Goal: Transaction & Acquisition: Purchase product/service

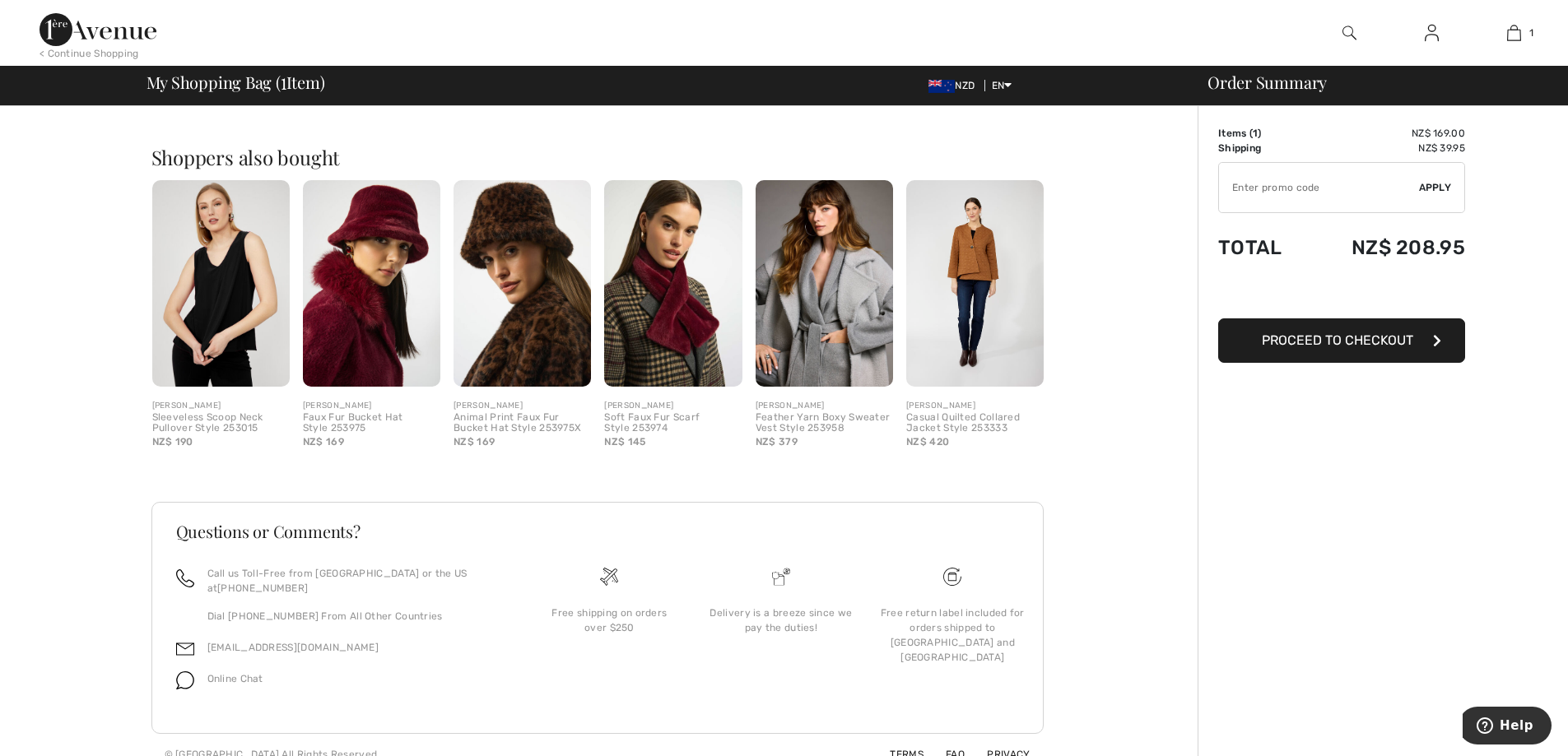
scroll to position [374, 0]
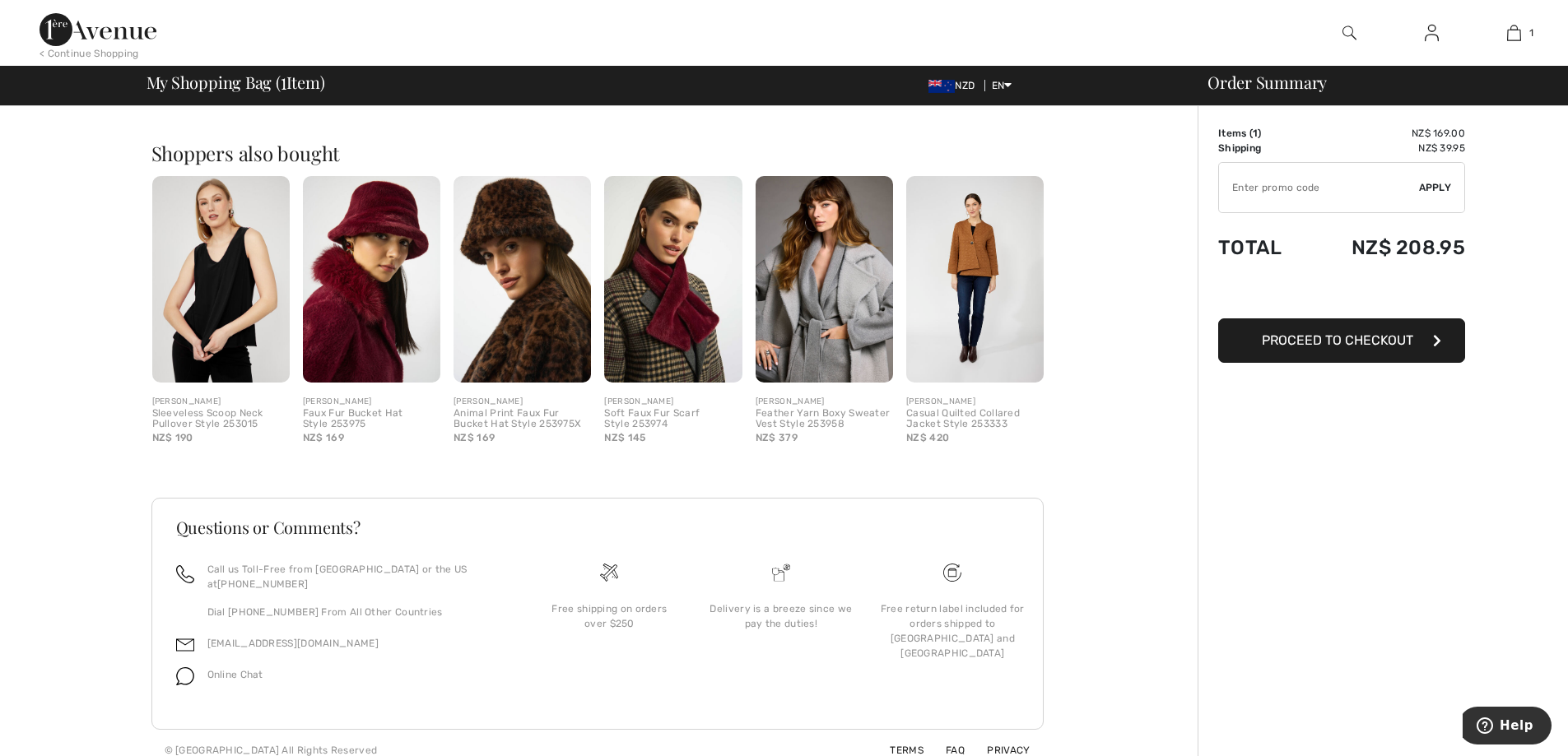
click at [996, 240] on img at bounding box center [975, 279] width 137 height 206
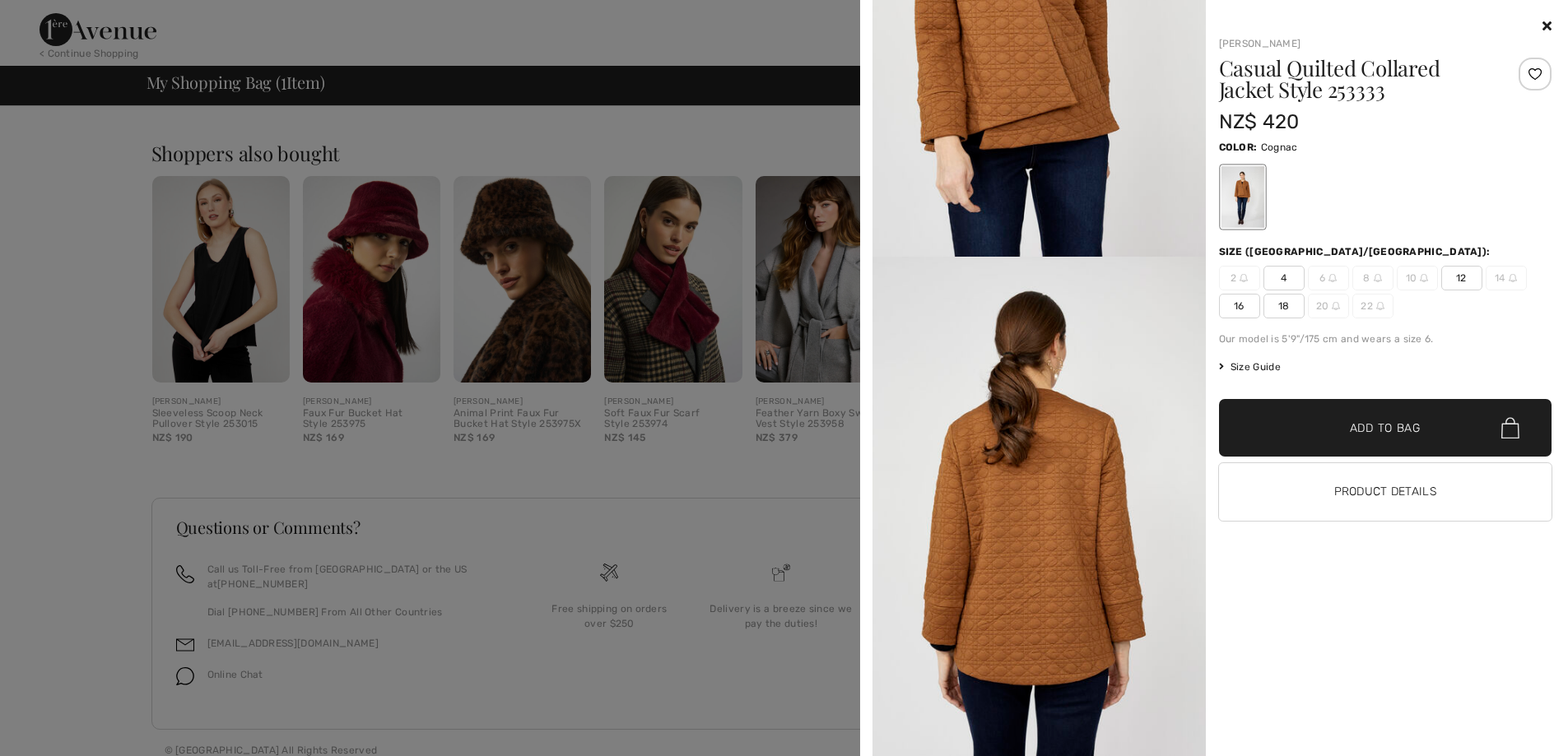
scroll to position [1802, 0]
click at [1418, 132] on div "NZ$ 420" at bounding box center [1357, 122] width 278 height 29
click at [1431, 181] on div at bounding box center [1386, 197] width 334 height 69
click at [1551, 24] on icon at bounding box center [1547, 26] width 9 height 13
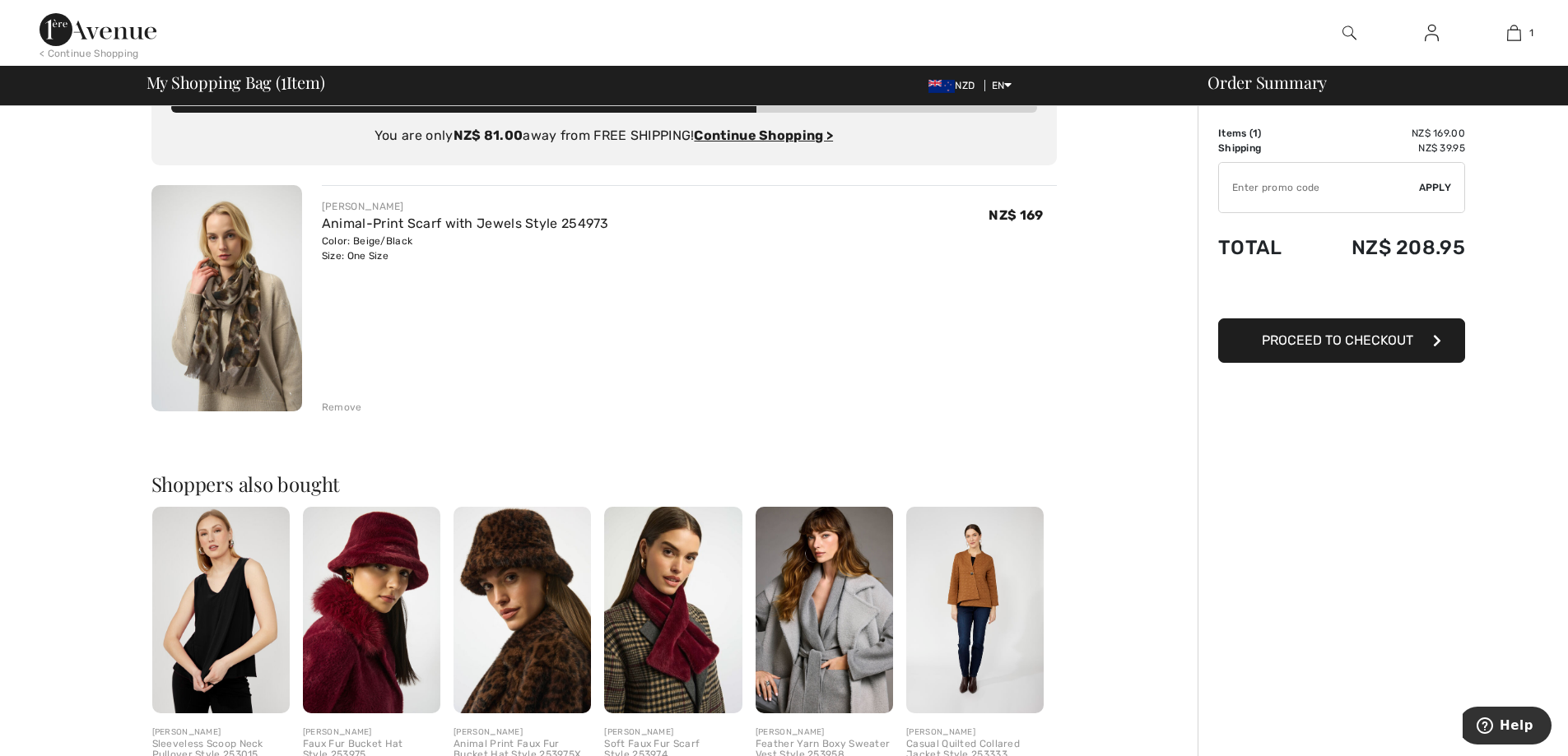
scroll to position [0, 0]
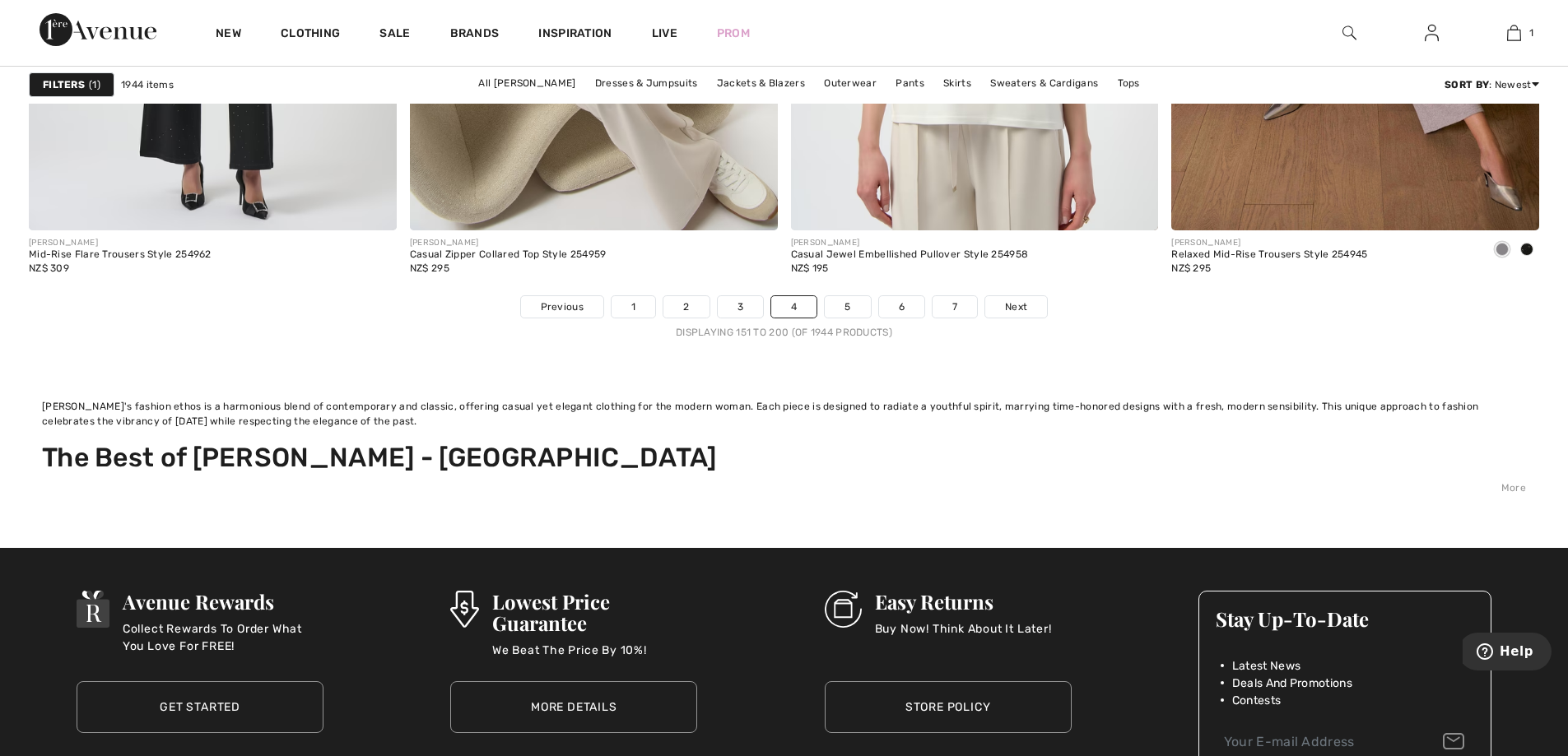
scroll to position [10039, 0]
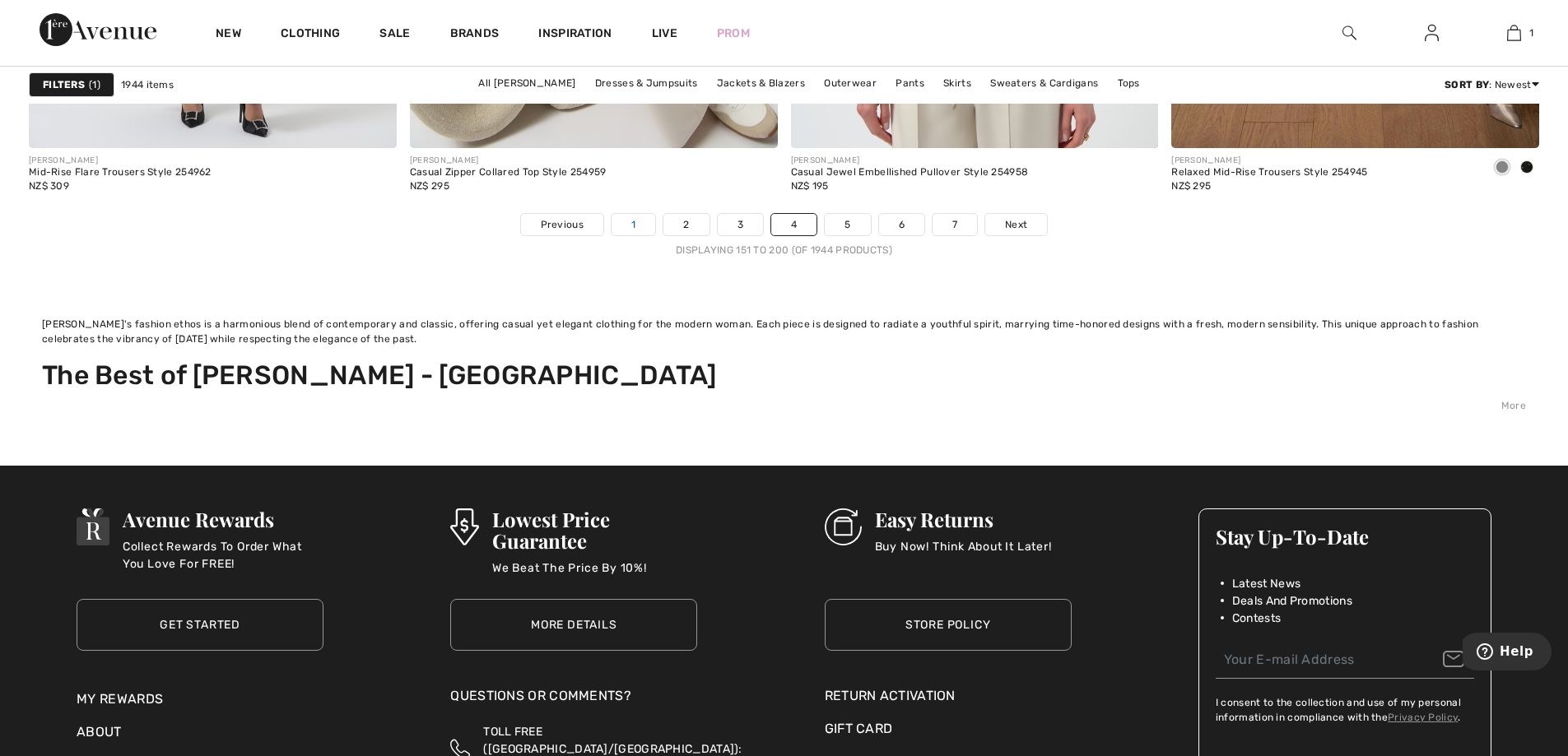
click at [628, 229] on link "1" at bounding box center [633, 224] width 44 height 21
click at [625, 221] on link "1" at bounding box center [633, 224] width 44 height 21
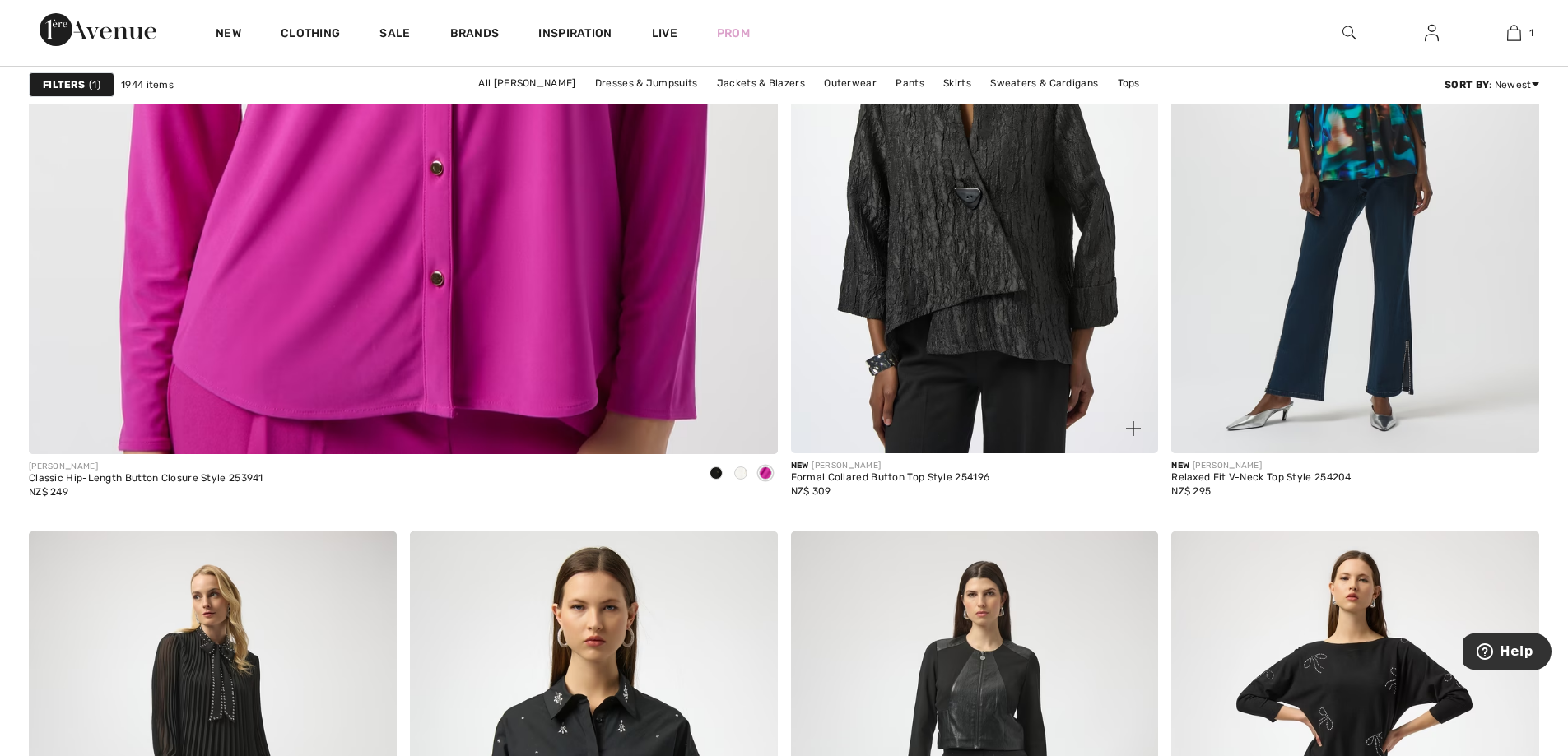
scroll to position [6253, 0]
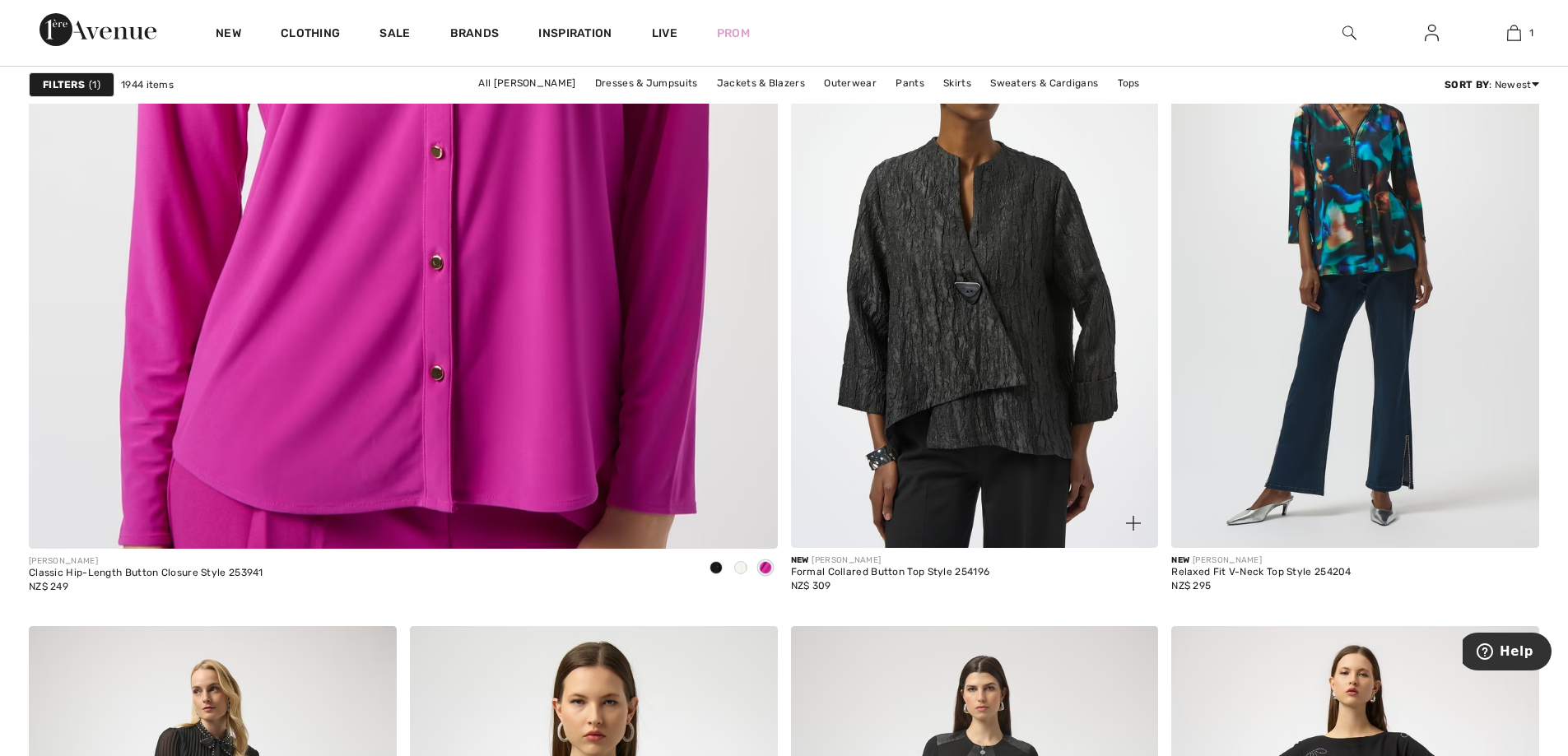
click at [958, 282] on img at bounding box center [974, 272] width 367 height 552
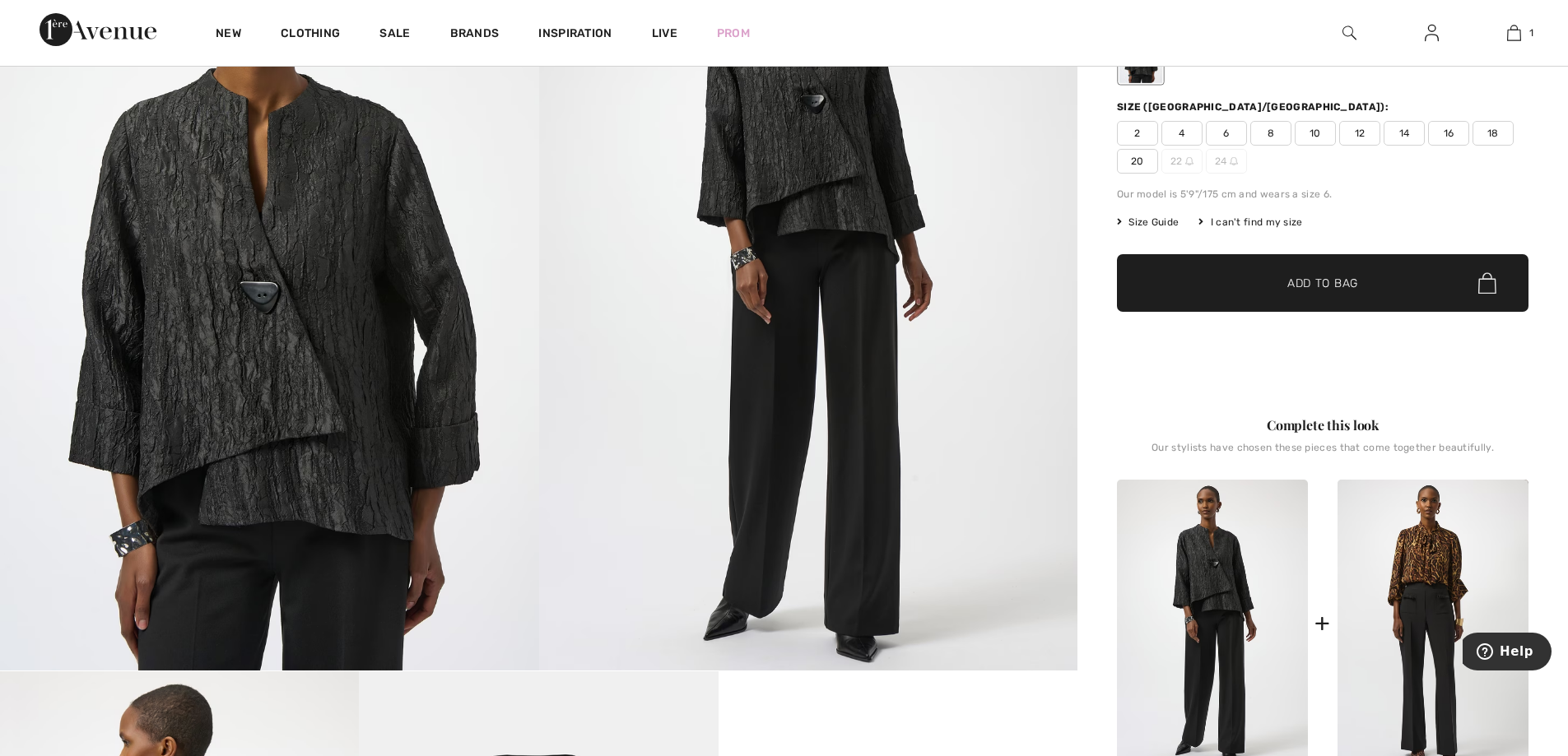
scroll to position [247, 0]
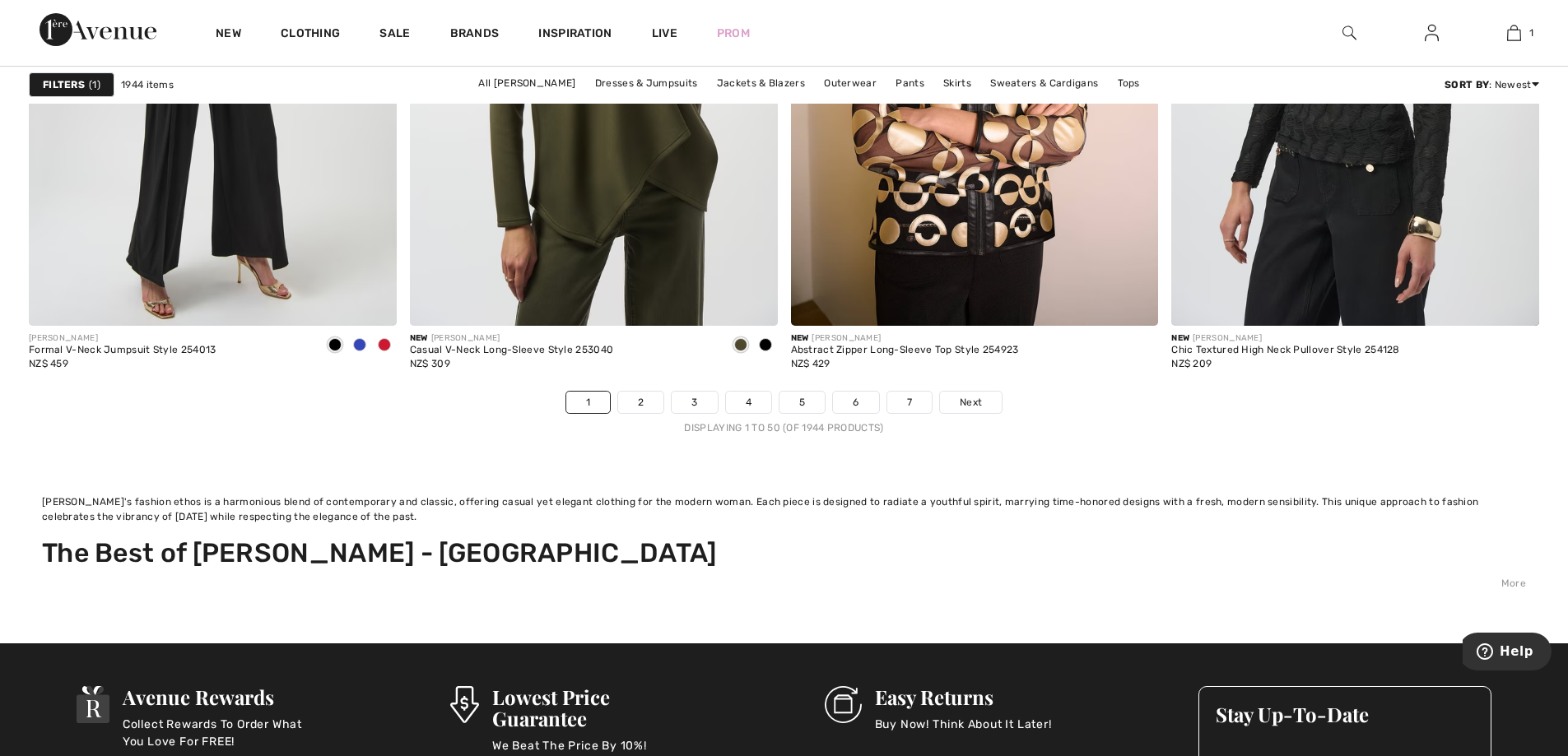
scroll to position [9874, 0]
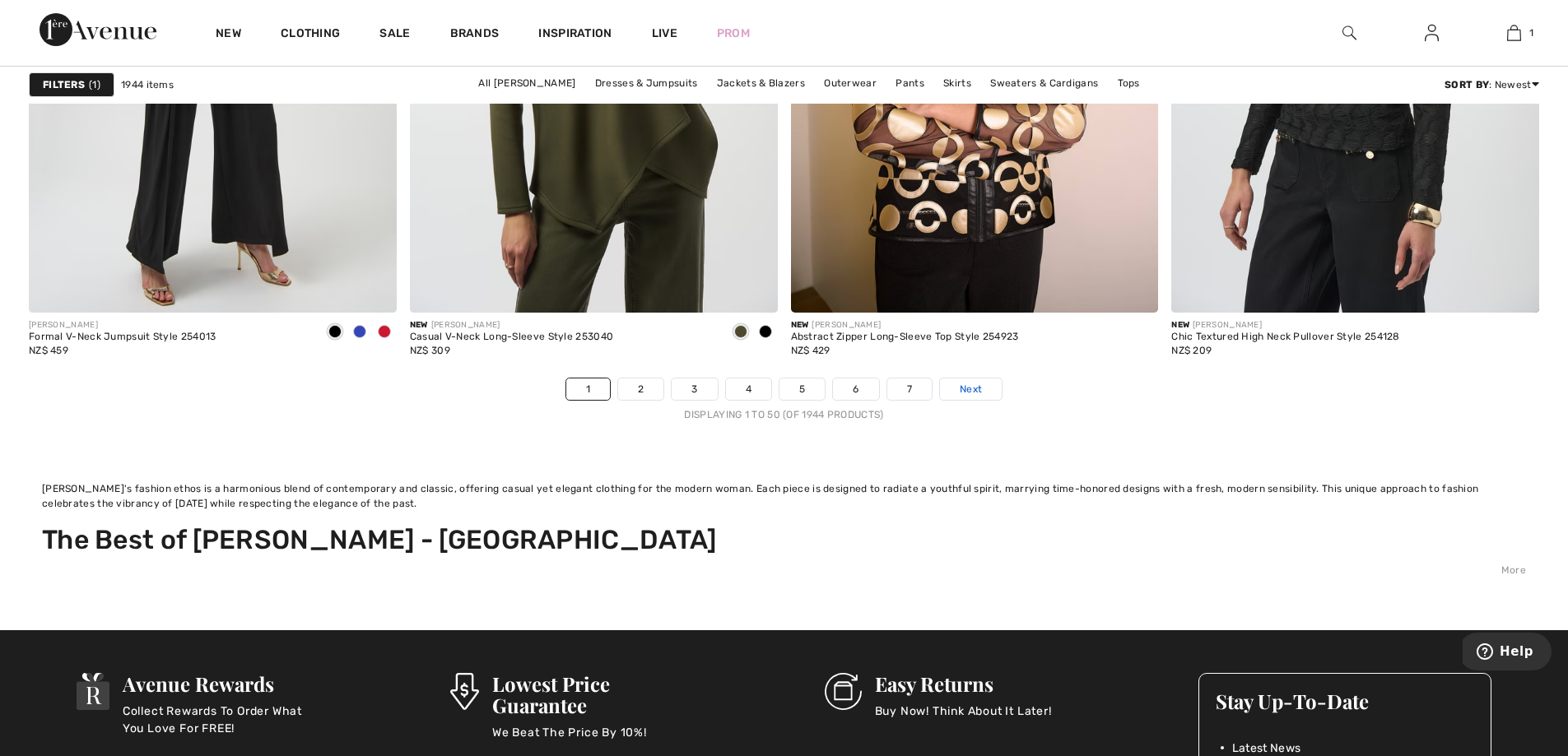
click at [972, 390] on span "Next" at bounding box center [970, 389] width 22 height 15
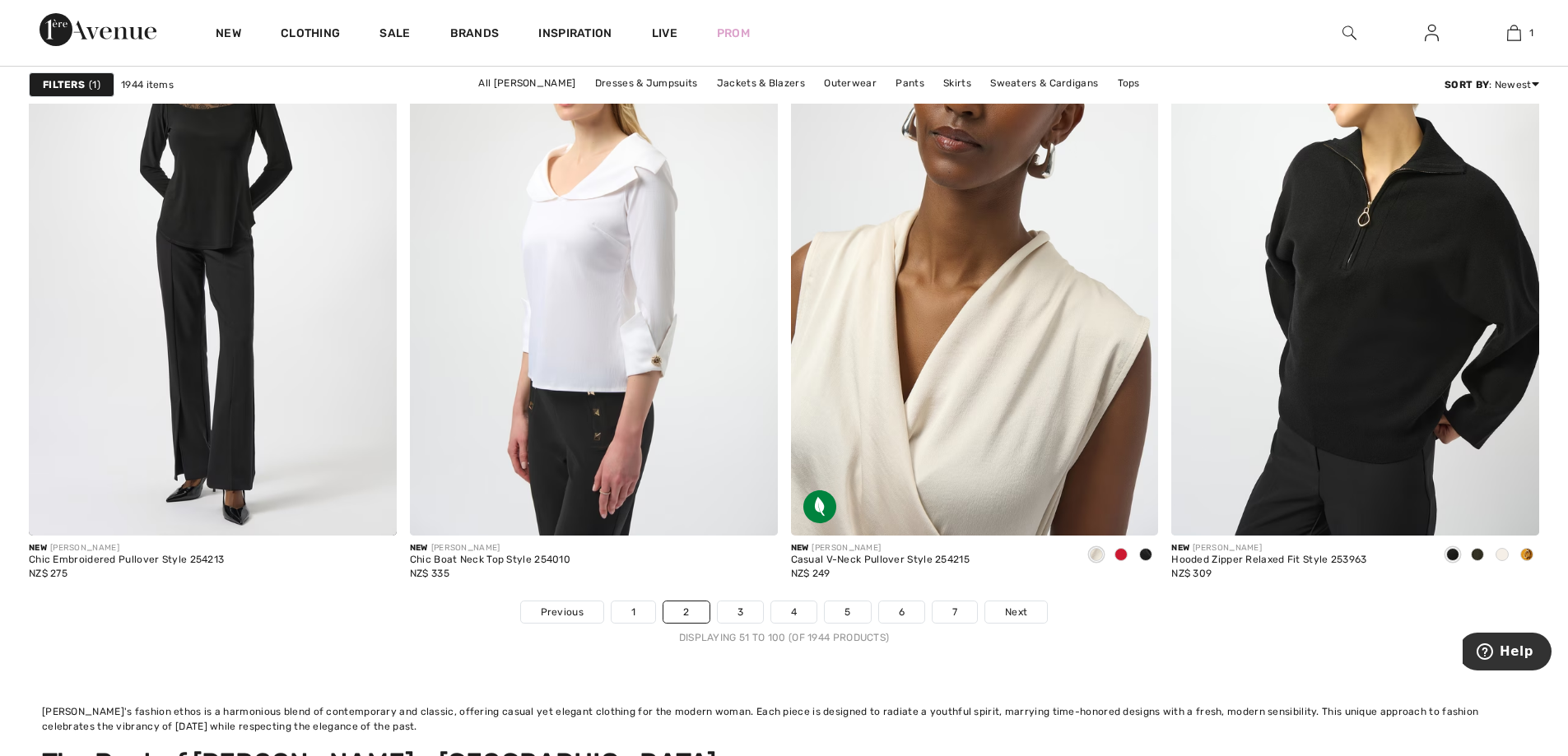
scroll to position [9791, 0]
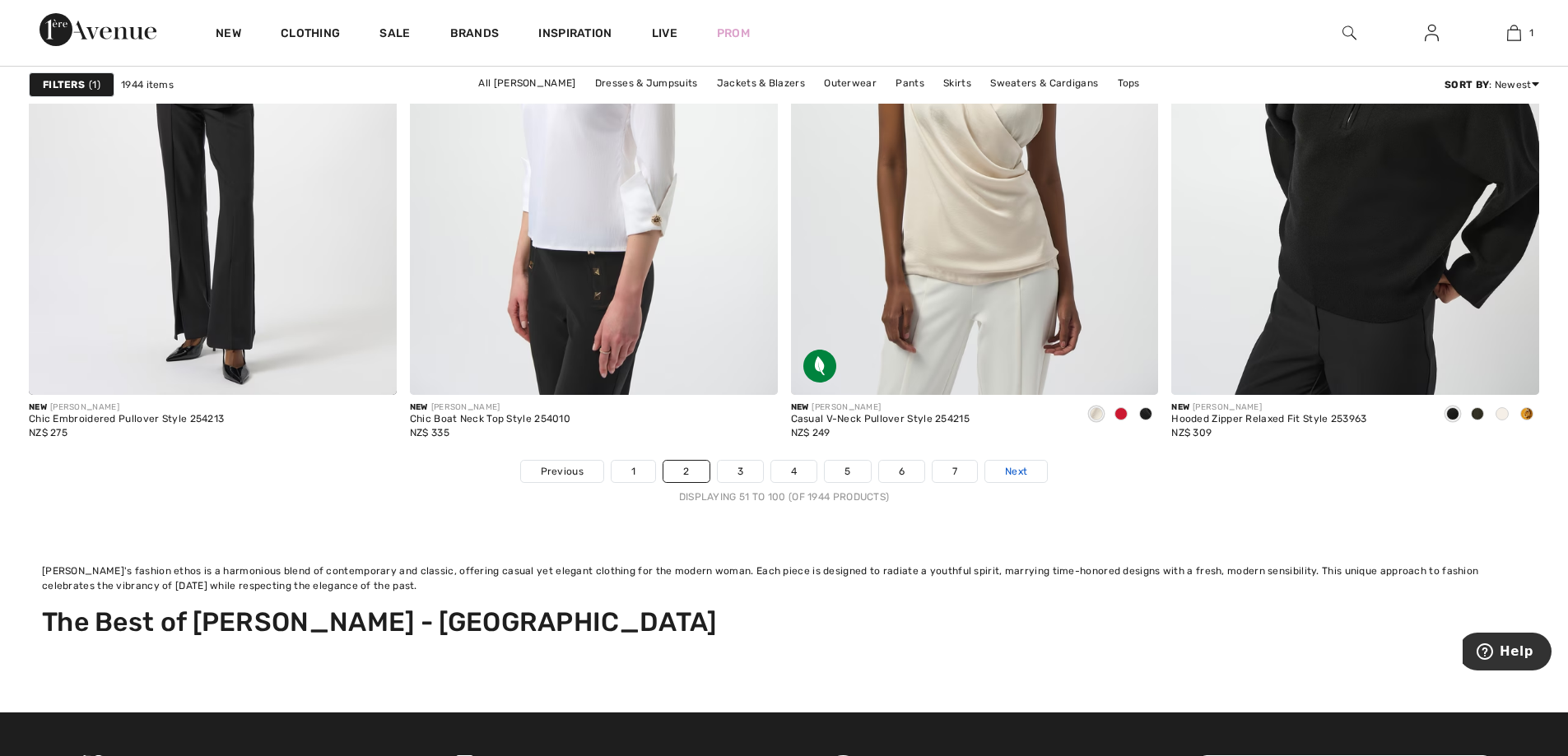
click at [1014, 471] on span "Next" at bounding box center [1015, 471] width 22 height 15
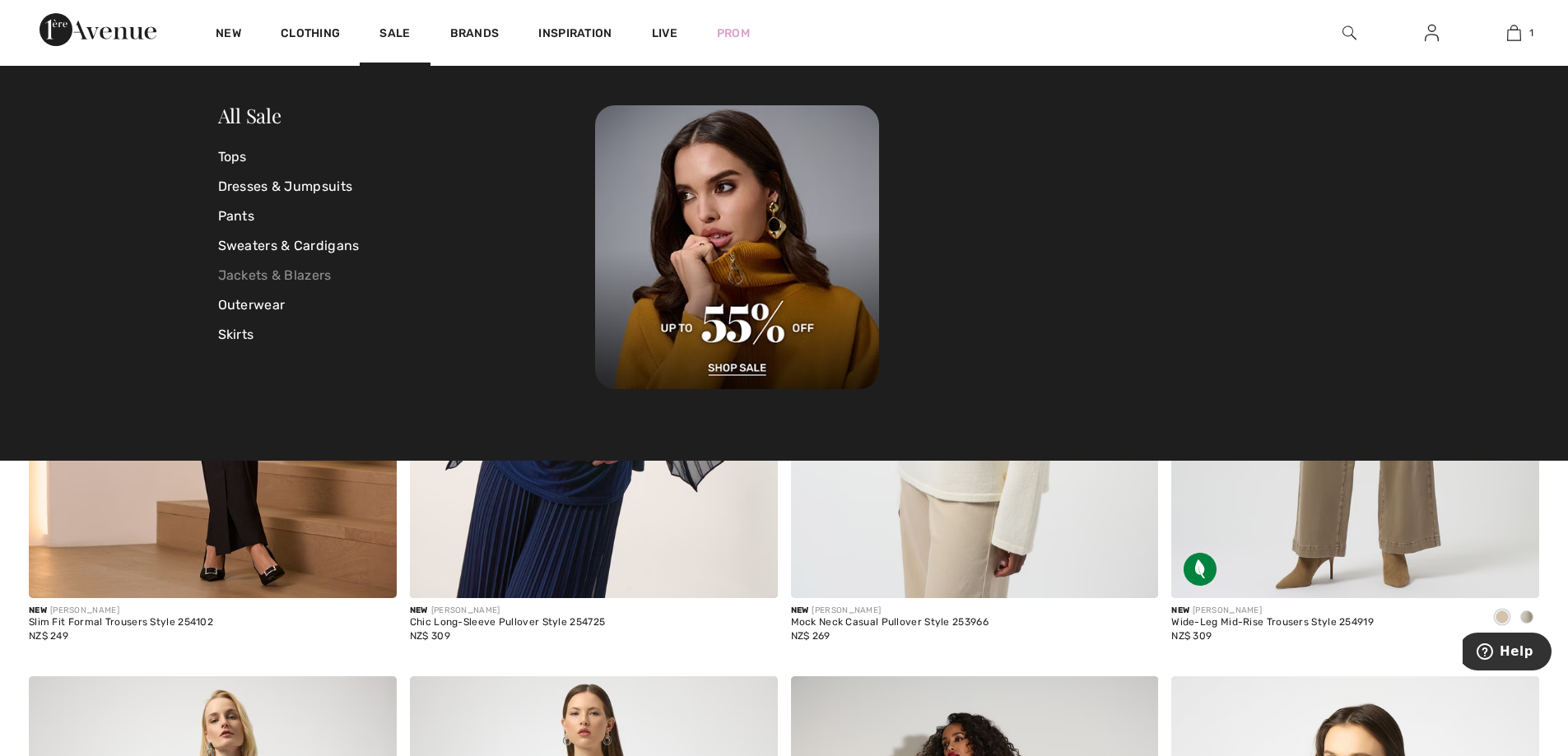
scroll to position [8393, 0]
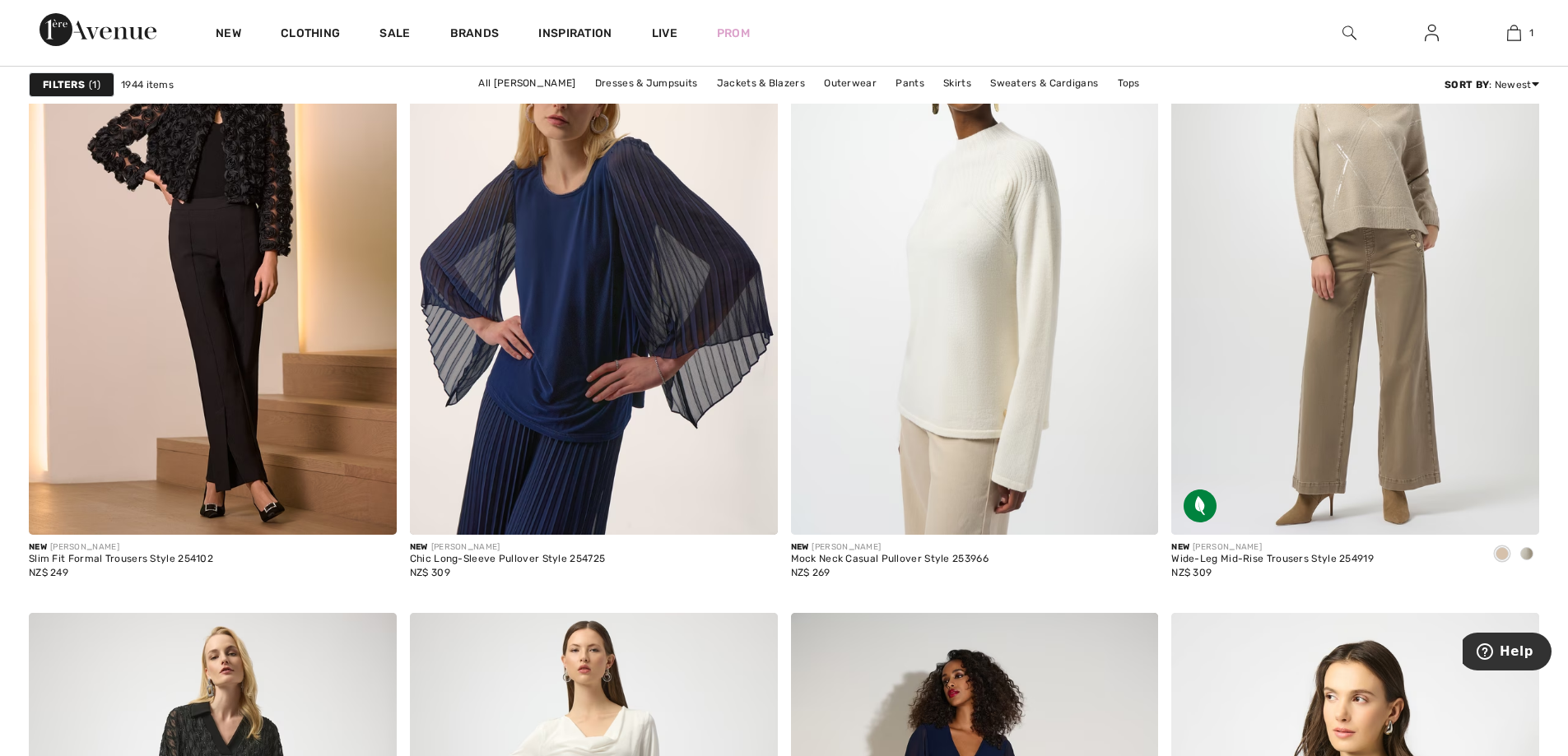
click at [1102, 36] on div "New Clothing Sale Brands Inspiration Live Prom 1 Added to Bag Joseph Ribkoff An…" at bounding box center [784, 33] width 1568 height 66
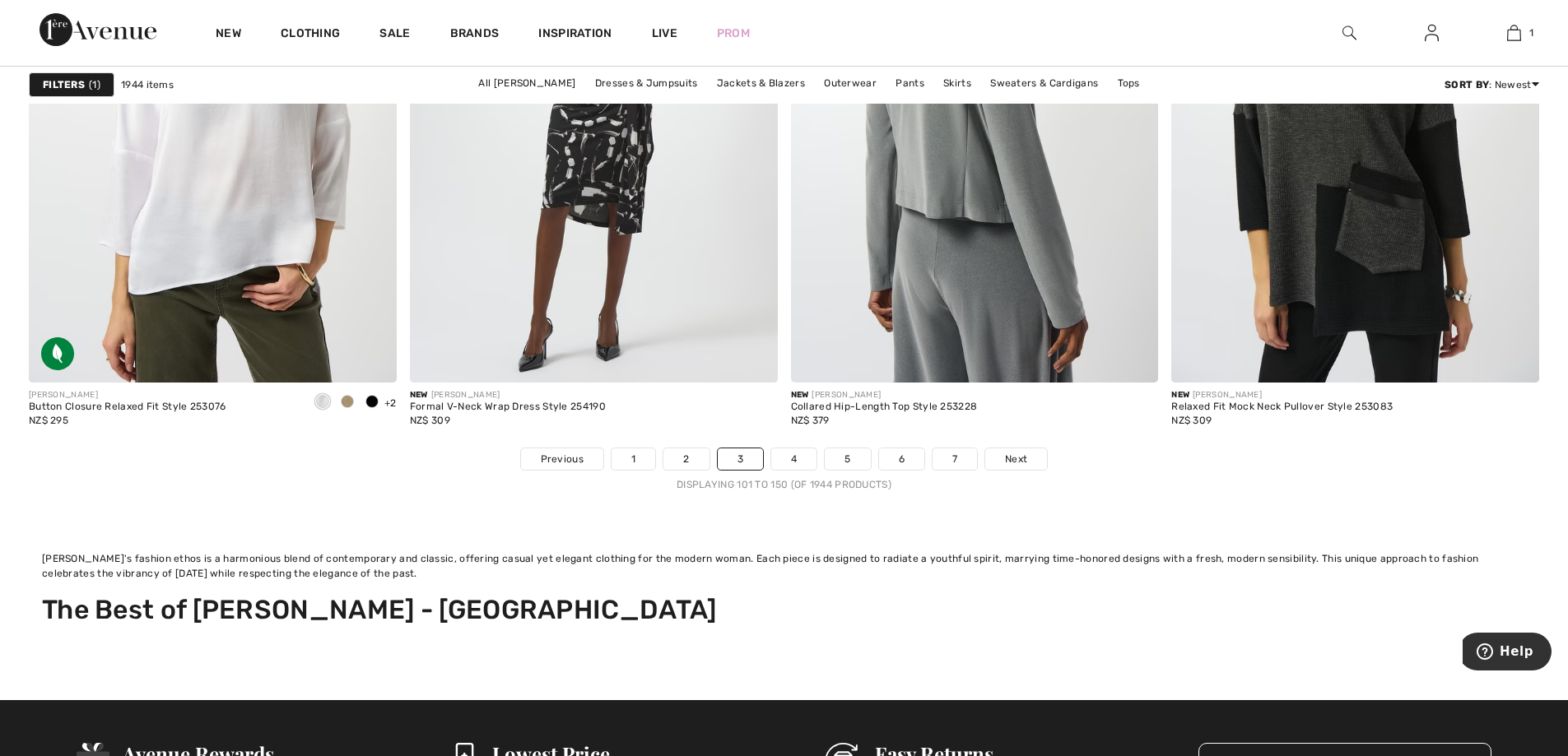
scroll to position [9956, 0]
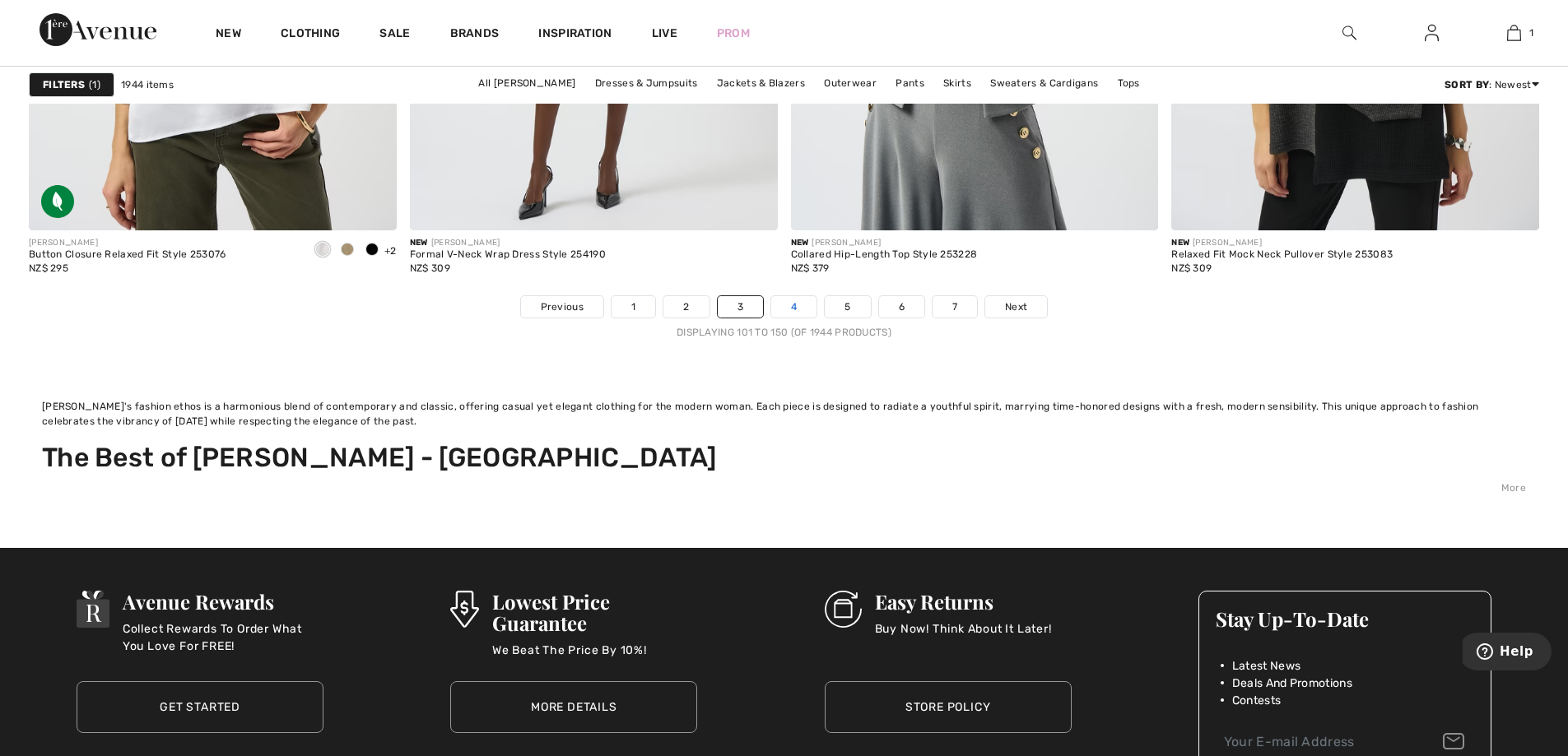
click at [784, 307] on link "4" at bounding box center [793, 306] width 45 height 21
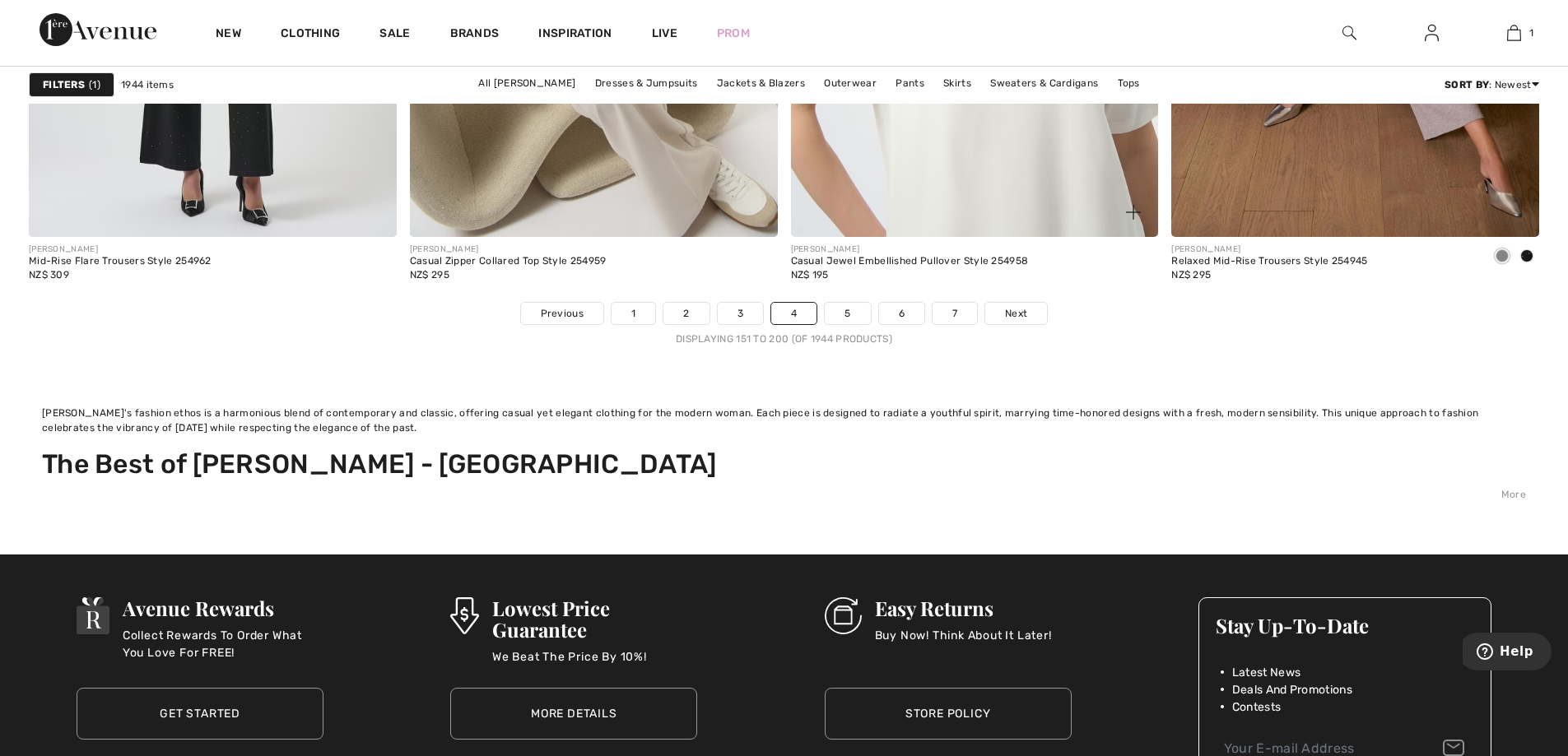
scroll to position [9956, 0]
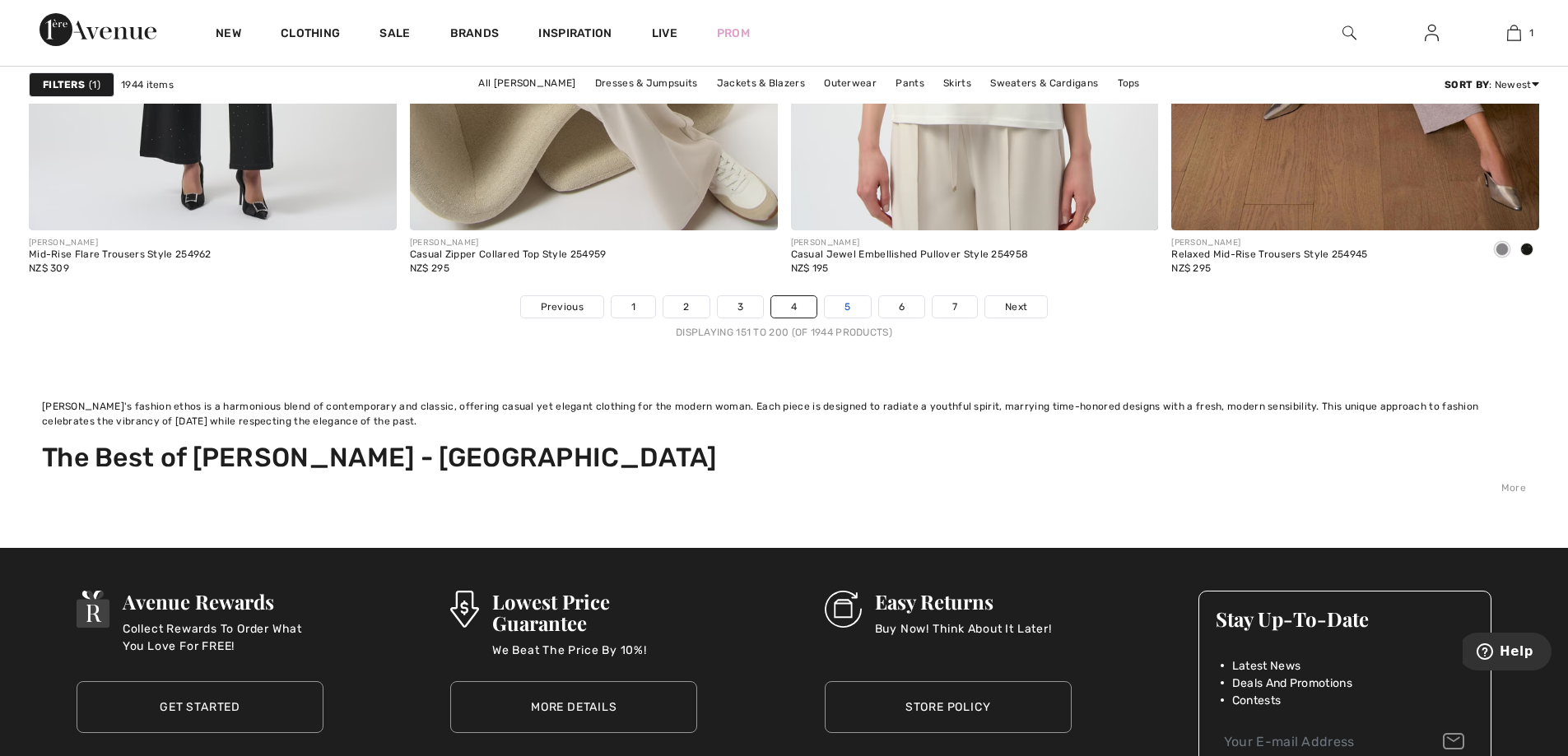
click at [849, 311] on link "5" at bounding box center [847, 306] width 45 height 21
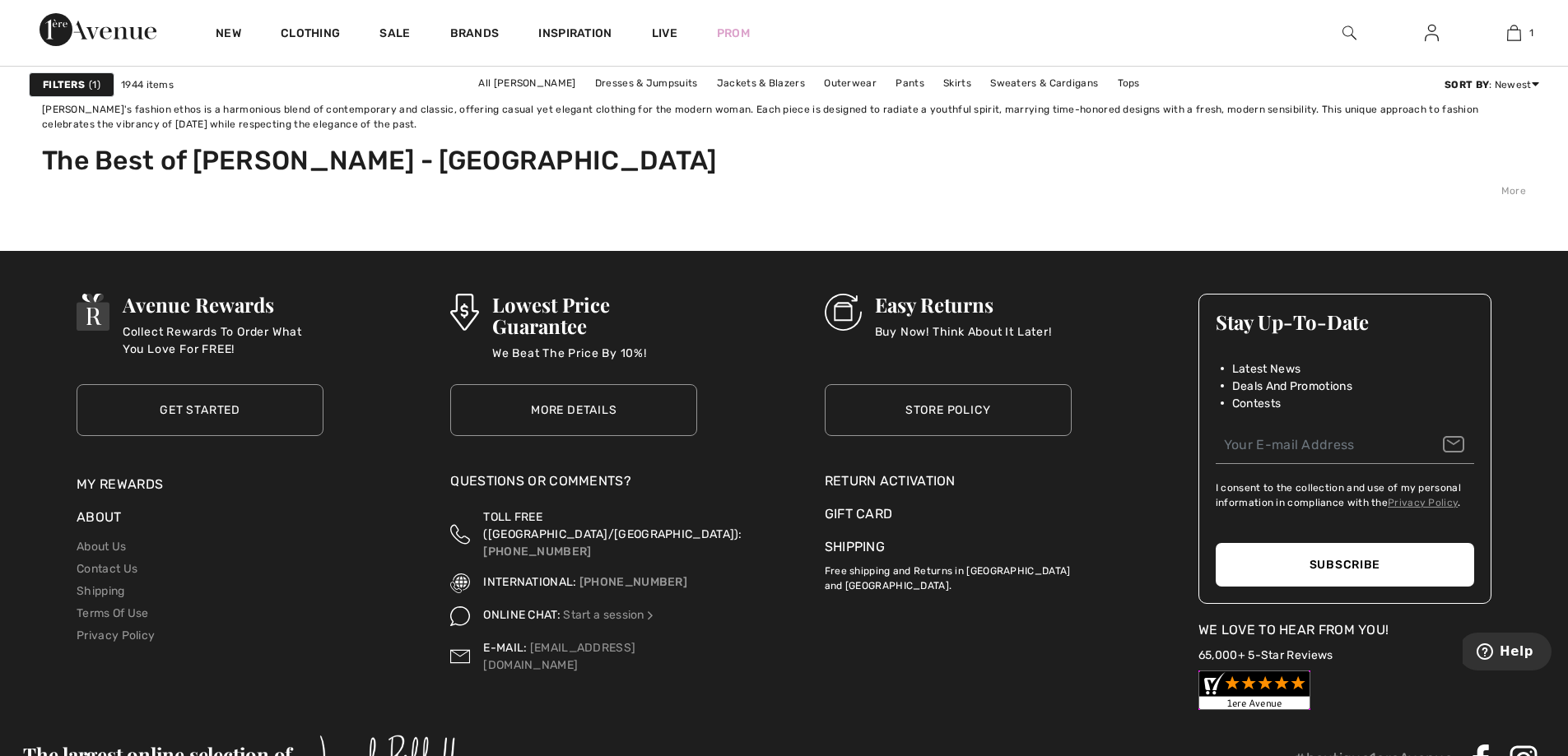
scroll to position [10063, 0]
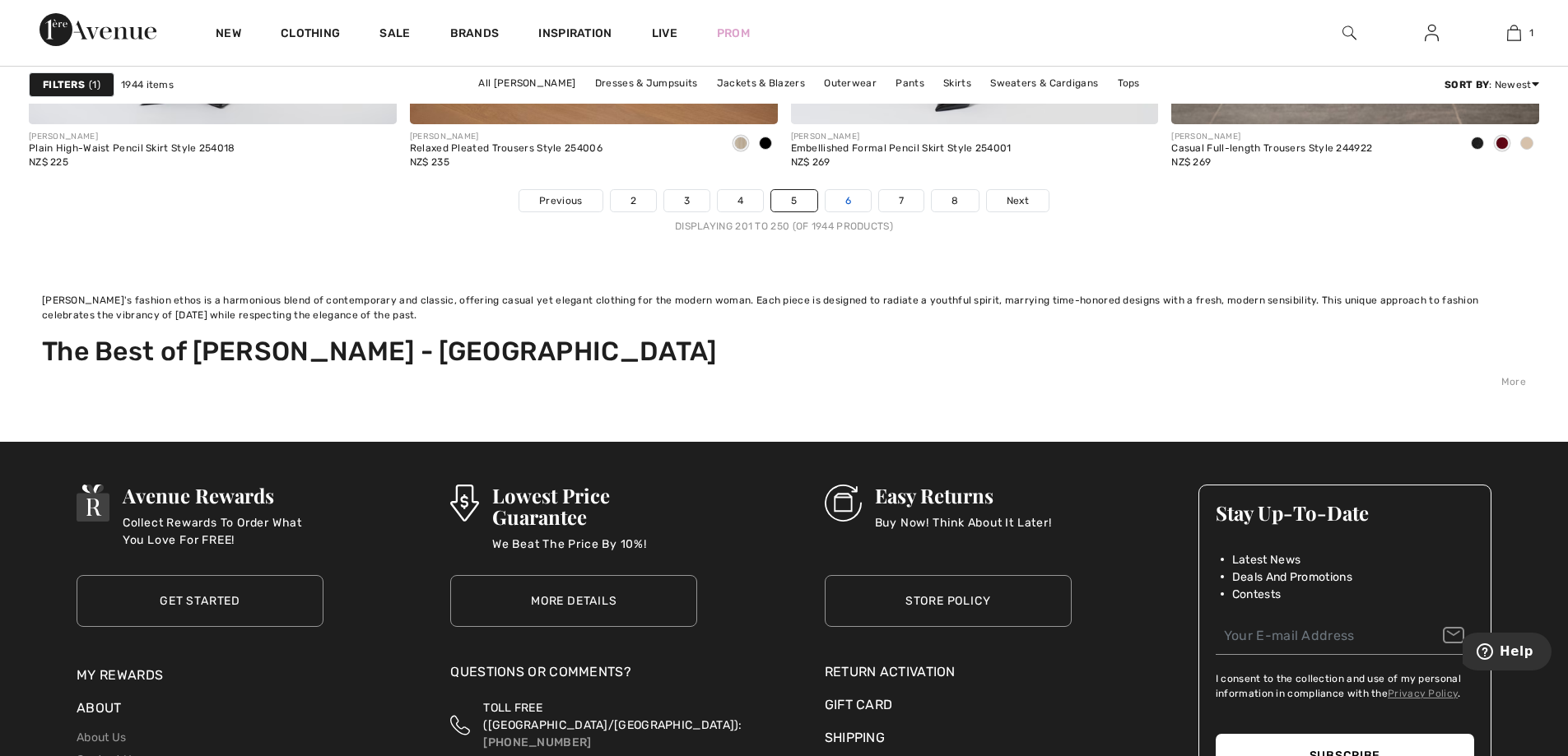
click at [854, 205] on link "6" at bounding box center [848, 200] width 45 height 21
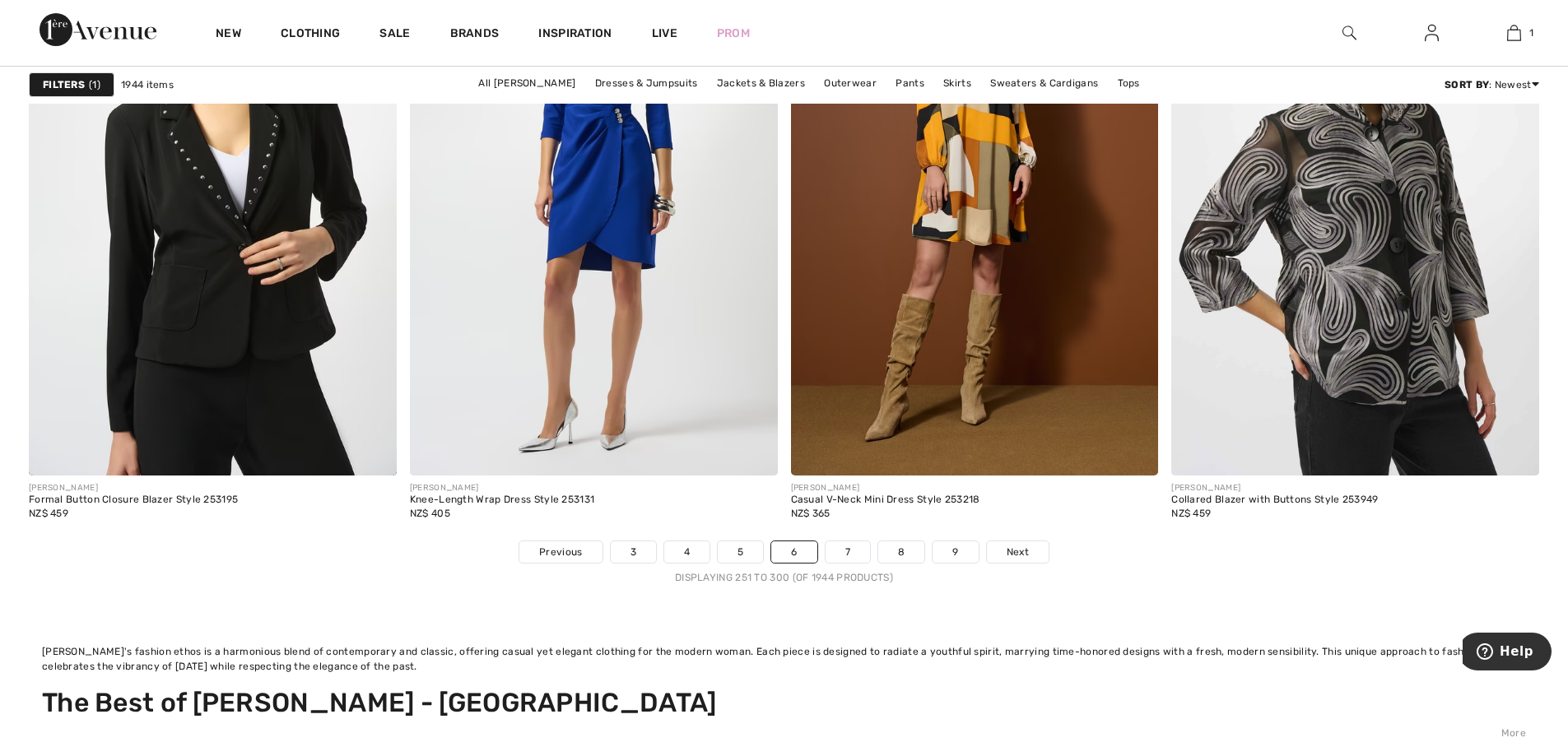
scroll to position [9874, 0]
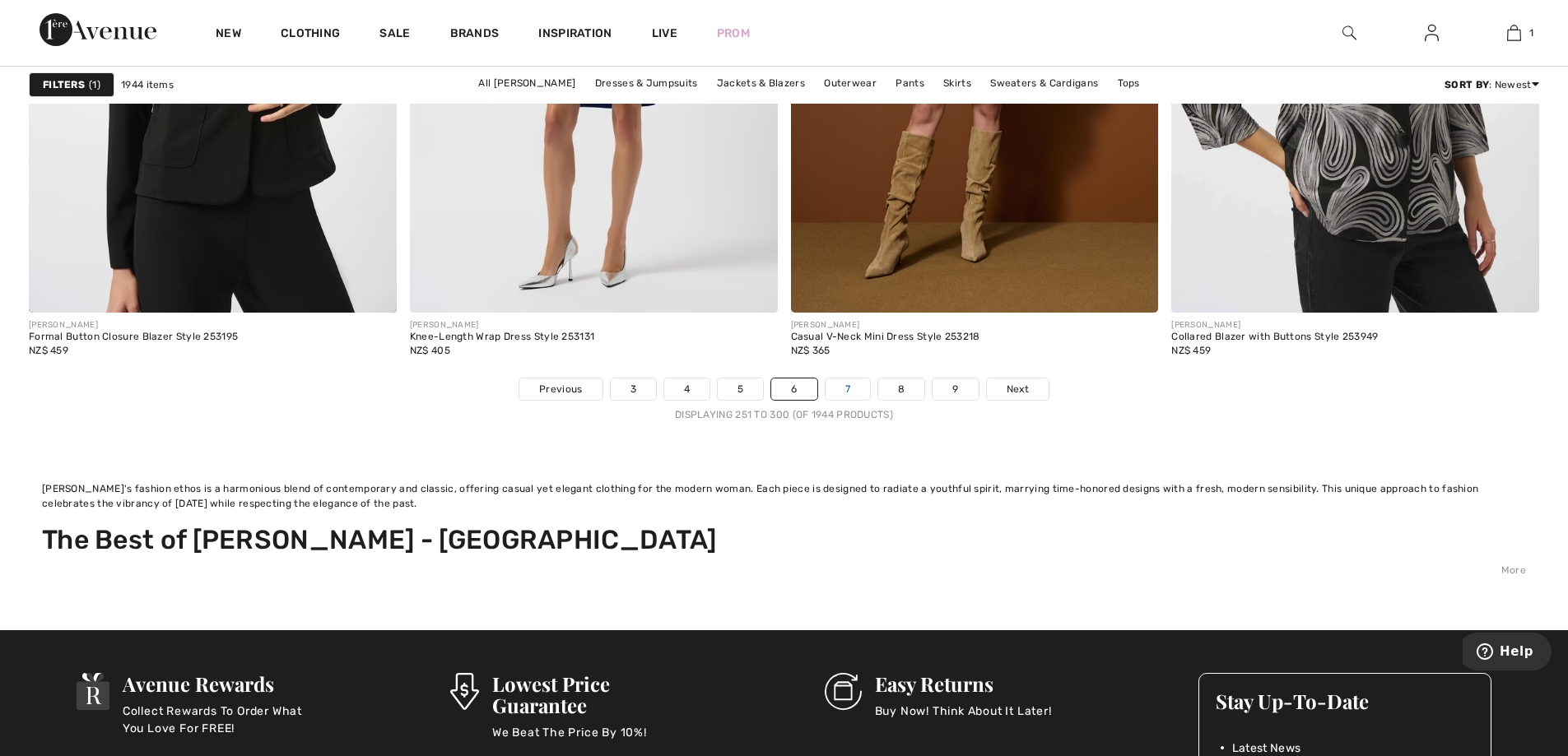
click at [839, 391] on link "7" at bounding box center [848, 389] width 44 height 21
click at [853, 387] on link "7" at bounding box center [848, 389] width 44 height 21
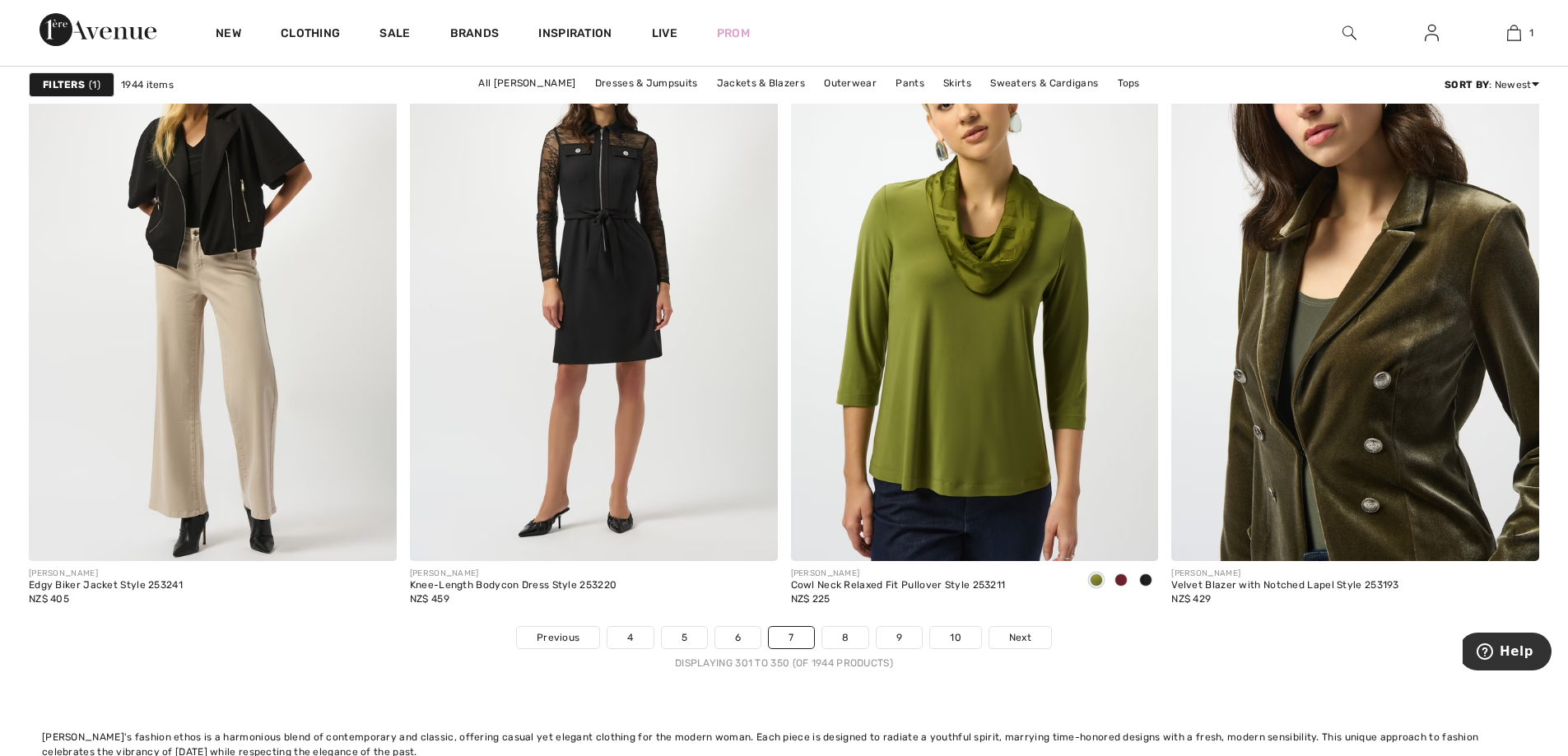
scroll to position [9627, 0]
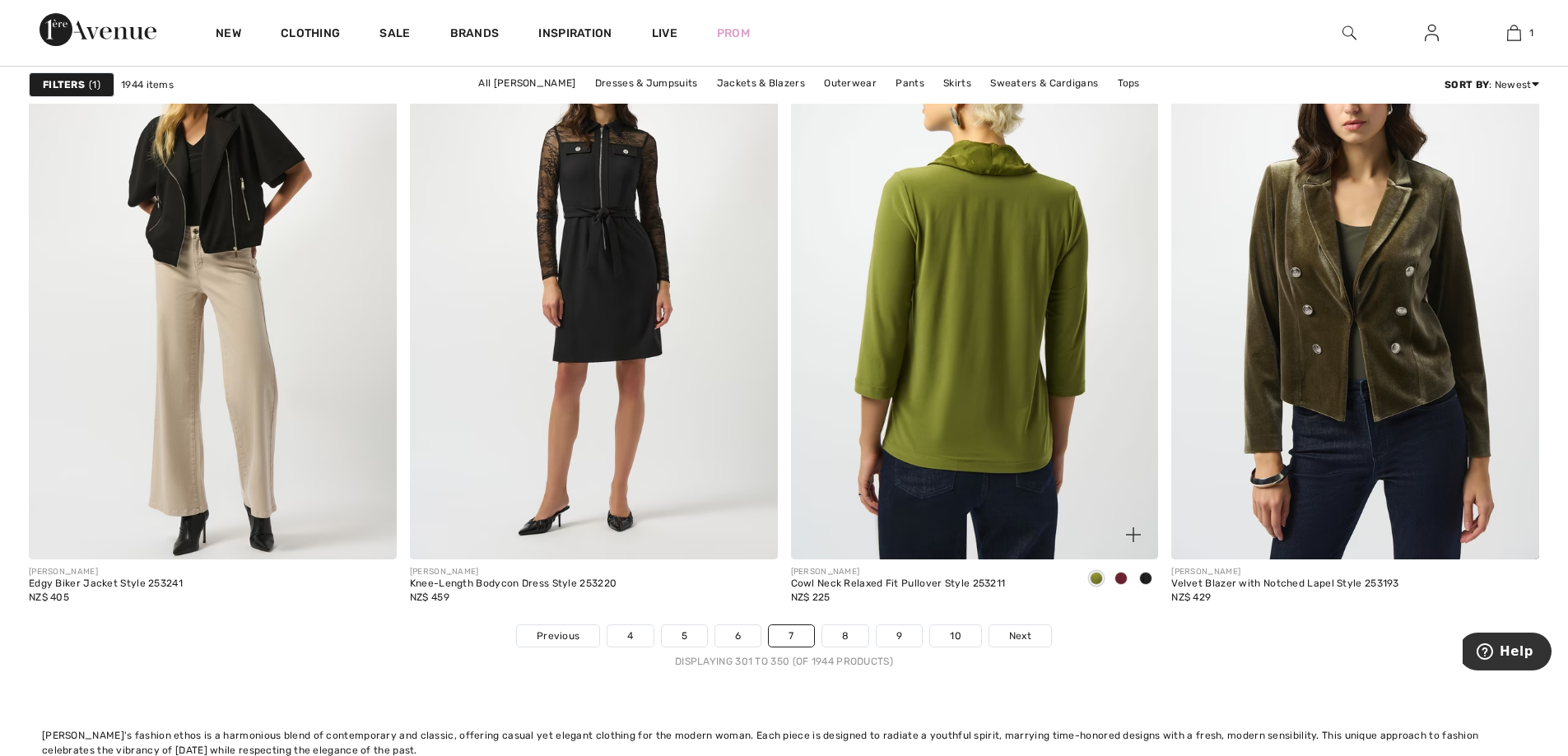
click at [1000, 263] on img at bounding box center [974, 284] width 367 height 552
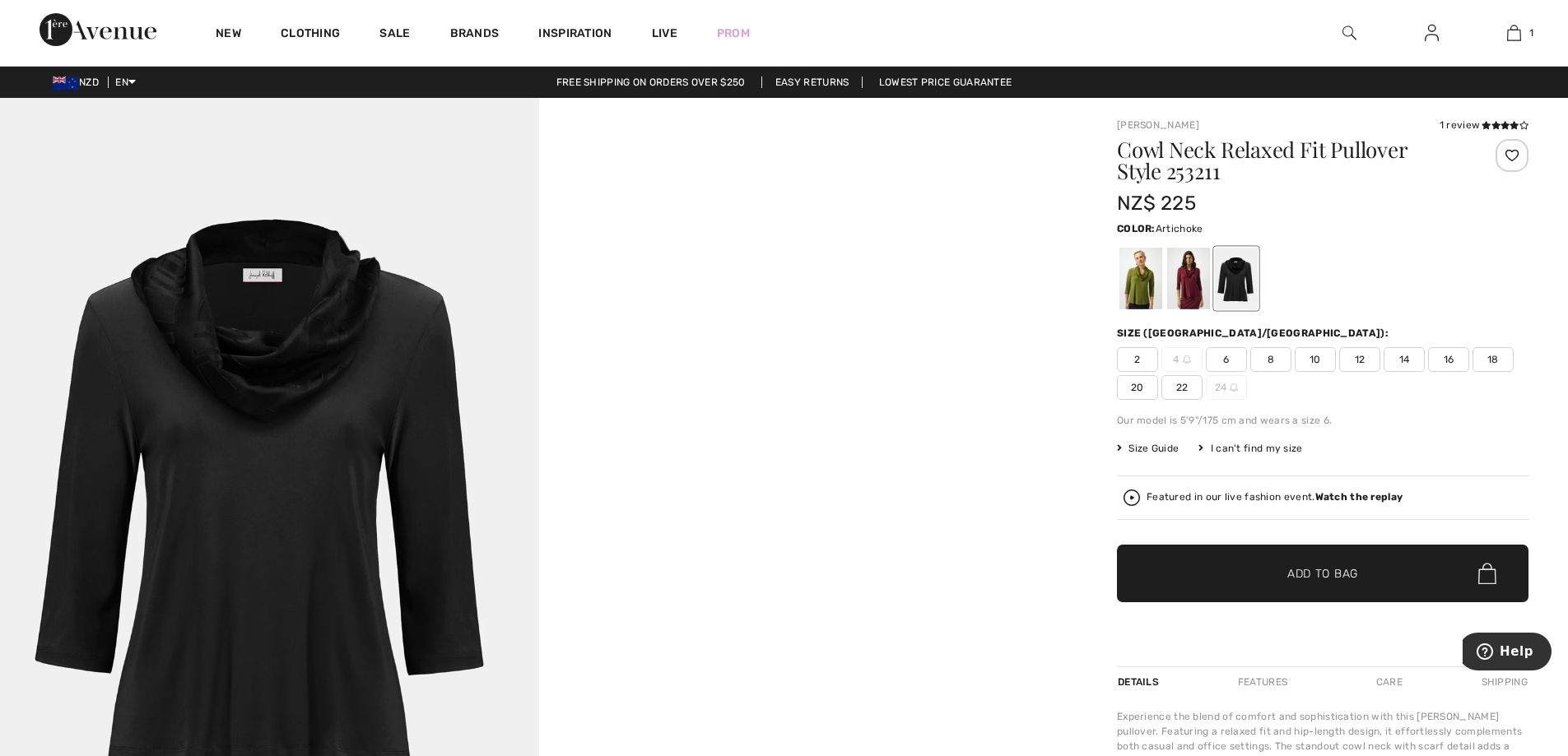
click at [1134, 275] on div at bounding box center [1140, 278] width 43 height 61
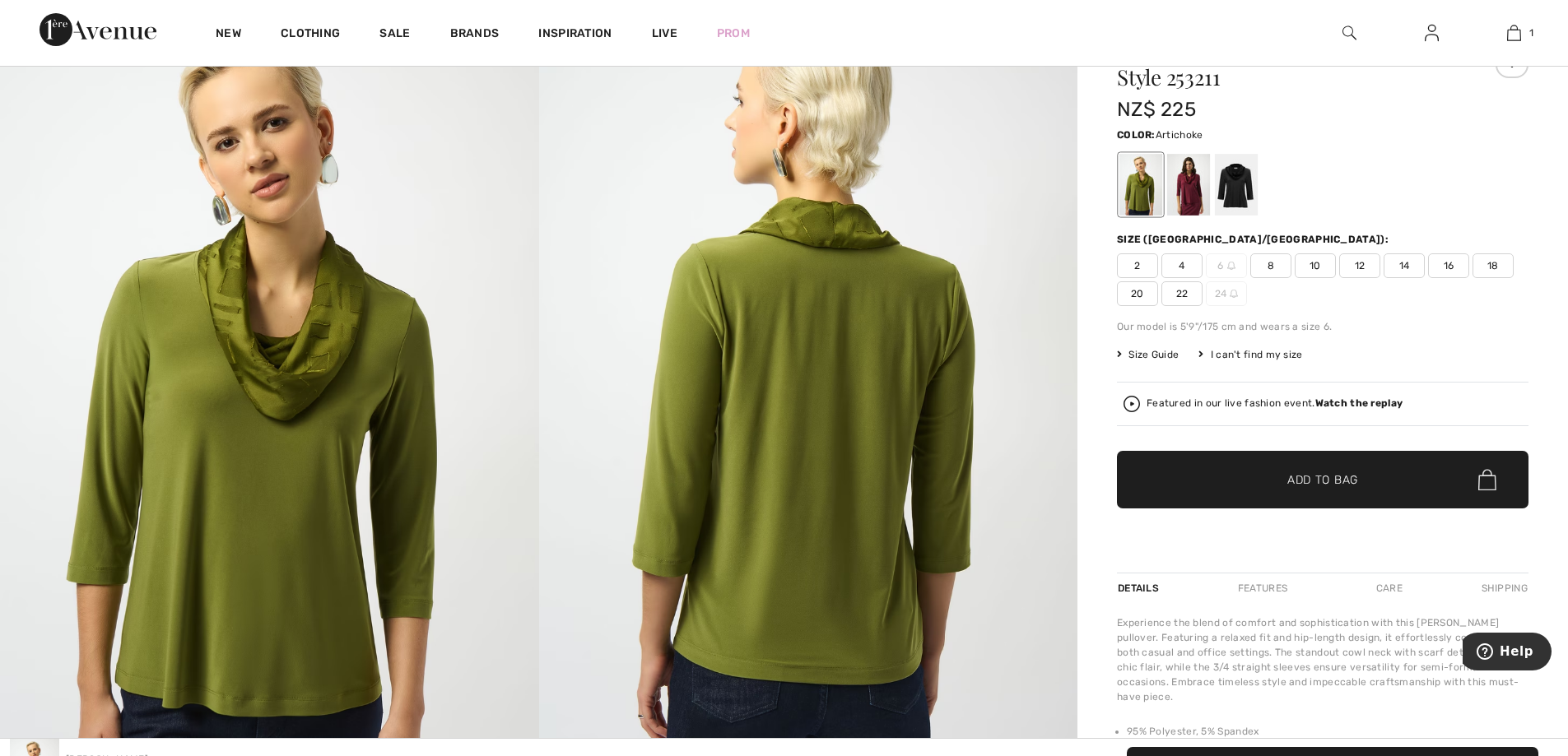
scroll to position [82, 0]
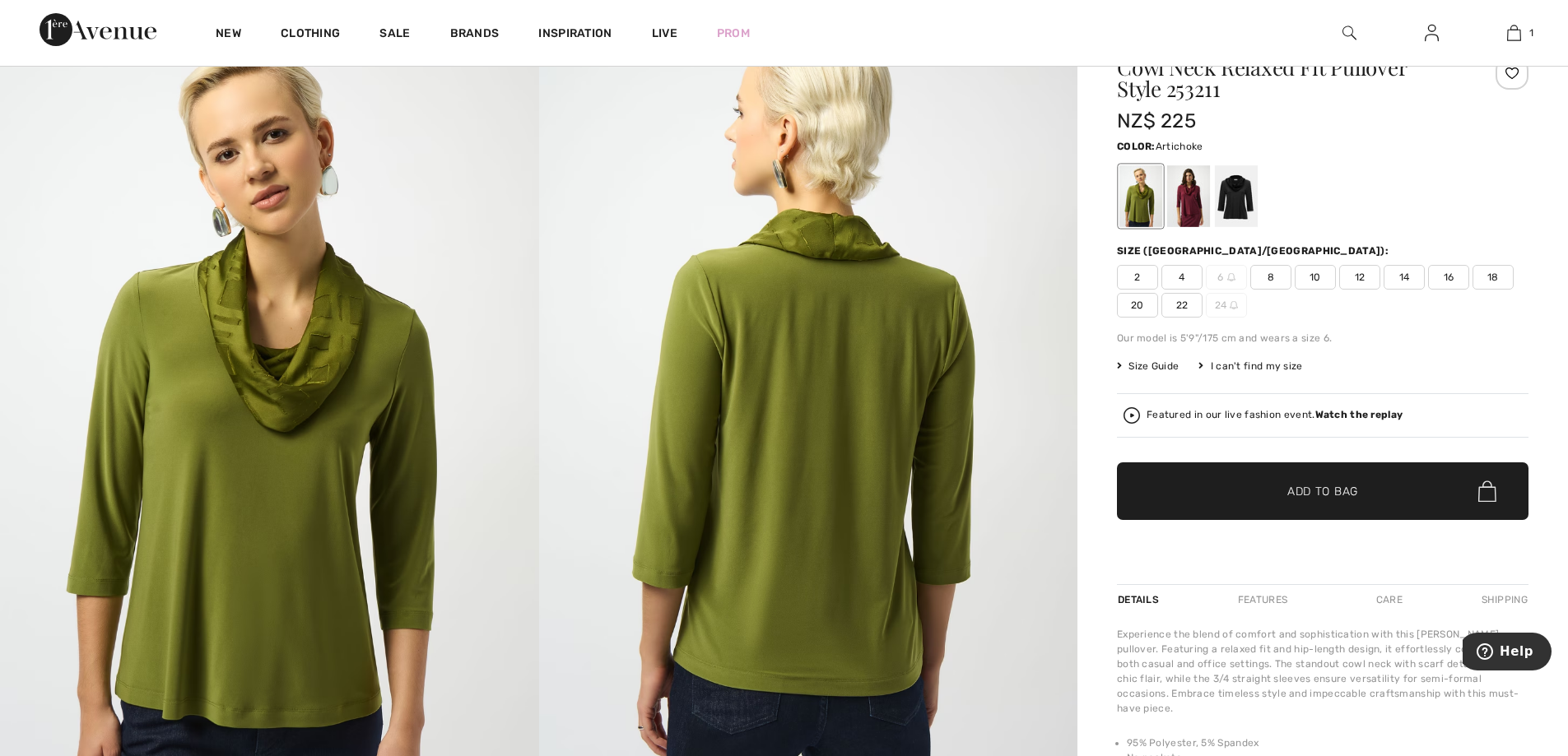
click at [1276, 279] on span "8" at bounding box center [1270, 277] width 41 height 25
click at [1329, 279] on span "10" at bounding box center [1314, 277] width 41 height 25
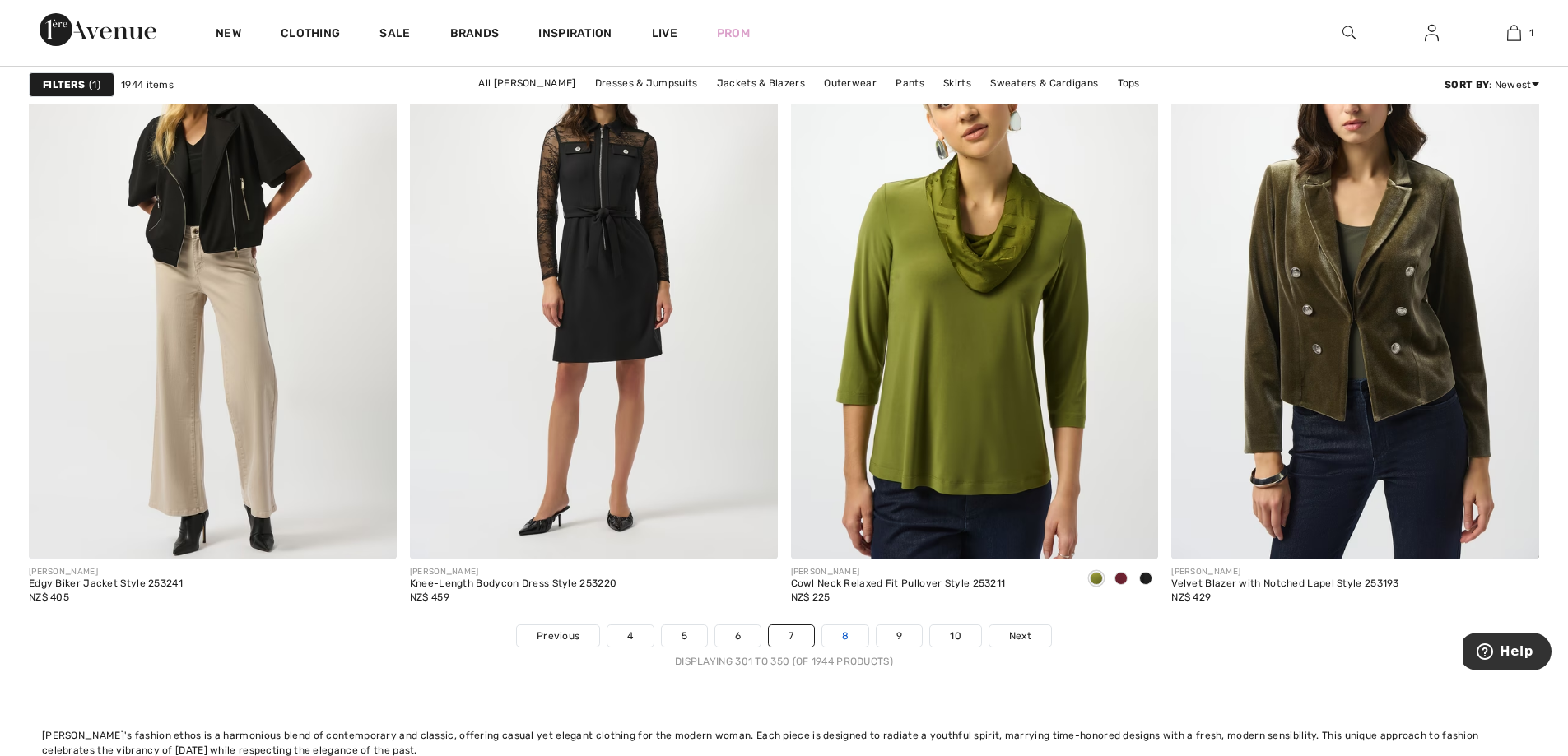
click at [843, 632] on link "8" at bounding box center [845, 635] width 46 height 21
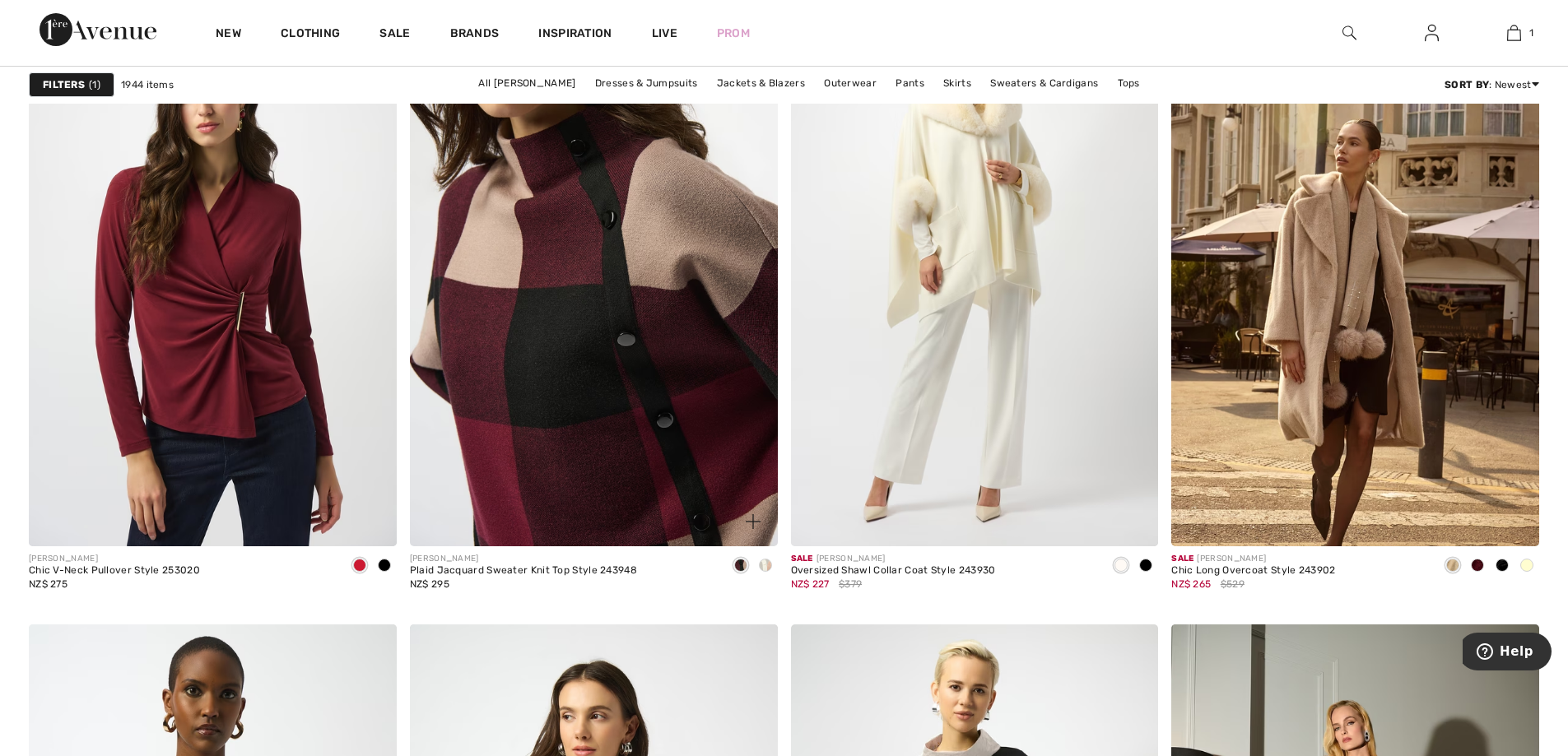
scroll to position [1728, 0]
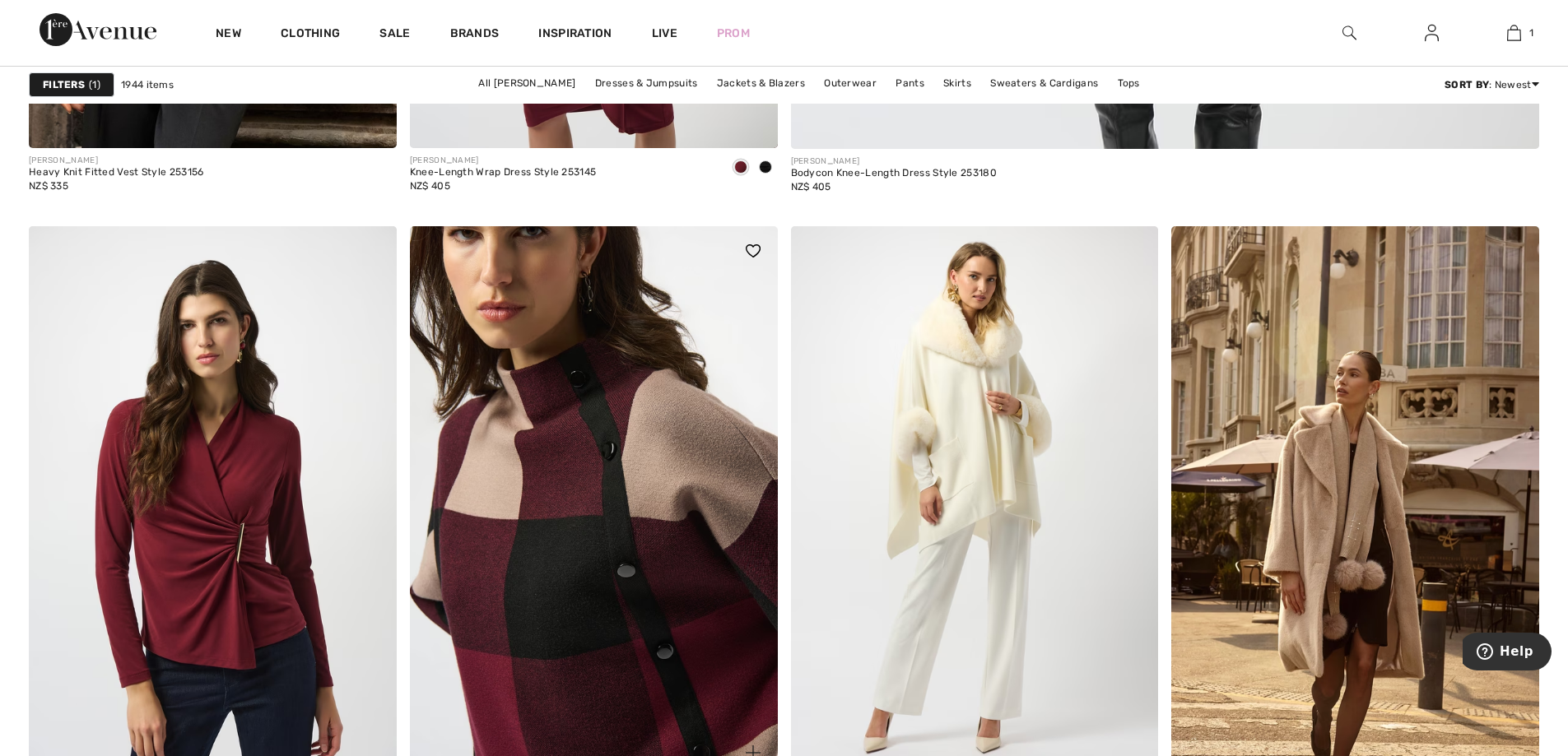
click at [590, 404] on img at bounding box center [593, 502] width 367 height 552
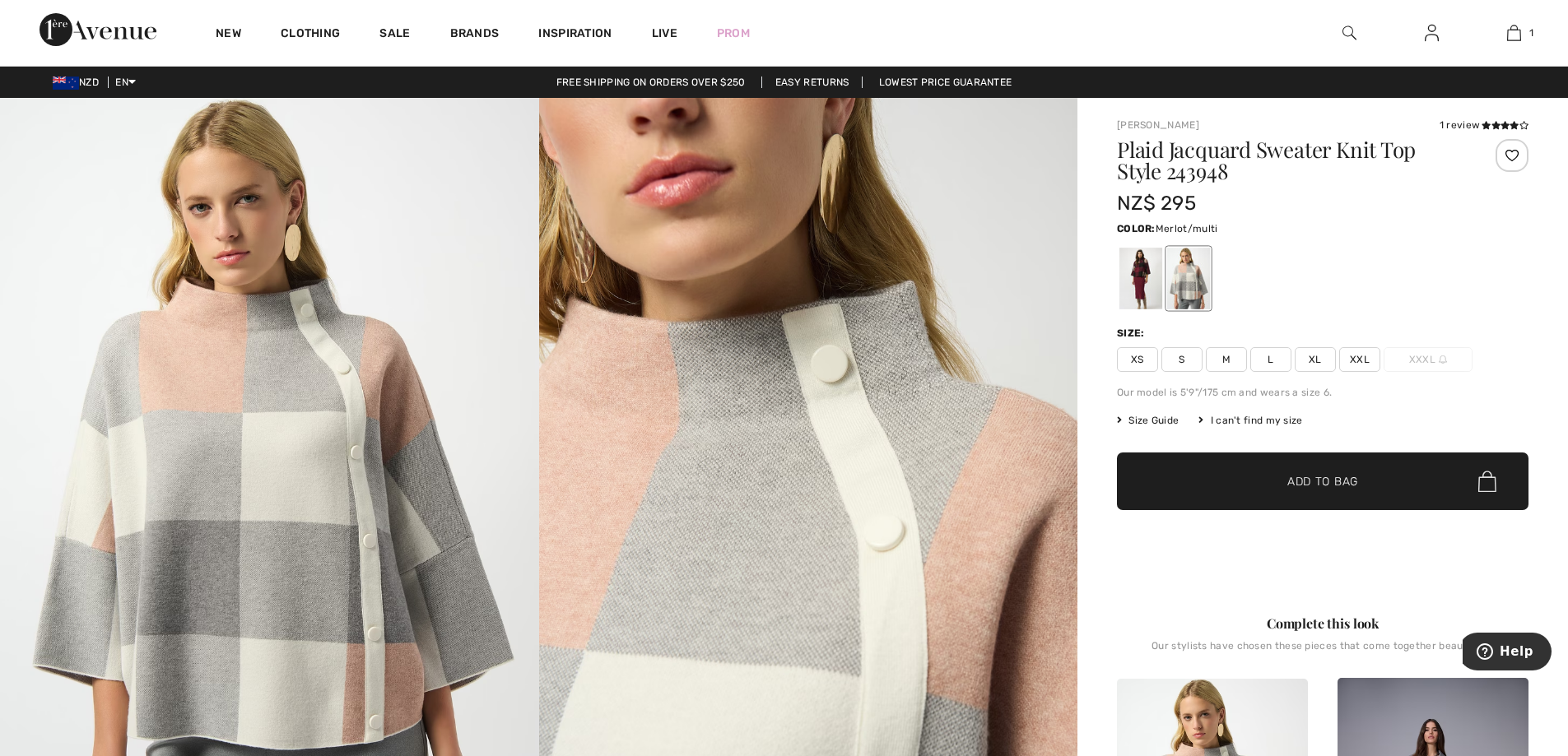
click at [1140, 266] on div at bounding box center [1140, 278] width 43 height 61
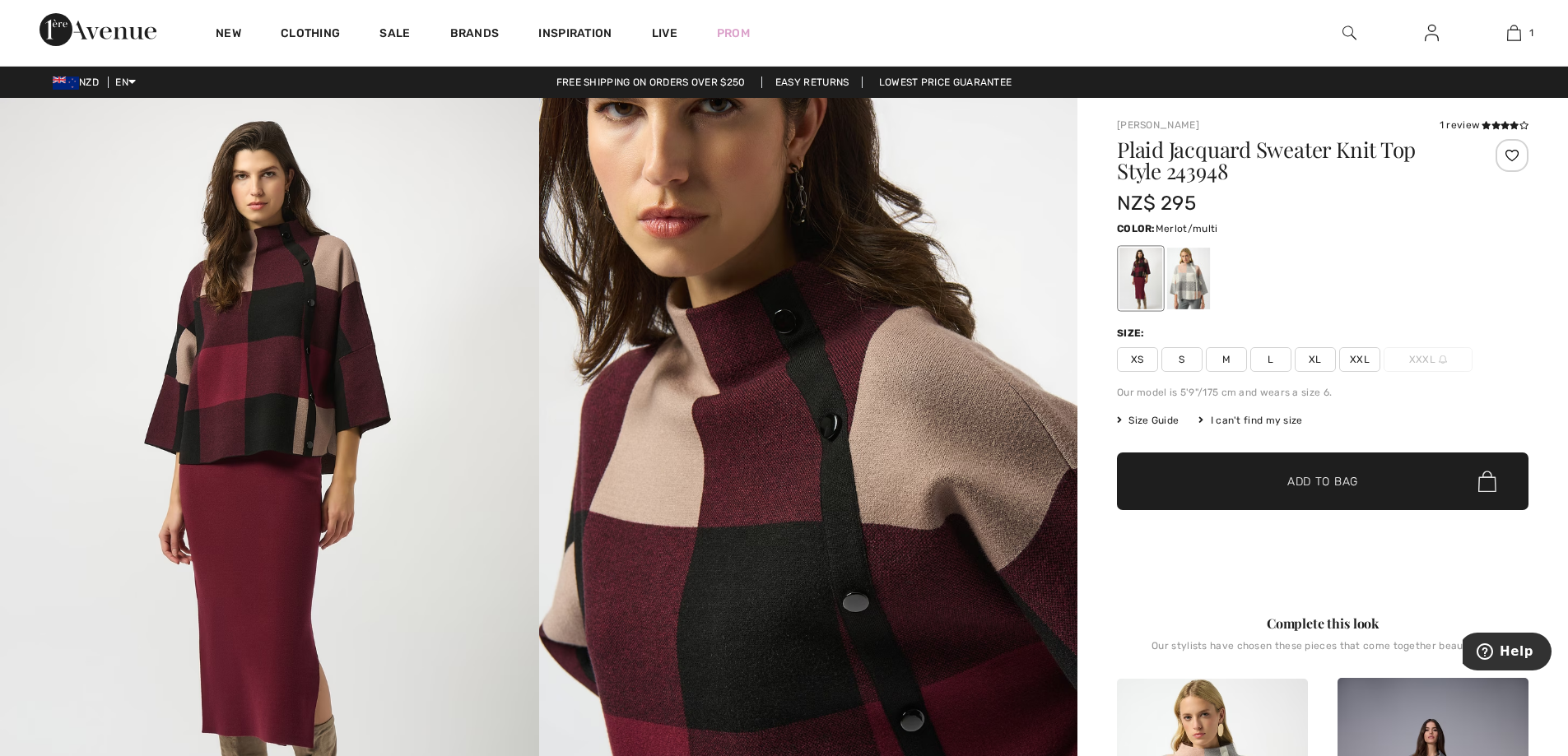
click at [1470, 125] on div "1 review" at bounding box center [1483, 125] width 89 height 15
click at [1494, 123] on icon at bounding box center [1496, 125] width 9 height 8
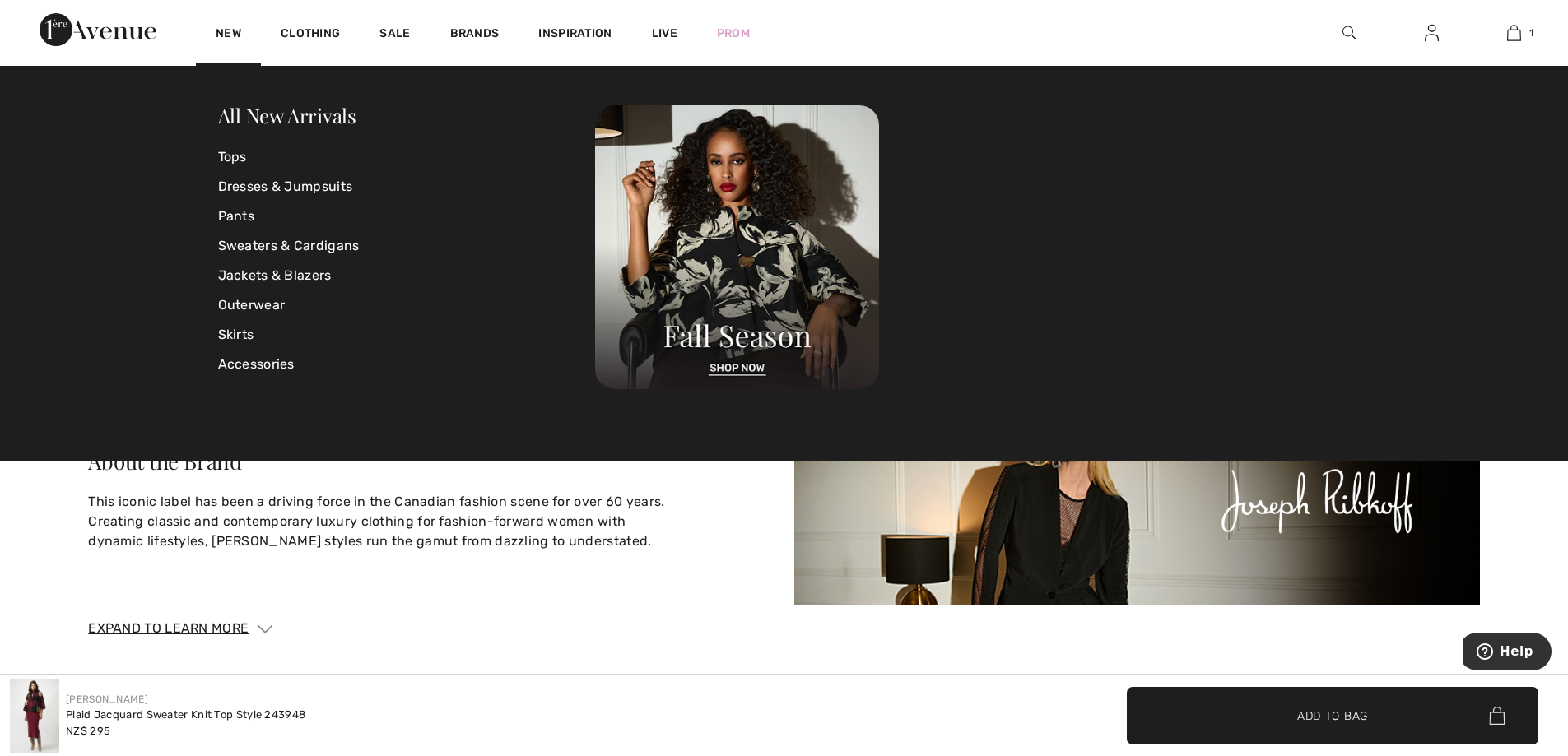
scroll to position [3438, 0]
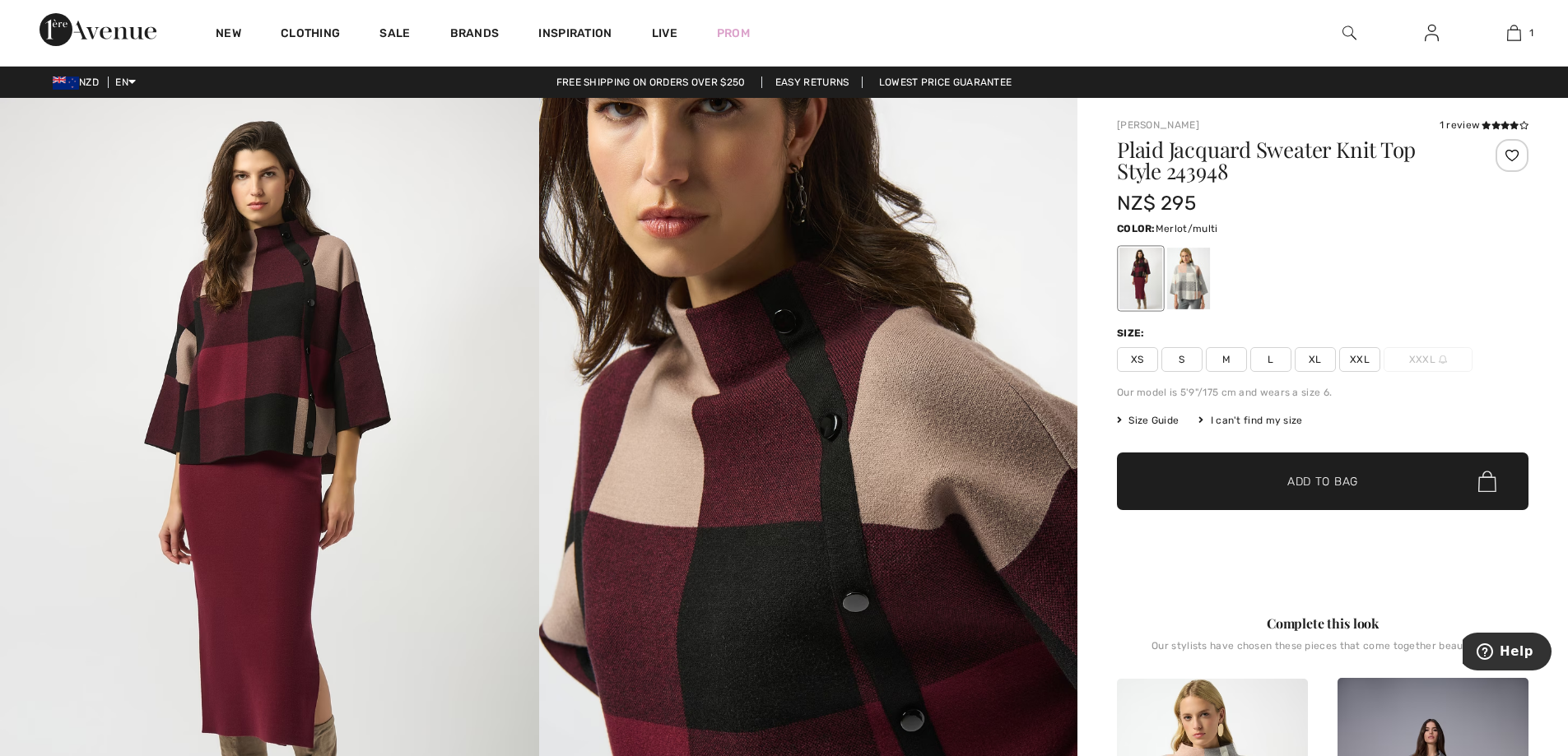
click at [1182, 358] on span "S" at bounding box center [1181, 359] width 41 height 25
click at [1307, 486] on span "Add to Bag" at bounding box center [1321, 481] width 71 height 17
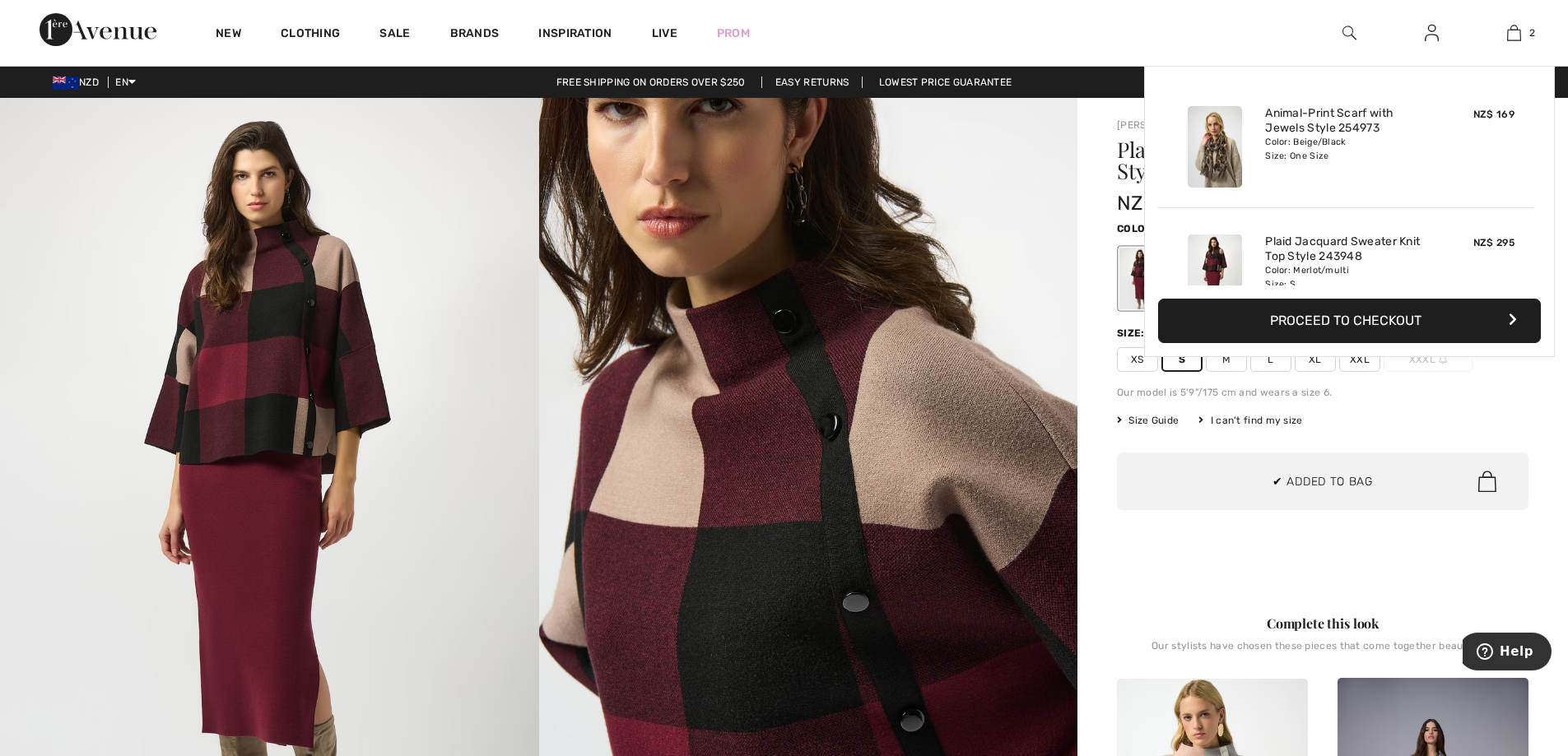
scroll to position [51, 0]
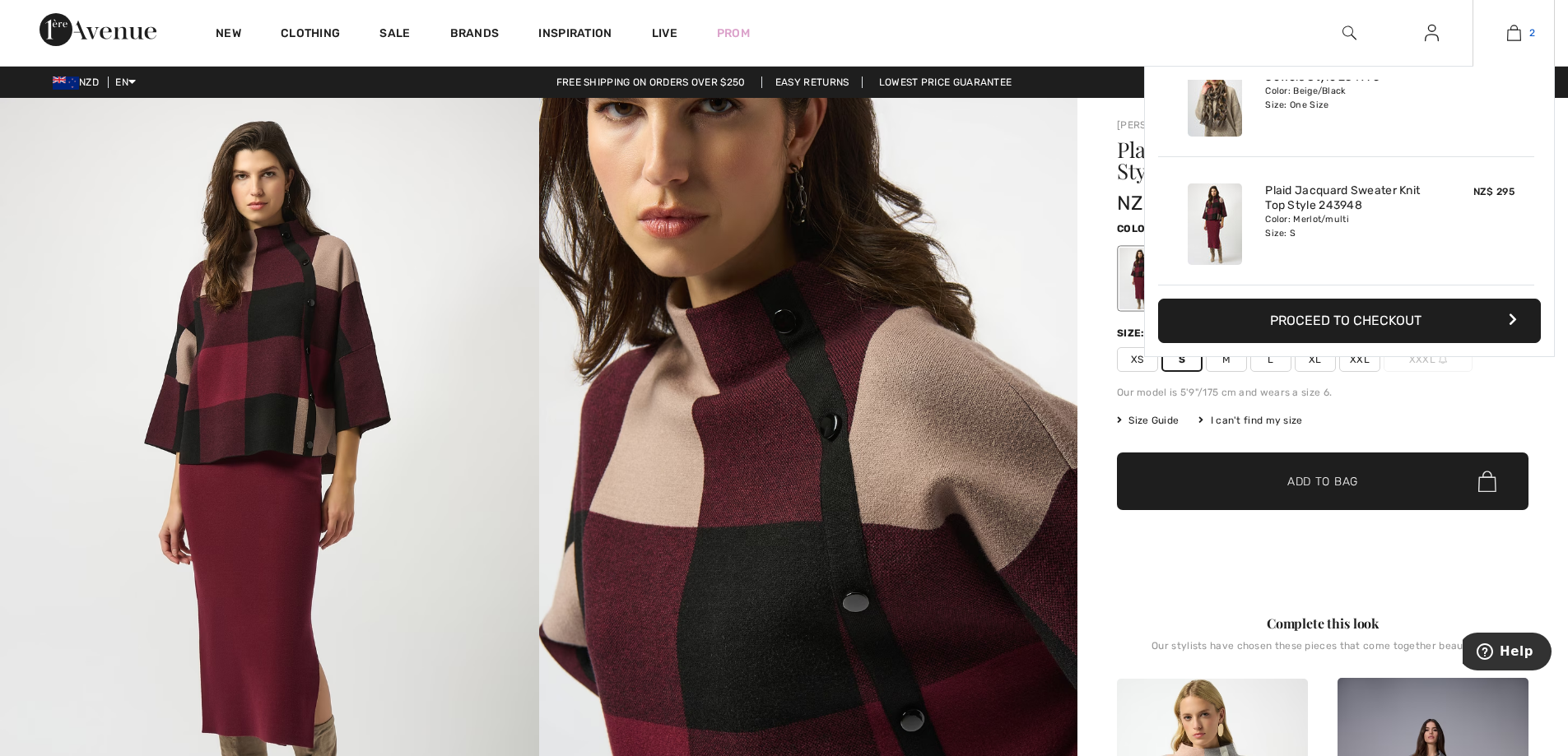
click at [1518, 28] on img at bounding box center [1513, 33] width 14 height 20
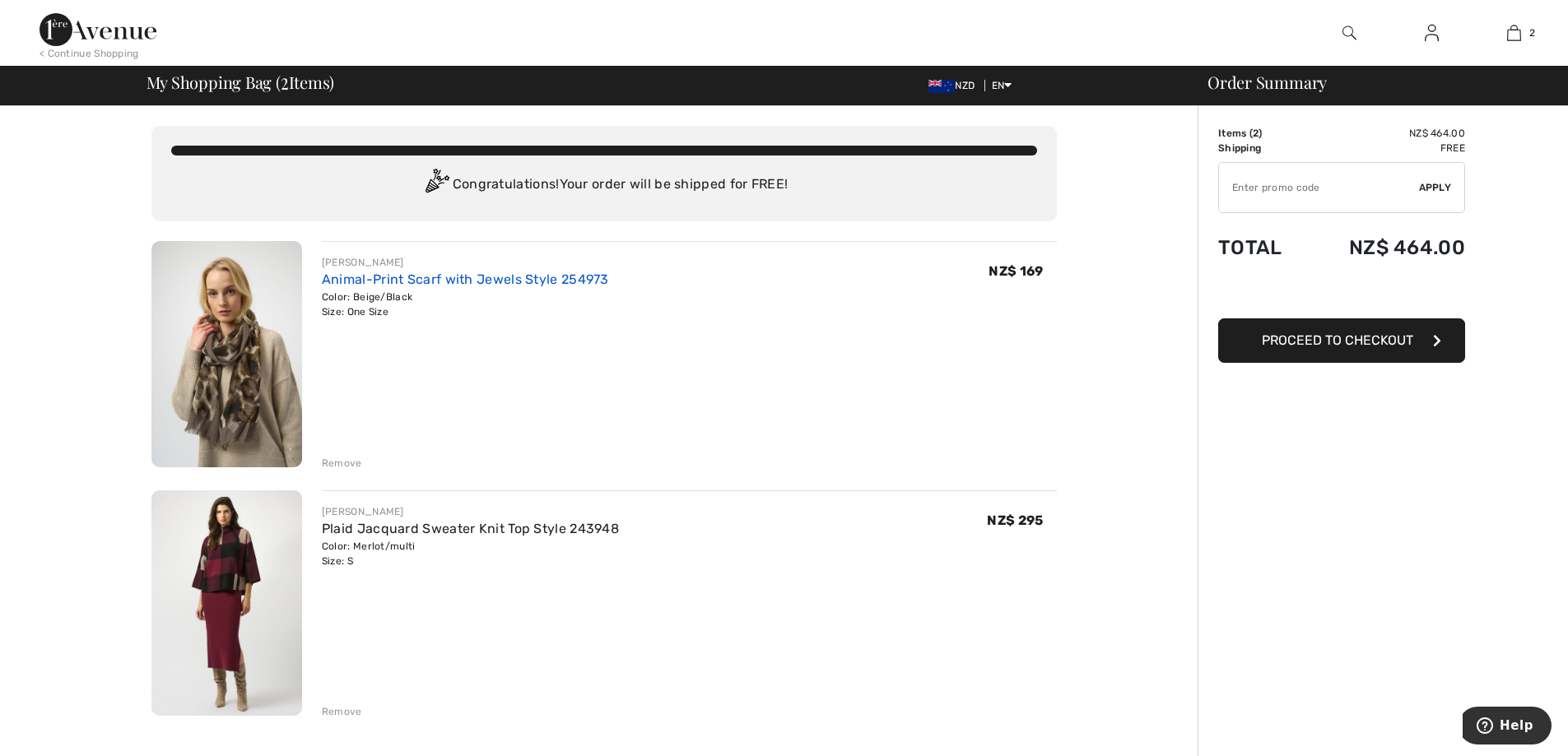
click at [499, 274] on link "Animal-Print Scarf with Jewels Style 254973" at bounding box center [465, 279] width 287 height 16
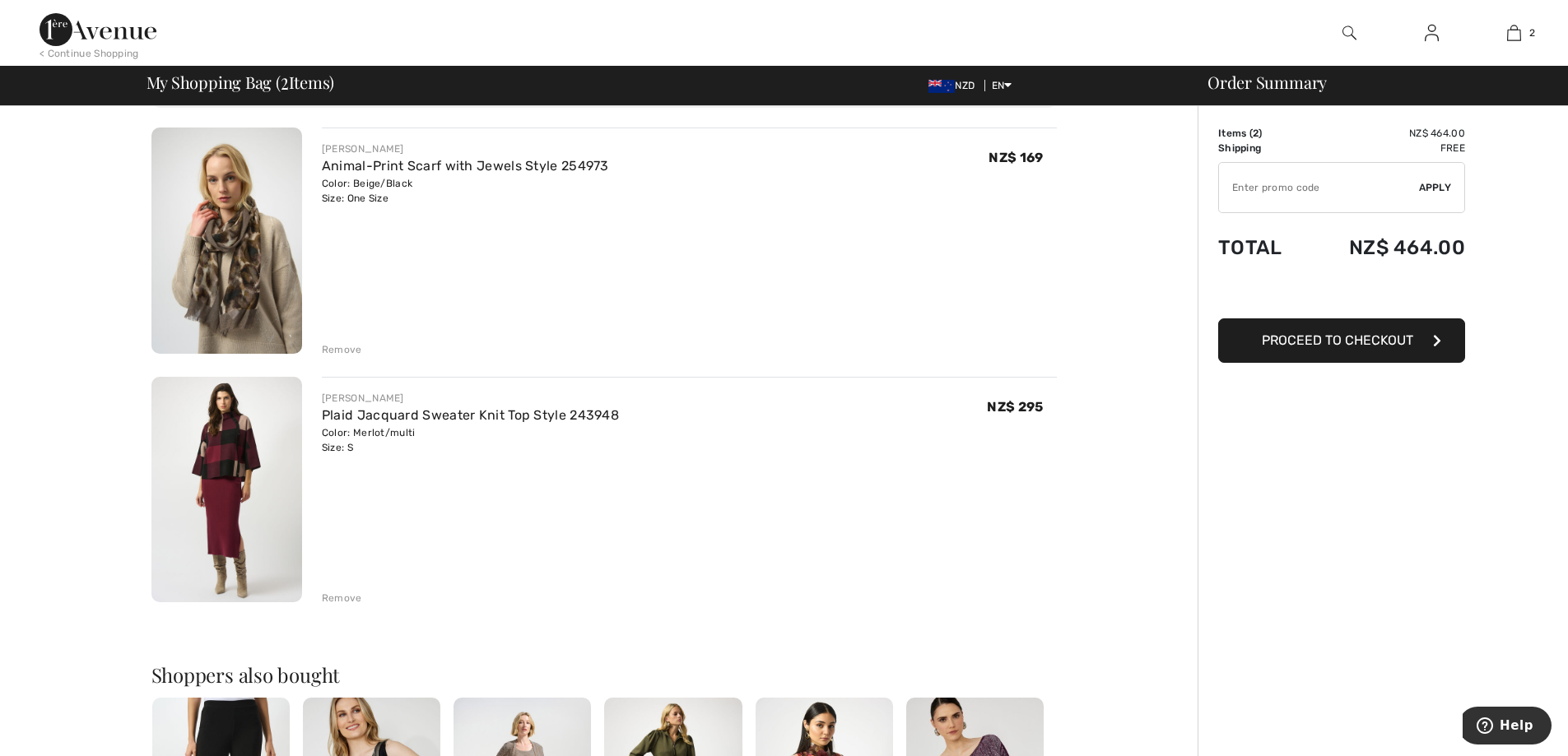
scroll to position [494, 0]
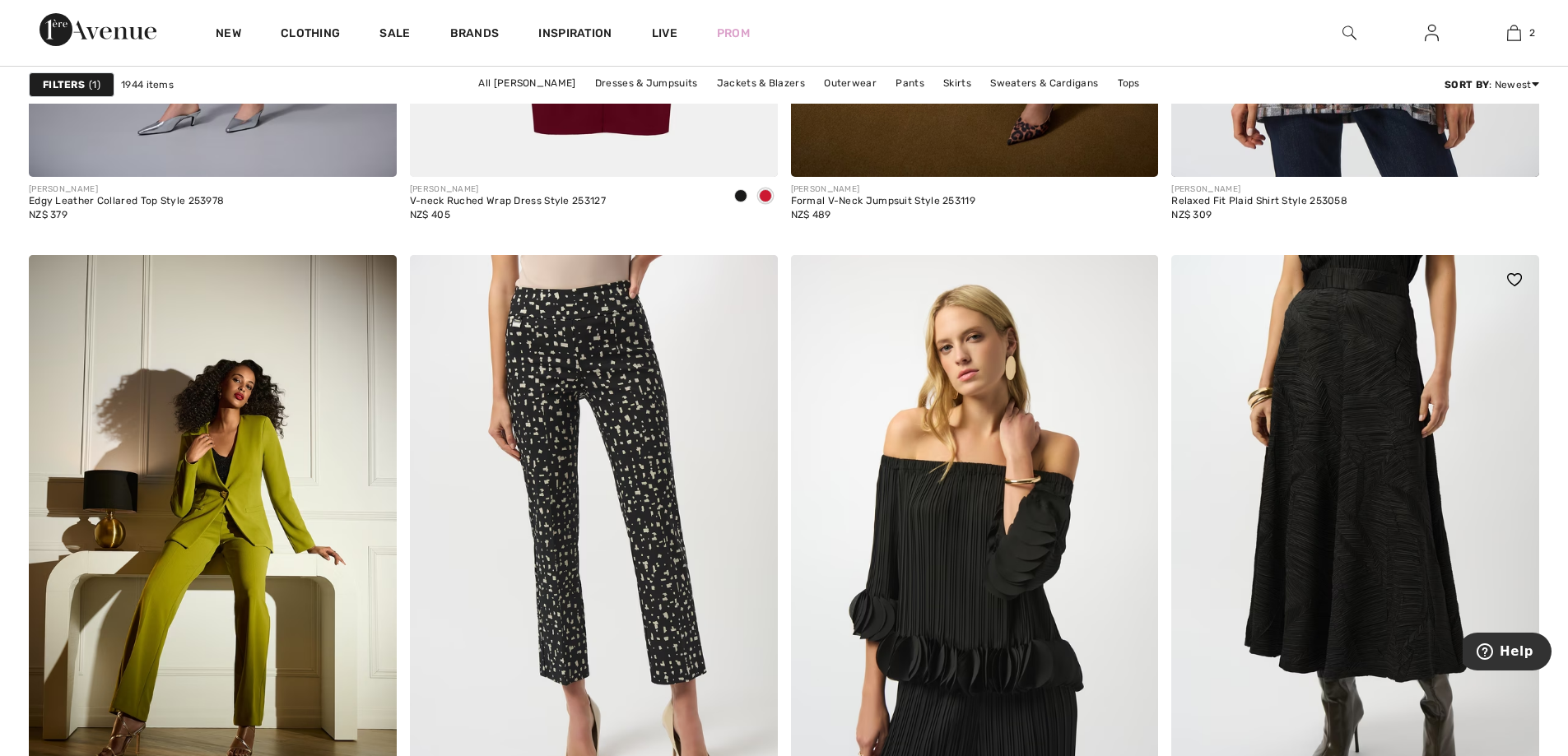
scroll to position [9791, 0]
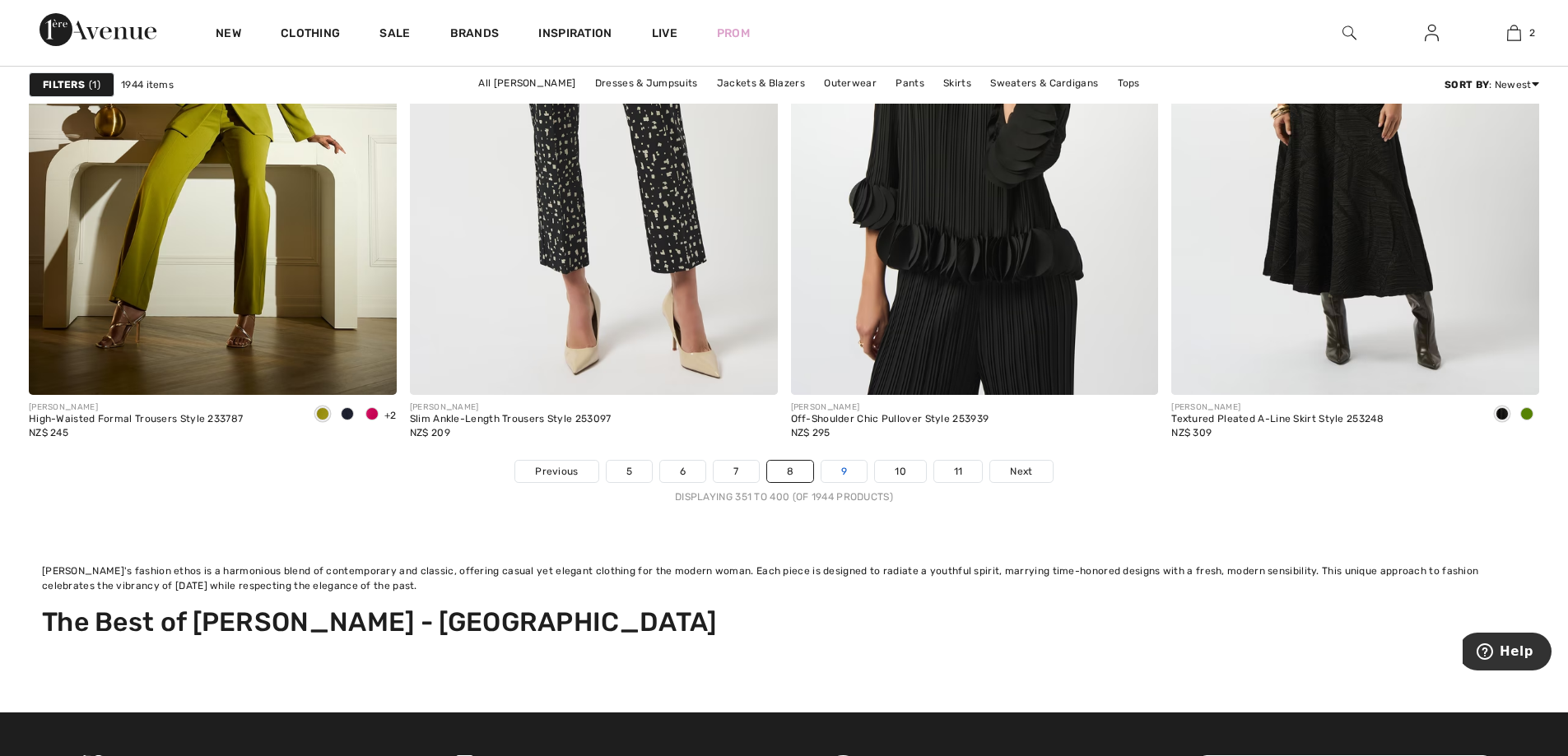
click at [855, 475] on link "9" at bounding box center [843, 471] width 45 height 21
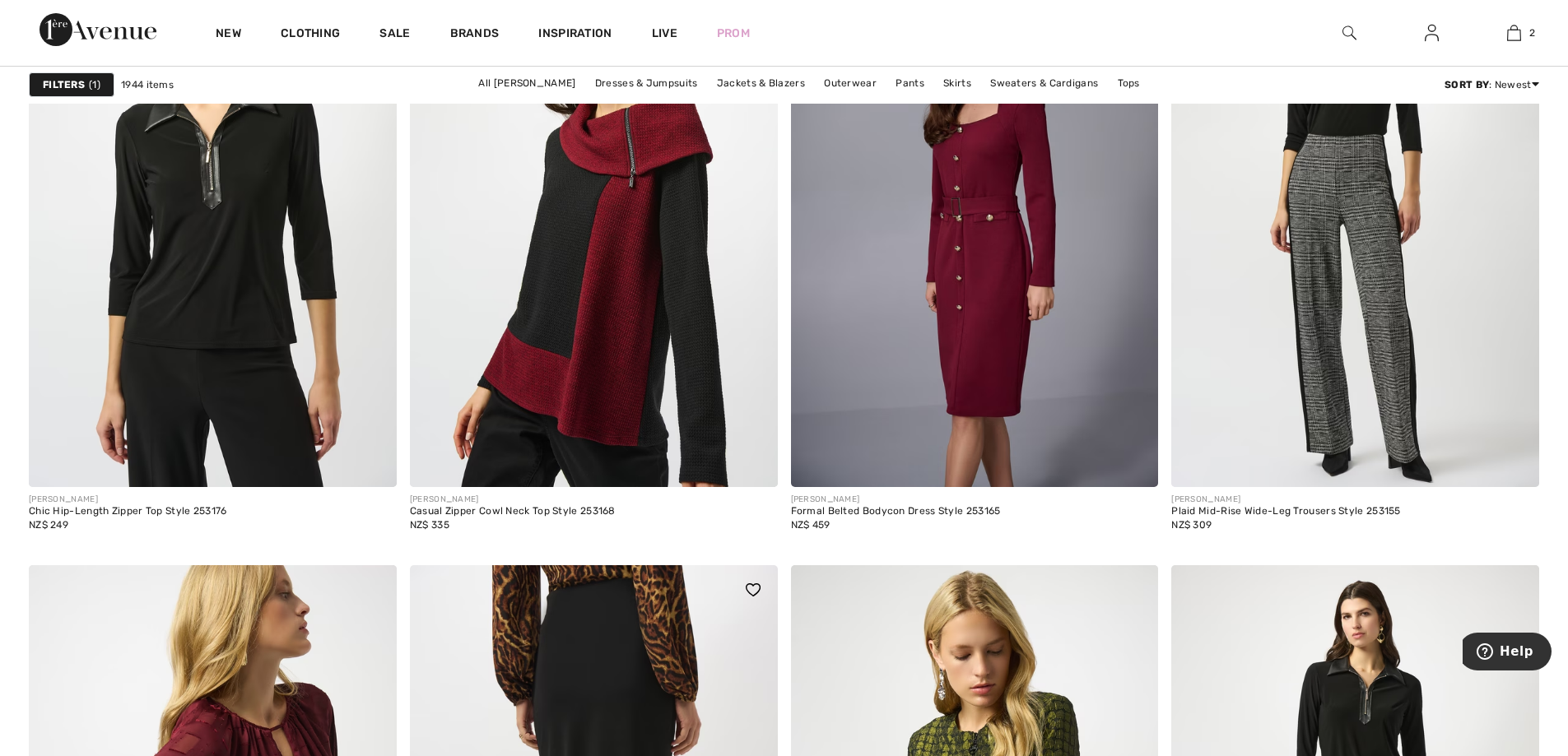
scroll to position [8558, 0]
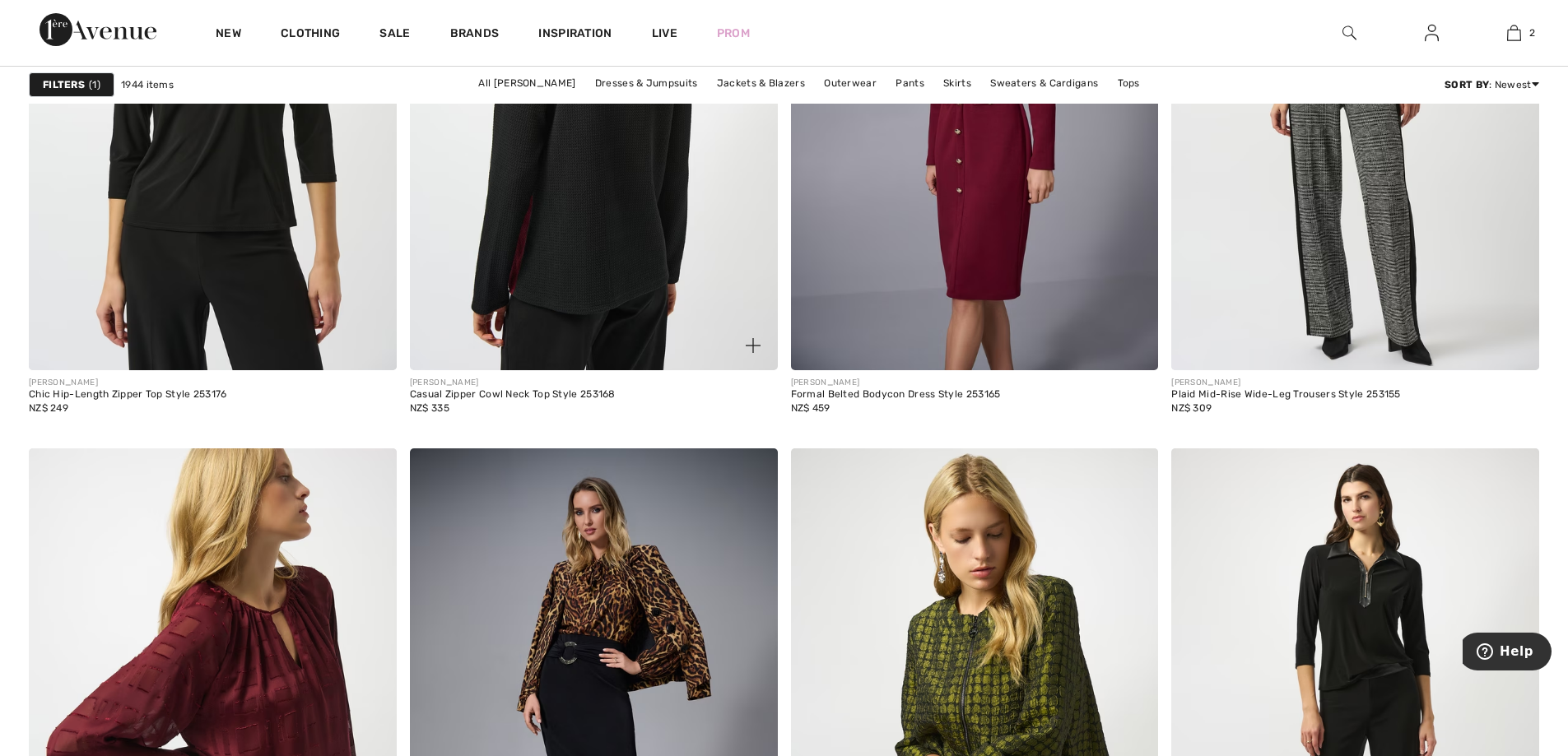
click at [593, 198] on img at bounding box center [593, 94] width 367 height 552
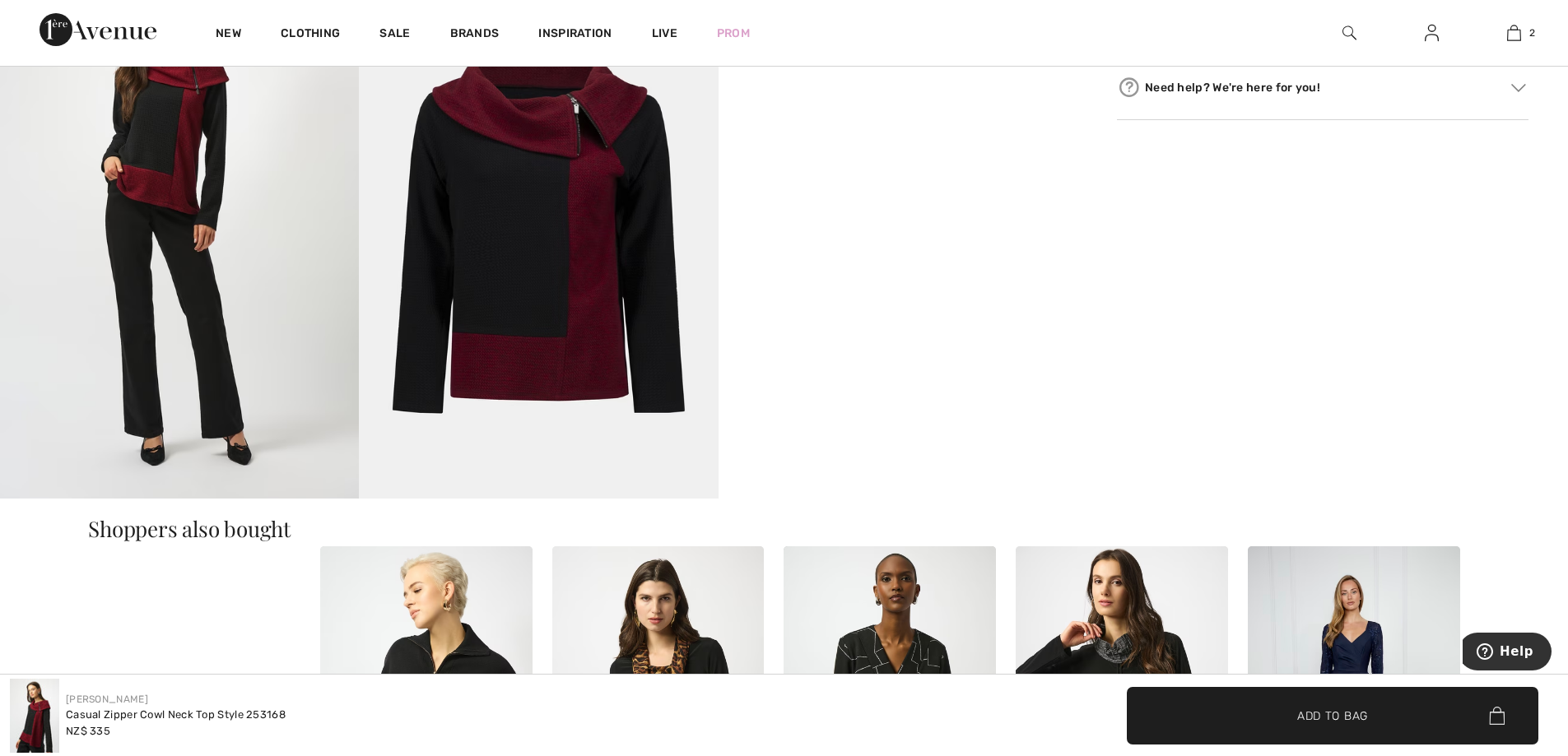
scroll to position [1069, 0]
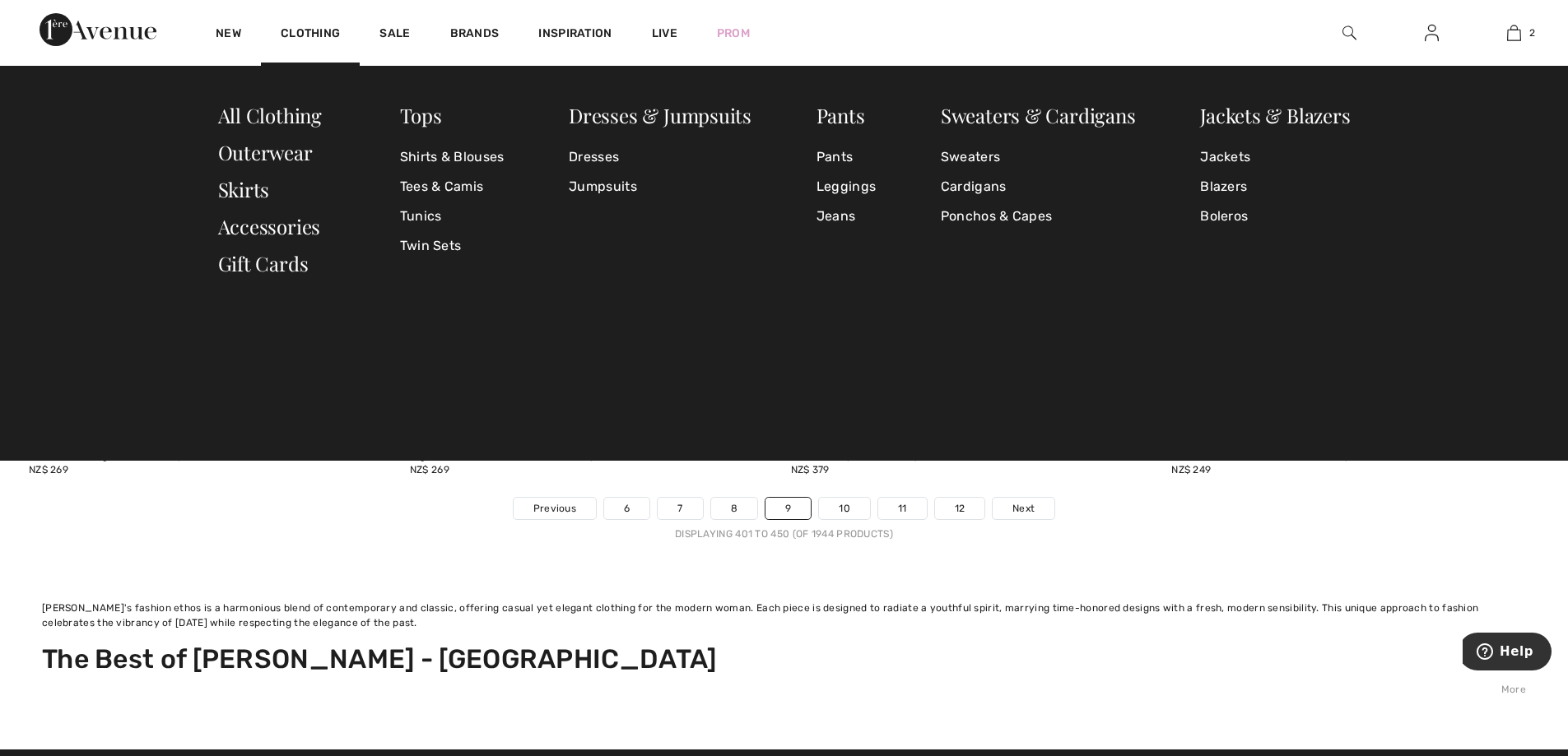
scroll to position [9956, 0]
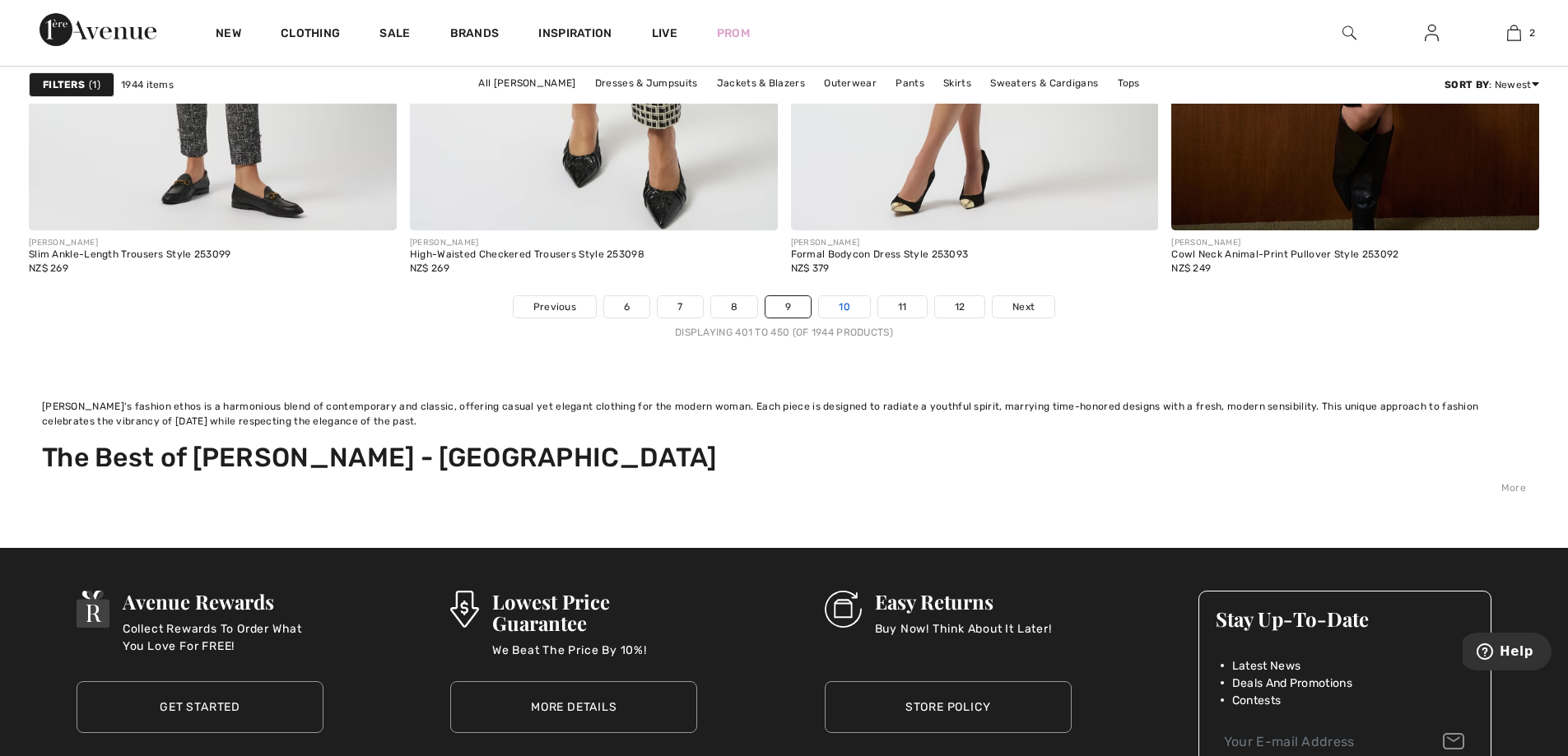
click at [841, 302] on link "10" at bounding box center [844, 306] width 51 height 21
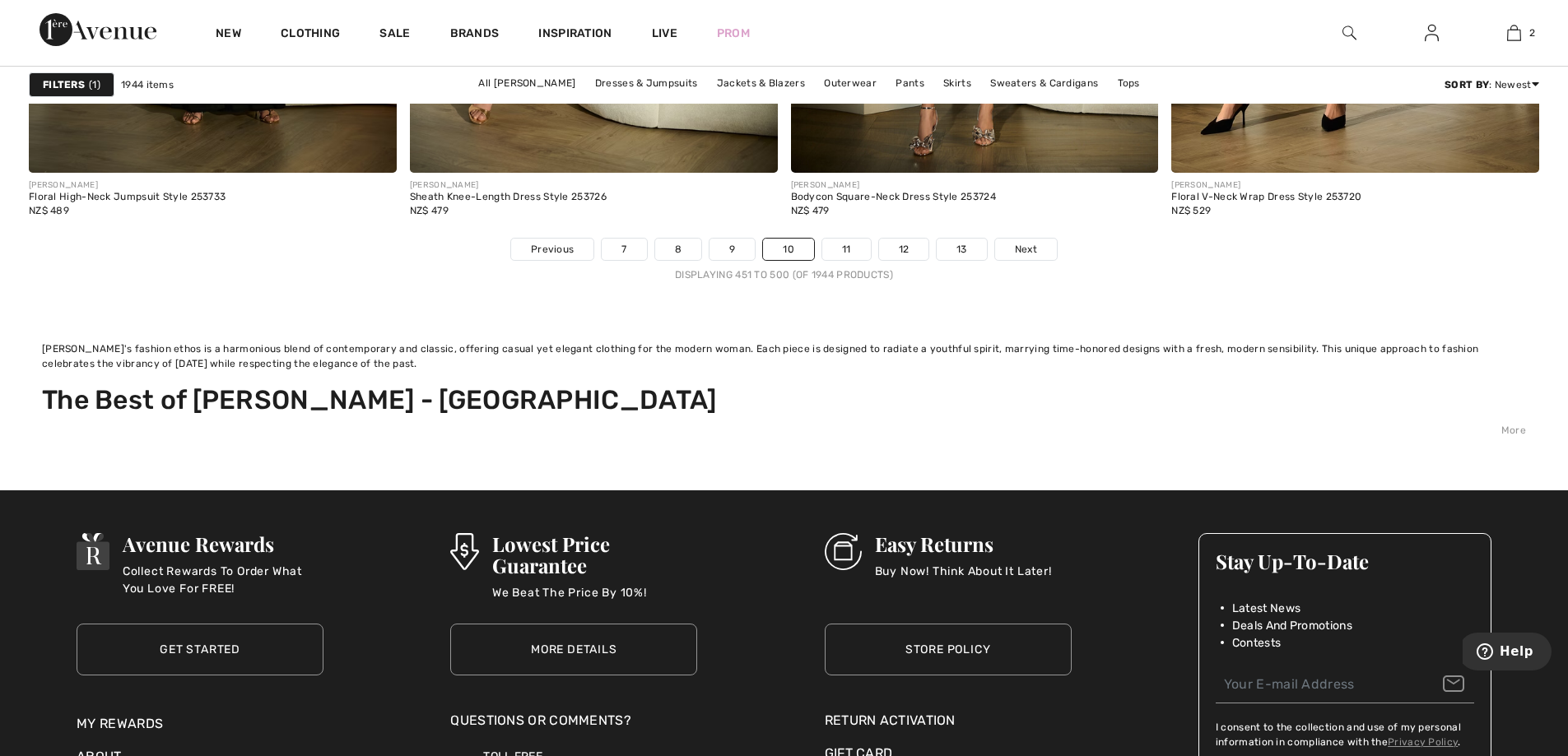
scroll to position [10039, 0]
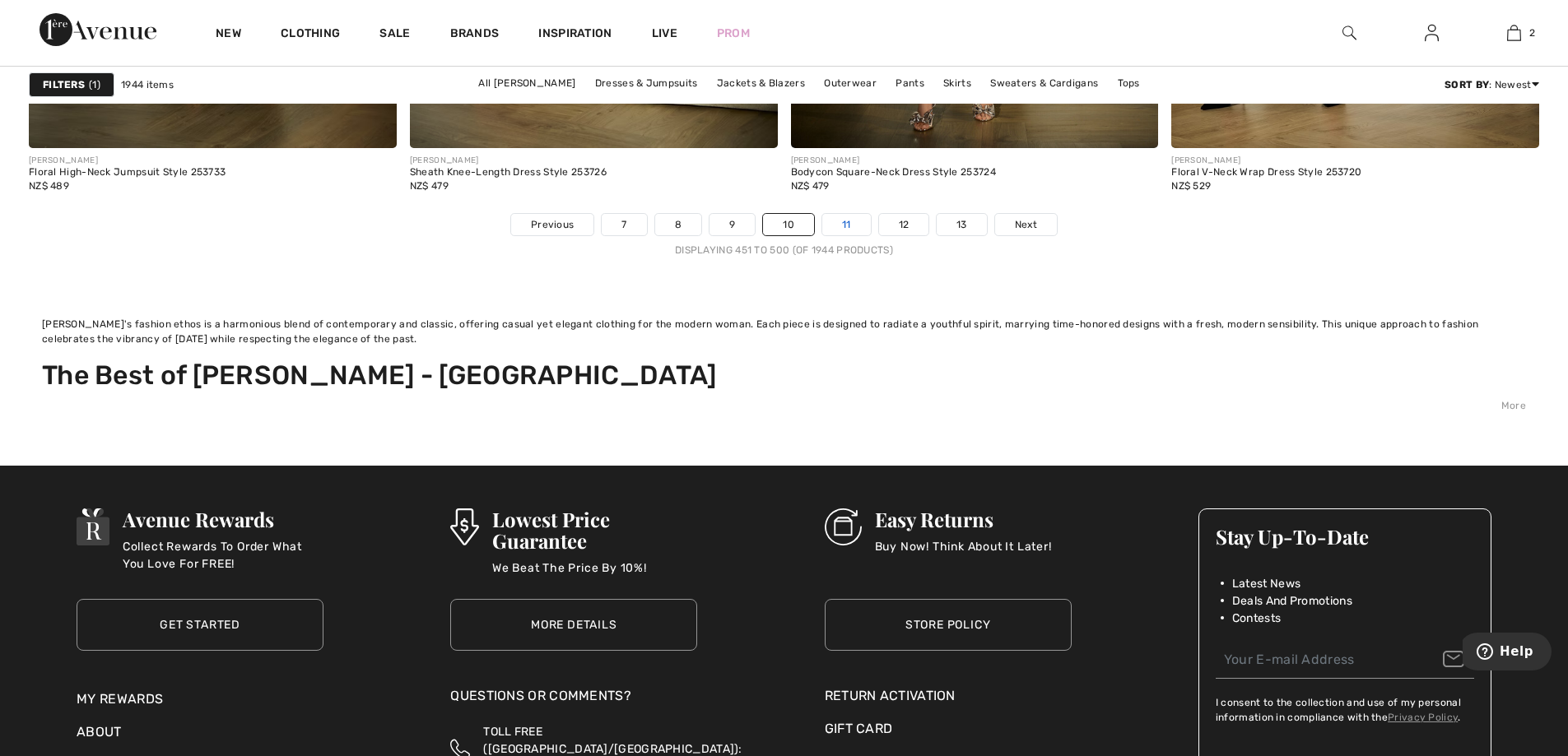
click at [848, 224] on link "11" at bounding box center [846, 224] width 49 height 21
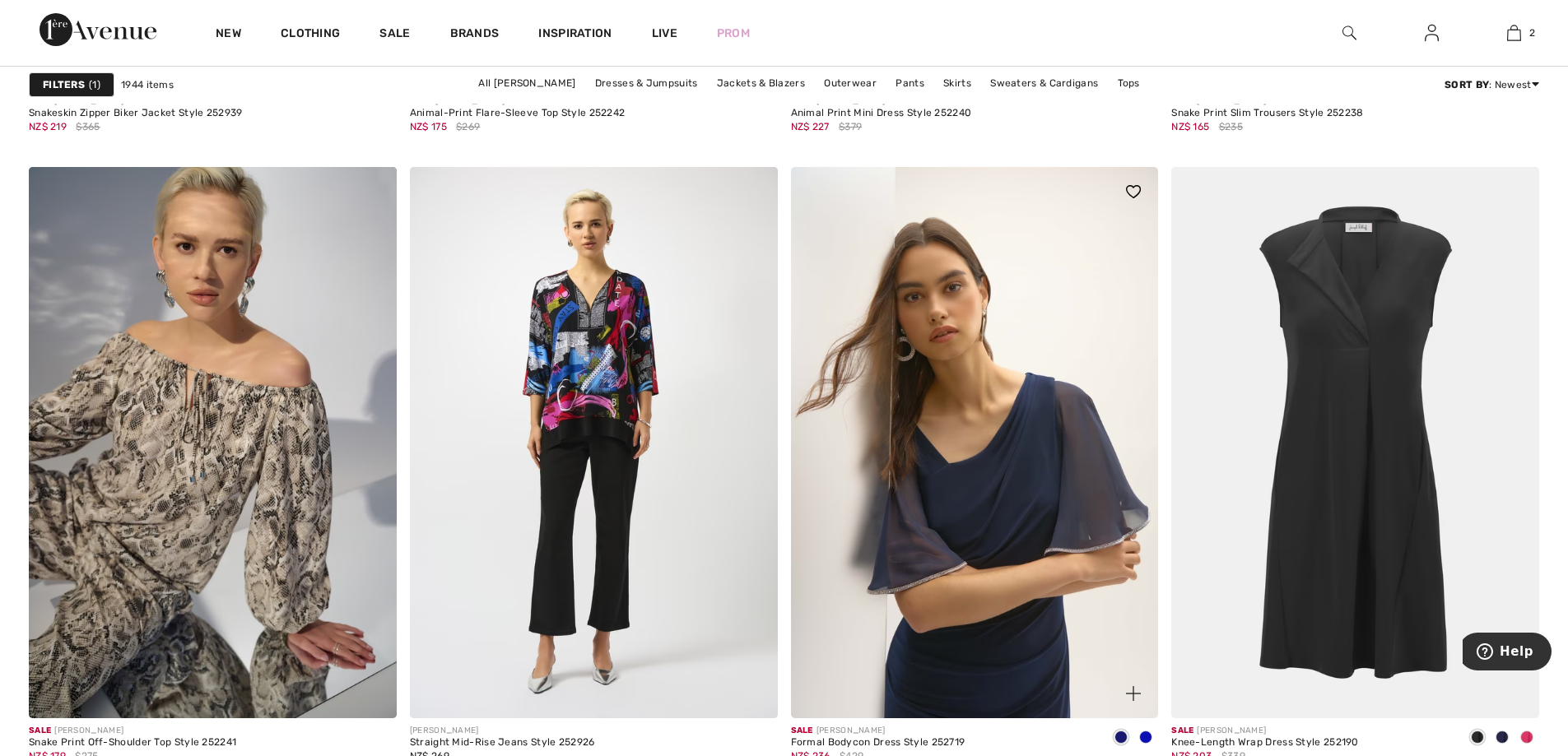
scroll to position [9627, 0]
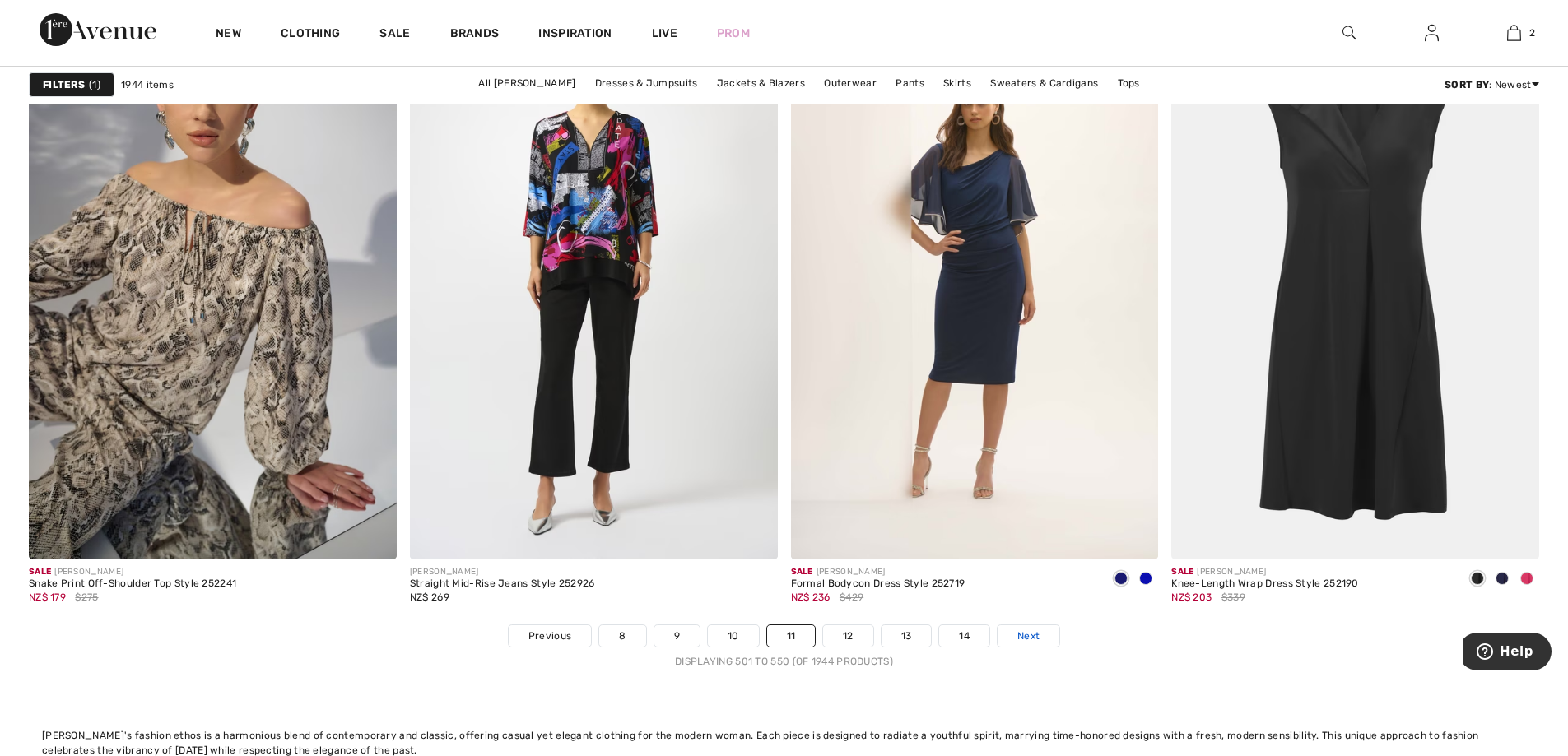
click at [1028, 633] on span "Next" at bounding box center [1028, 636] width 22 height 15
drag, startPoint x: 1028, startPoint y: 633, endPoint x: 1029, endPoint y: 625, distance: 8.1
click at [1028, 631] on span "Next" at bounding box center [1028, 636] width 22 height 15
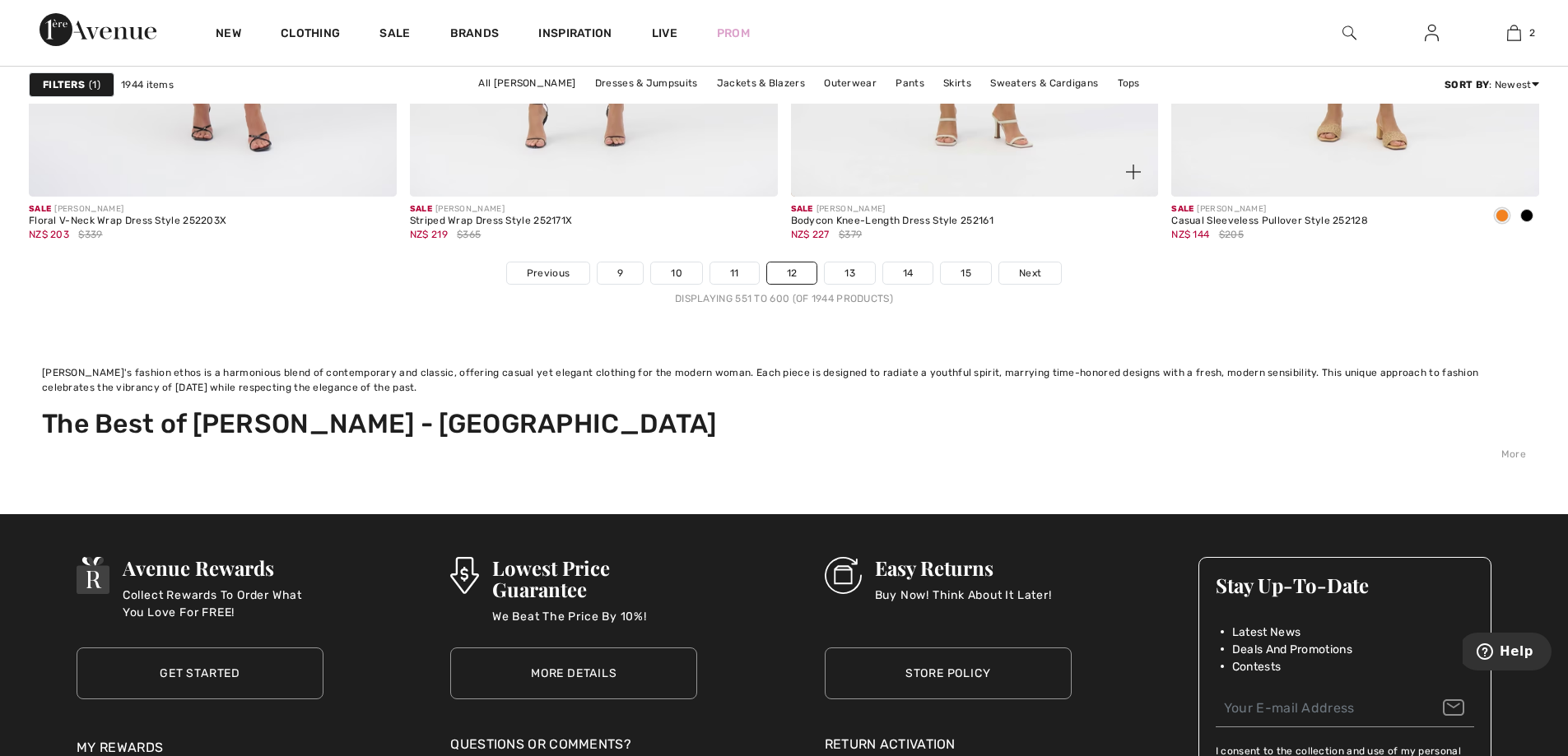
scroll to position [9791, 0]
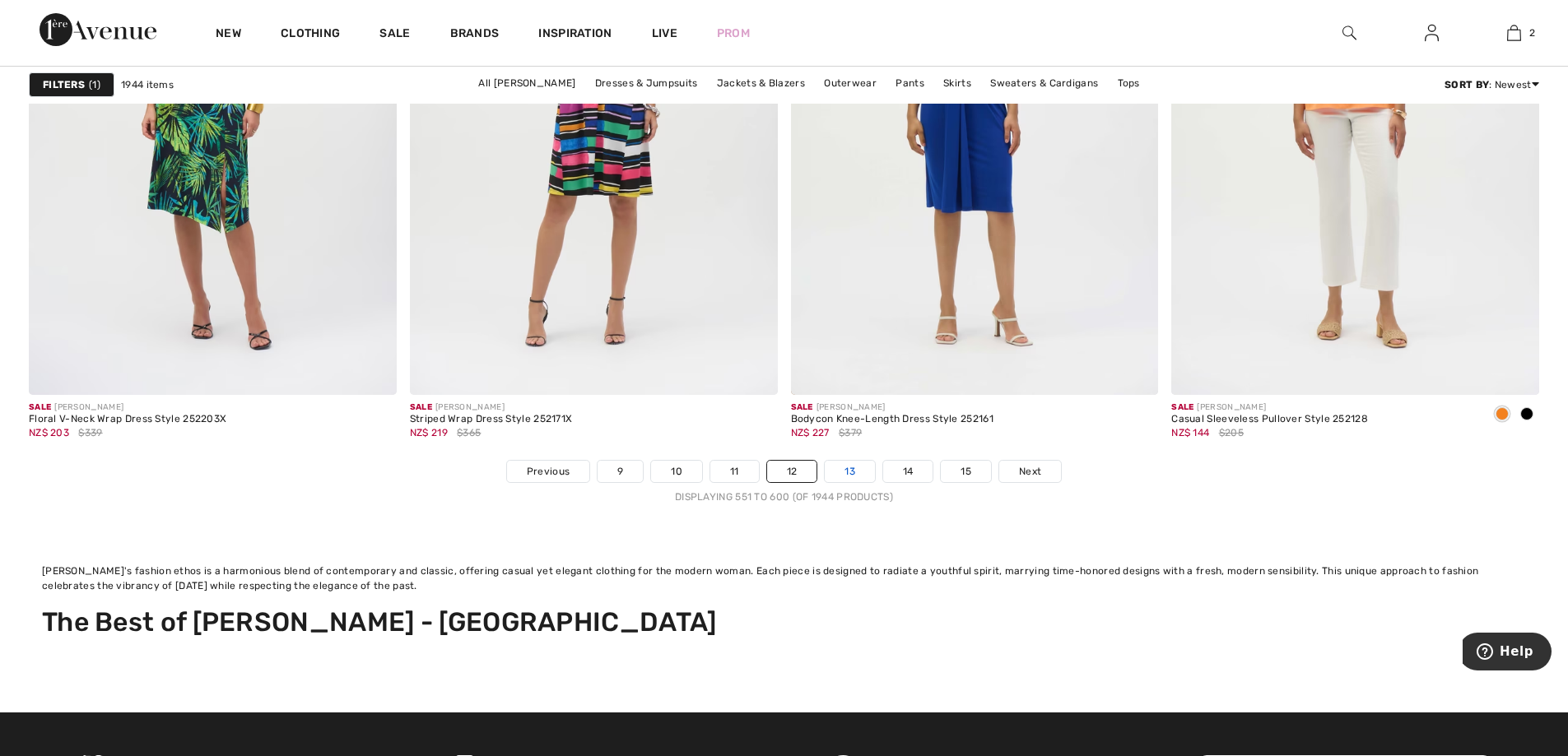
click at [860, 472] on link "13" at bounding box center [850, 471] width 50 height 21
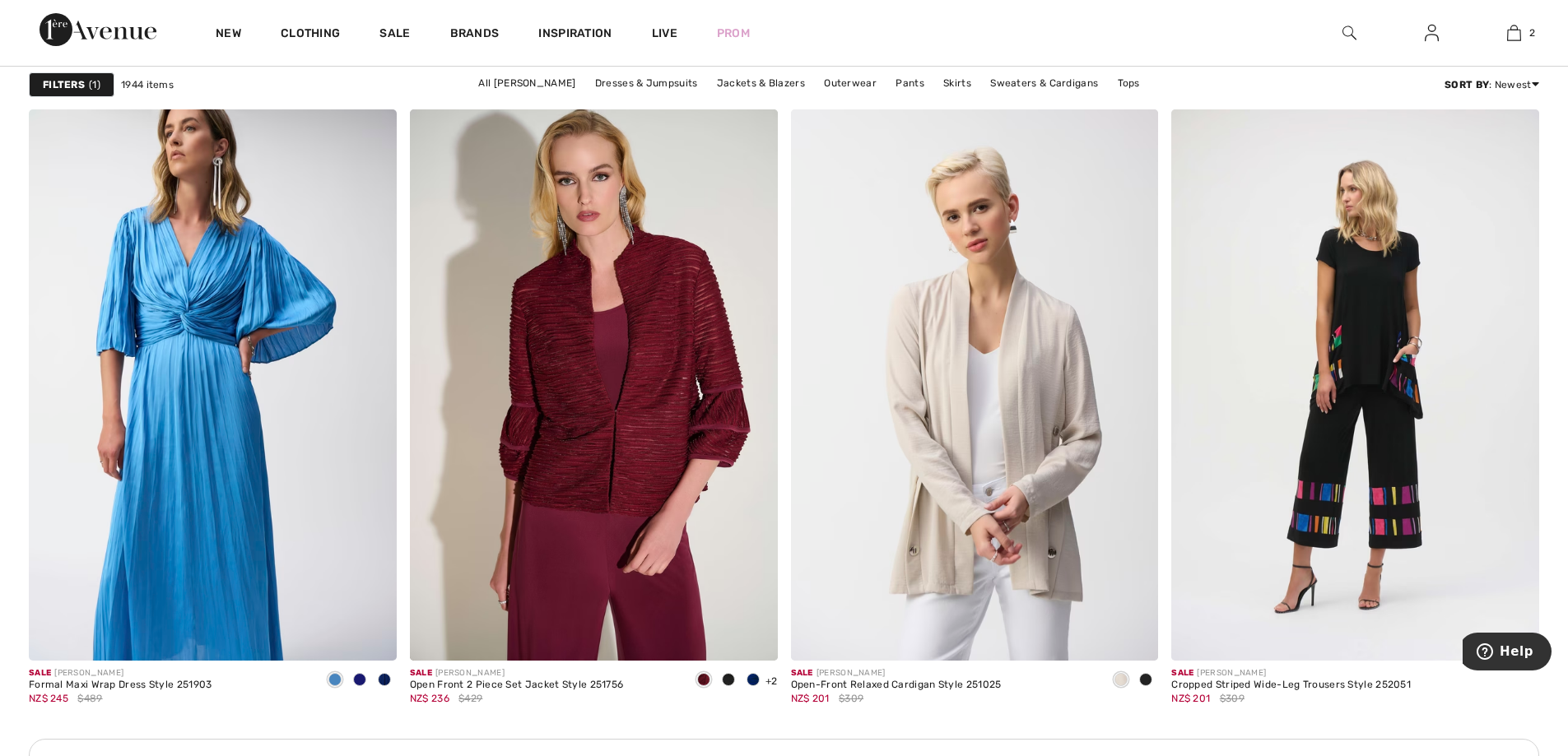
scroll to position [2633, 0]
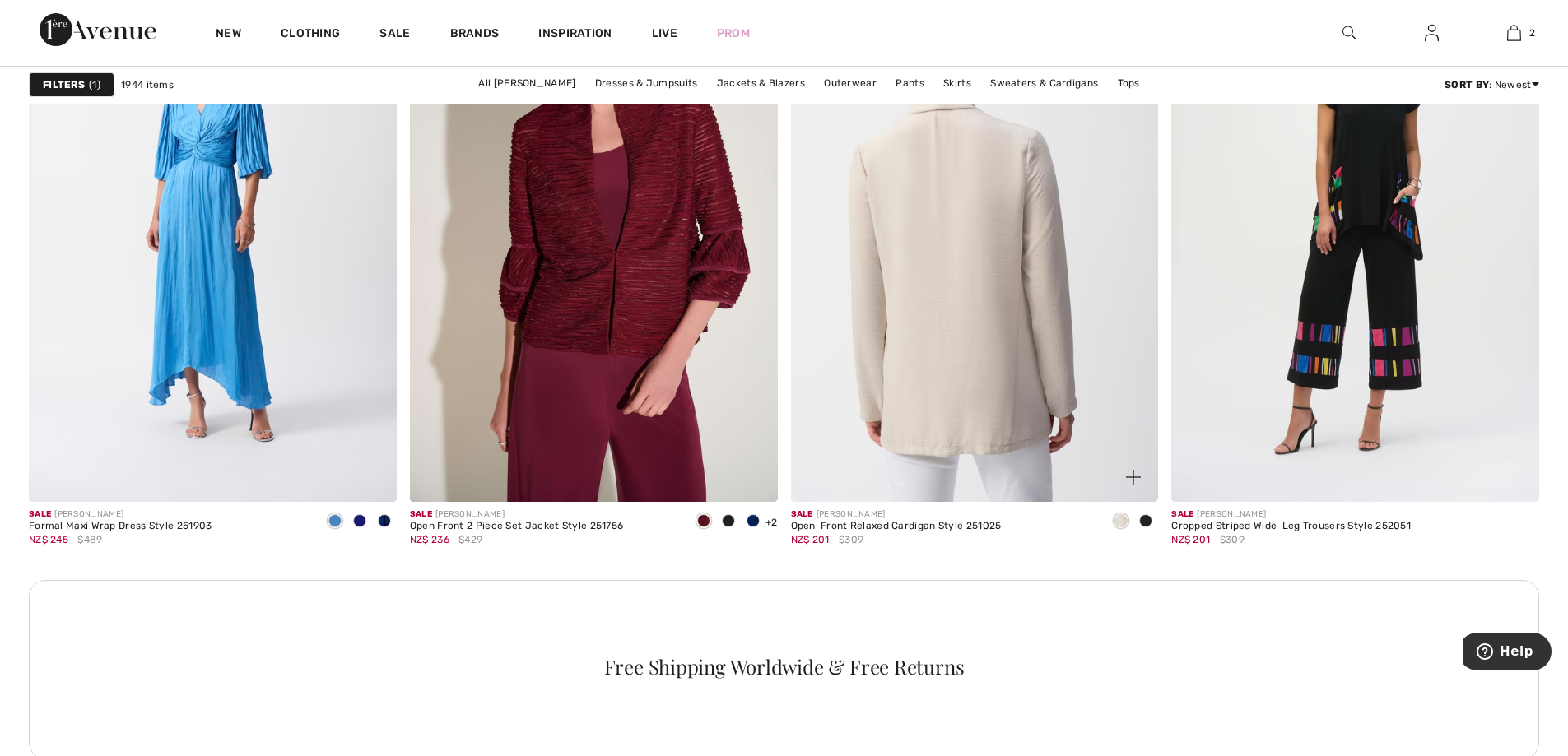
click at [923, 247] on img at bounding box center [974, 226] width 367 height 552
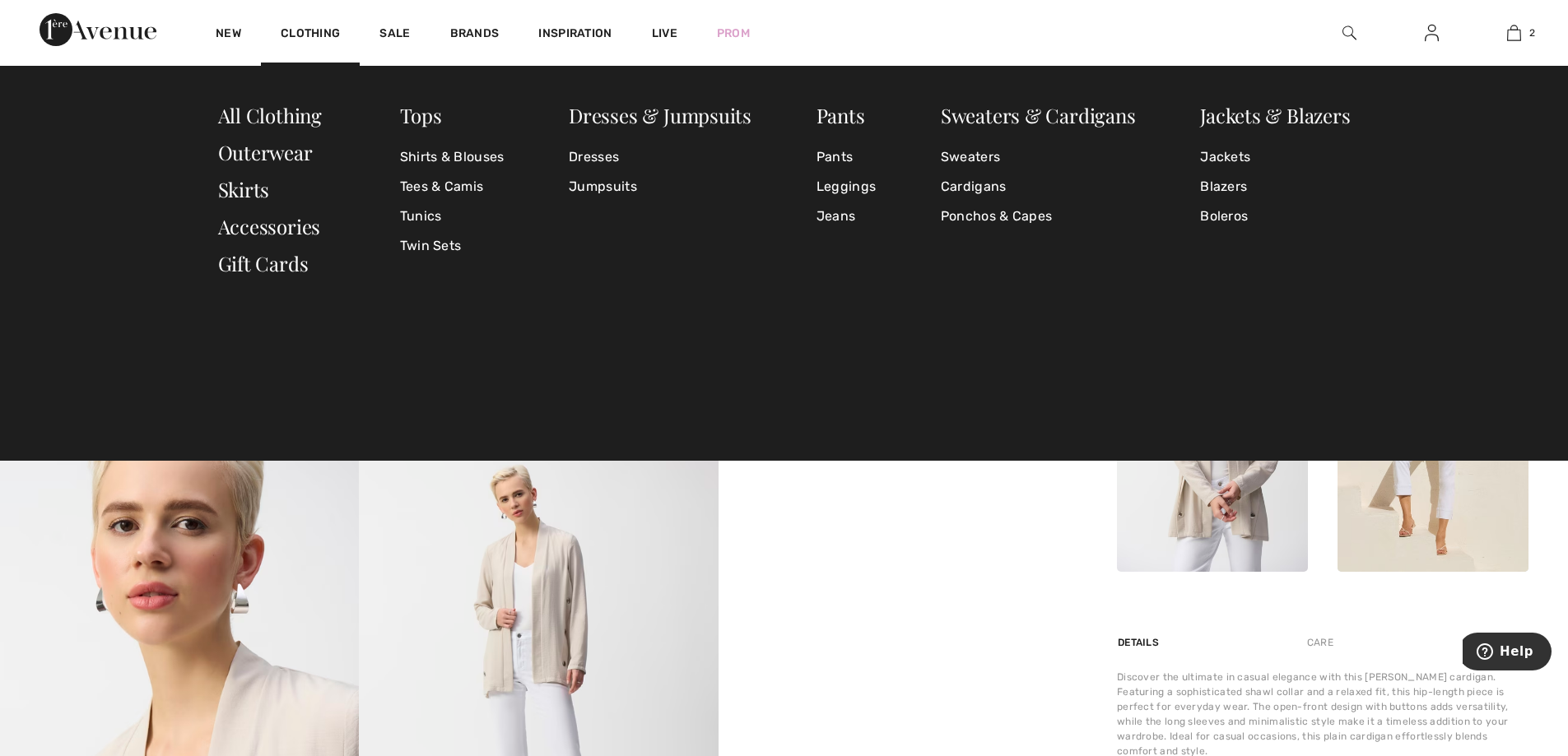
scroll to position [547, 0]
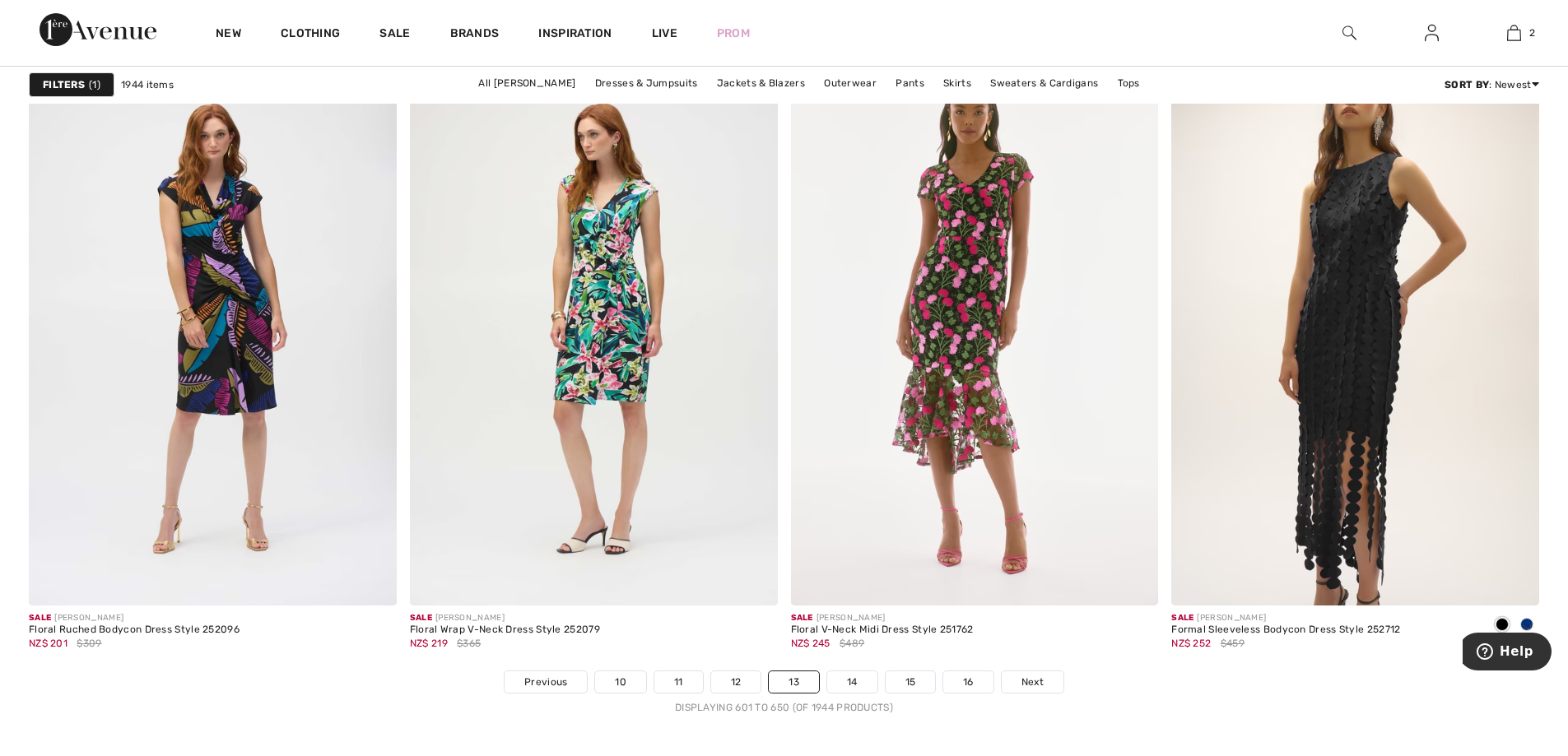
scroll to position [9874, 0]
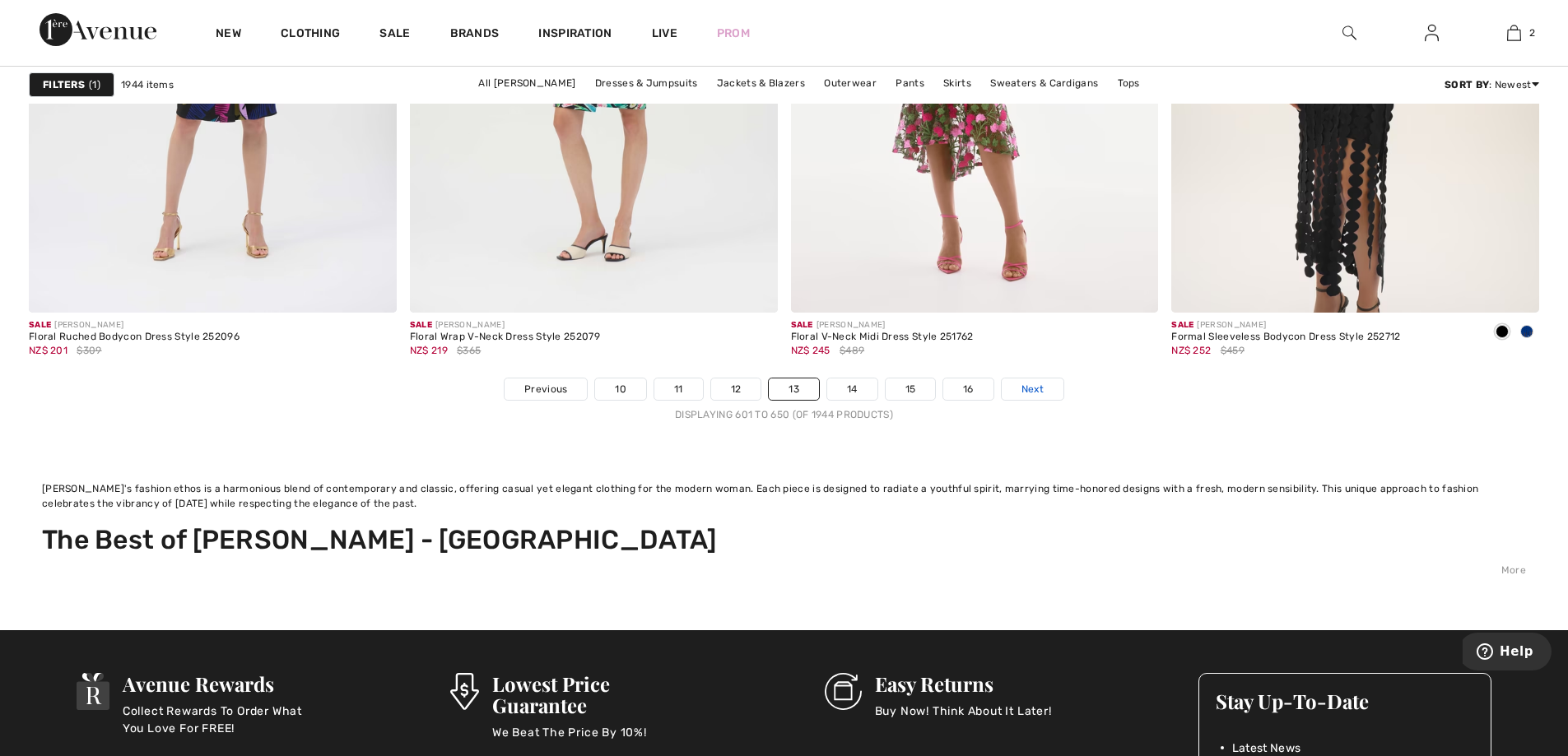
click at [1035, 387] on span "Next" at bounding box center [1032, 389] width 22 height 15
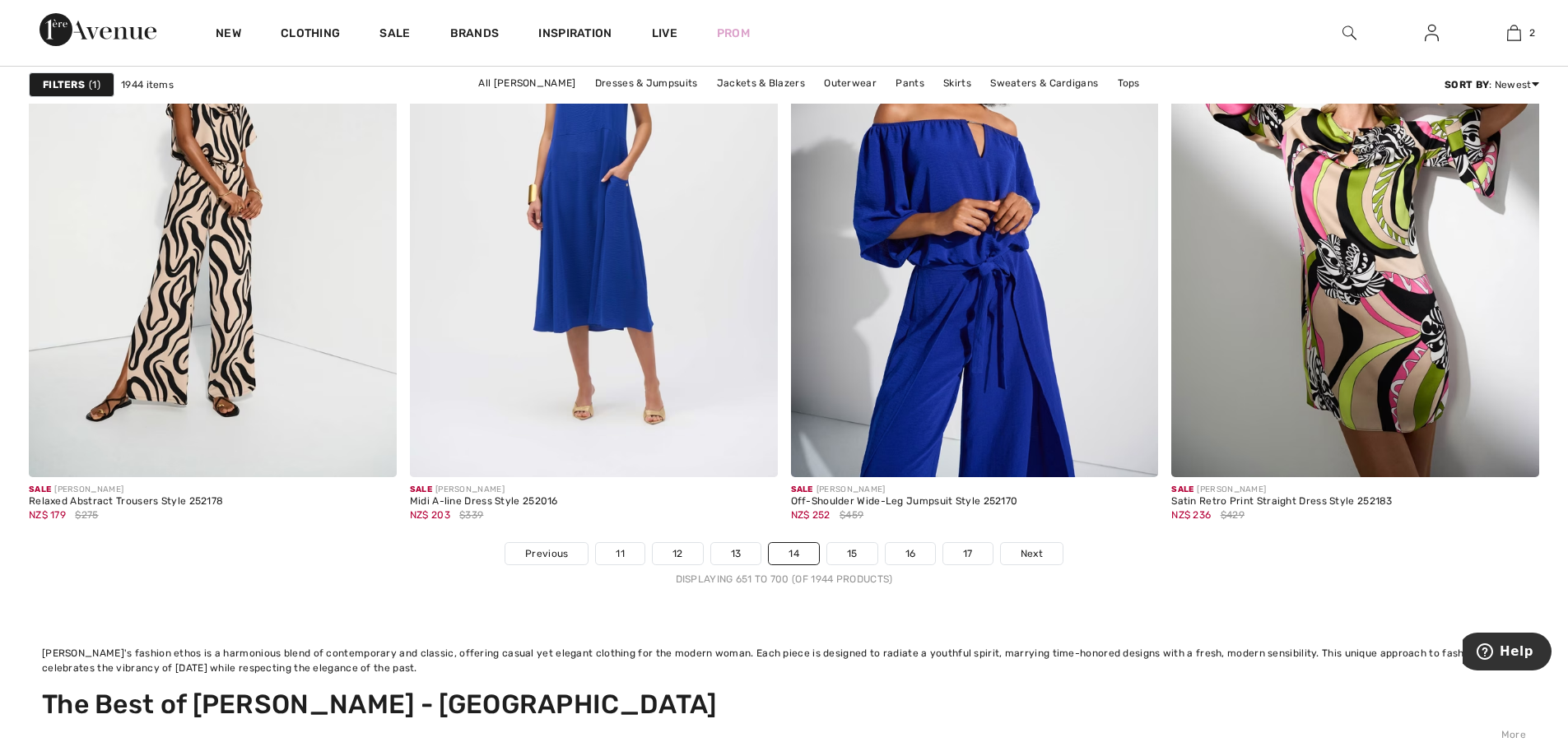
scroll to position [9956, 0]
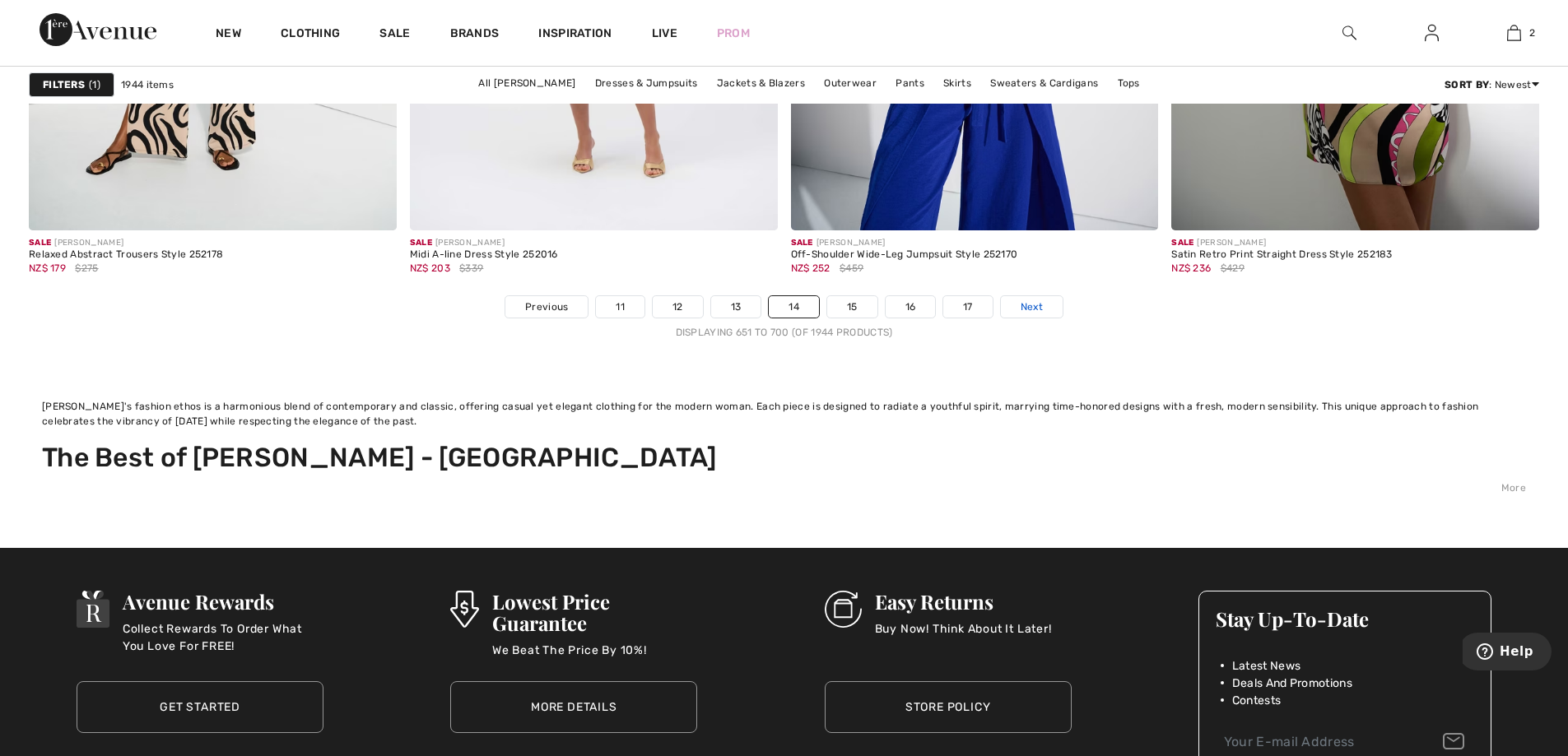
click at [1035, 306] on span "Next" at bounding box center [1031, 307] width 22 height 15
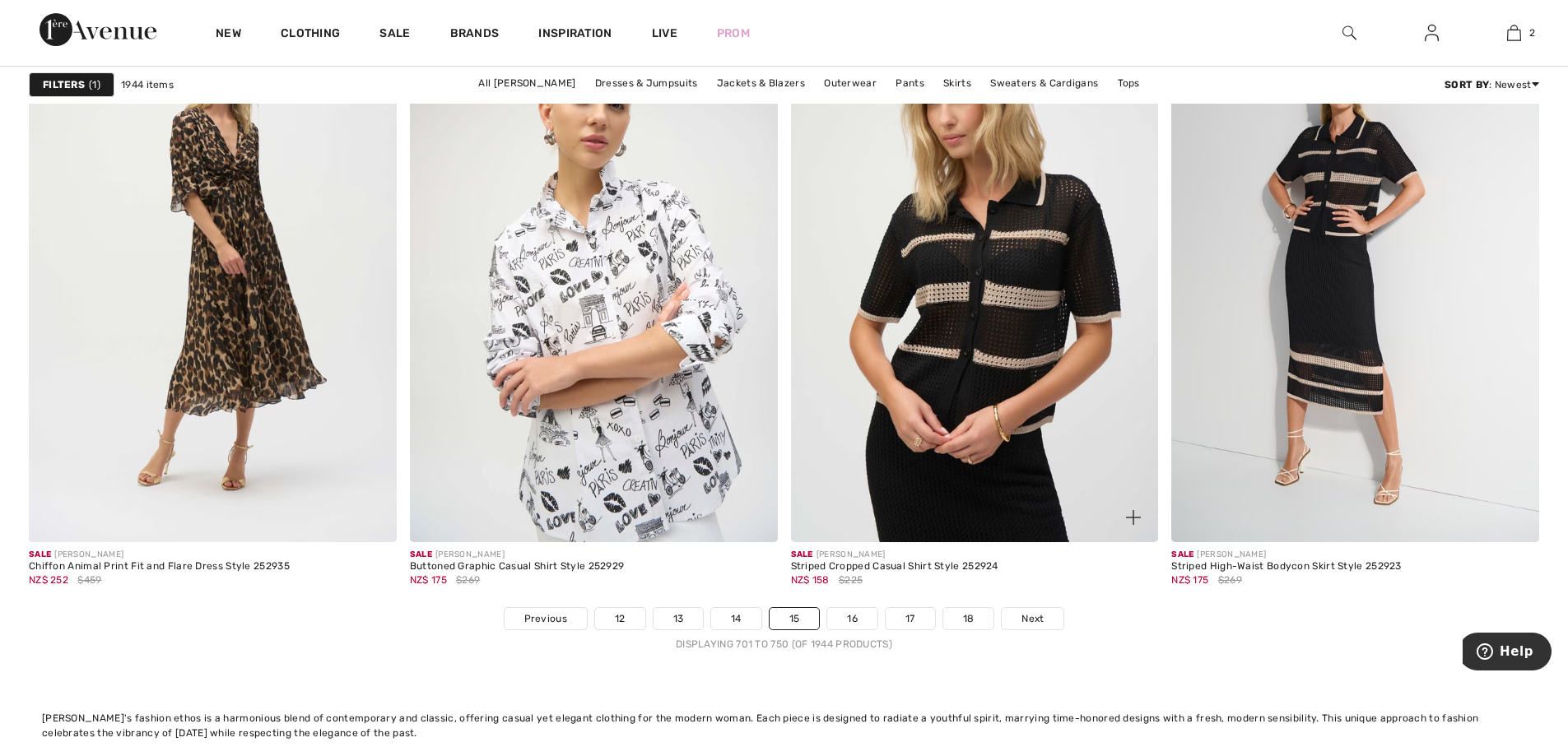
scroll to position [9545, 0]
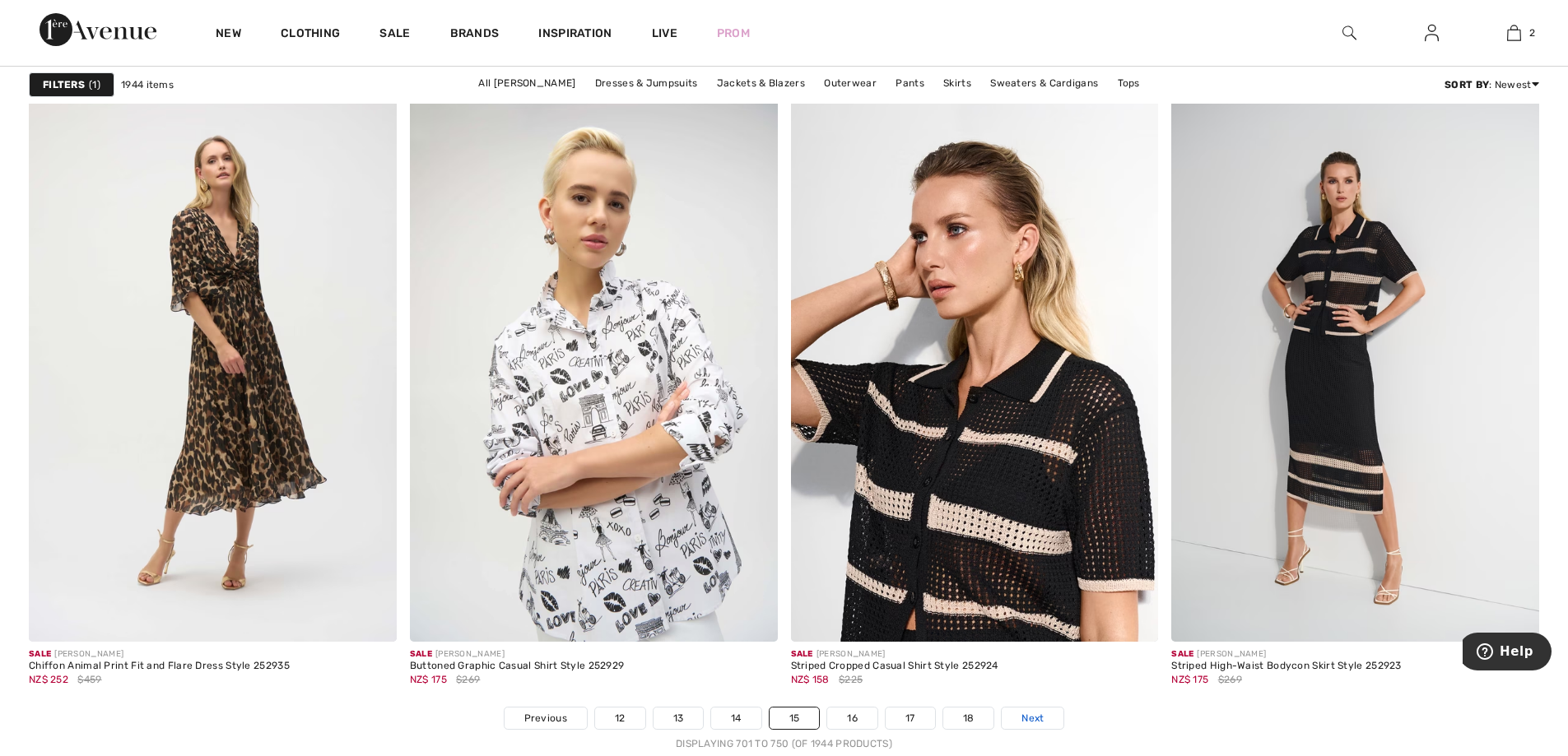
click at [1033, 714] on span "Next" at bounding box center [1032, 718] width 22 height 15
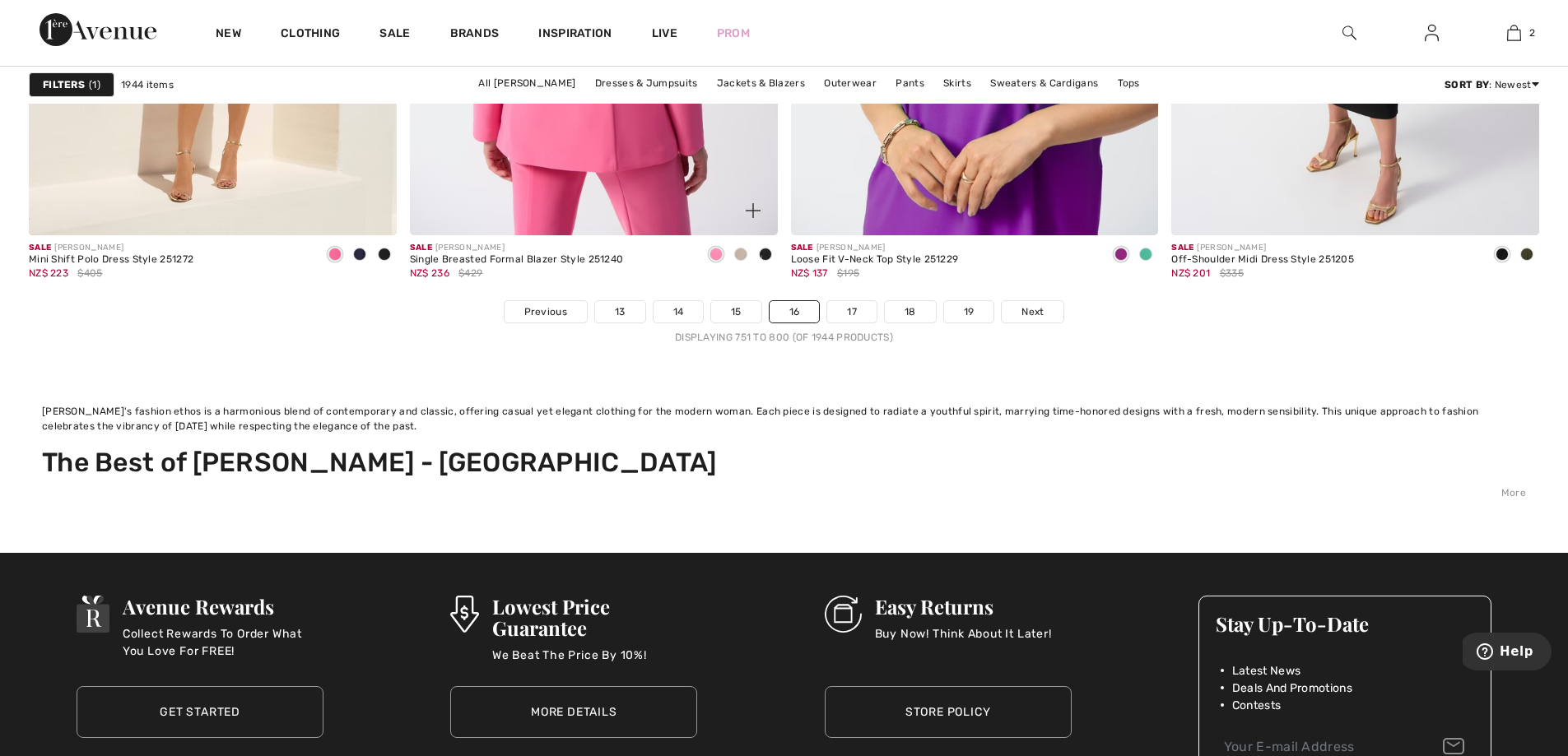
scroll to position [9791, 0]
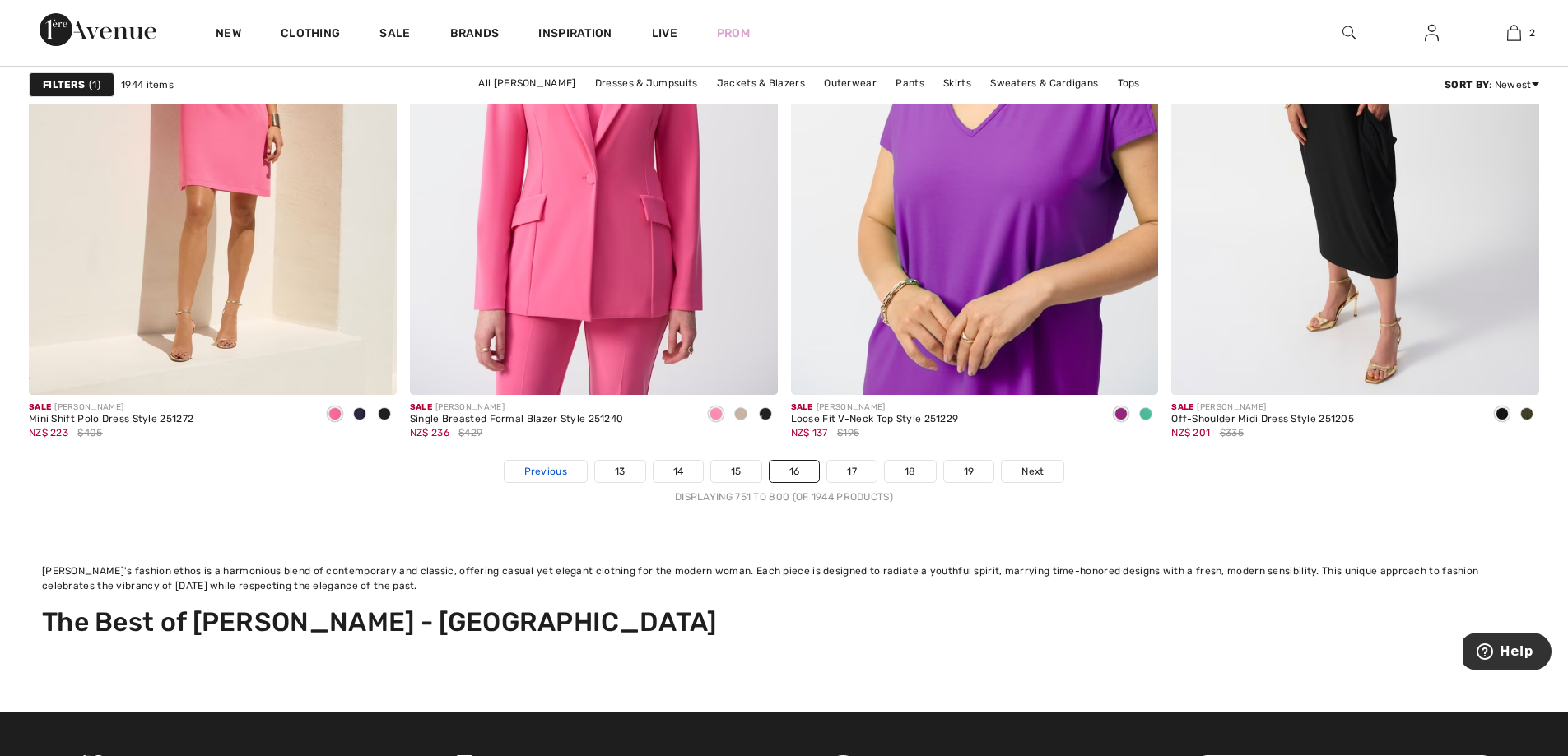
click at [550, 473] on span "Previous" at bounding box center [545, 471] width 43 height 15
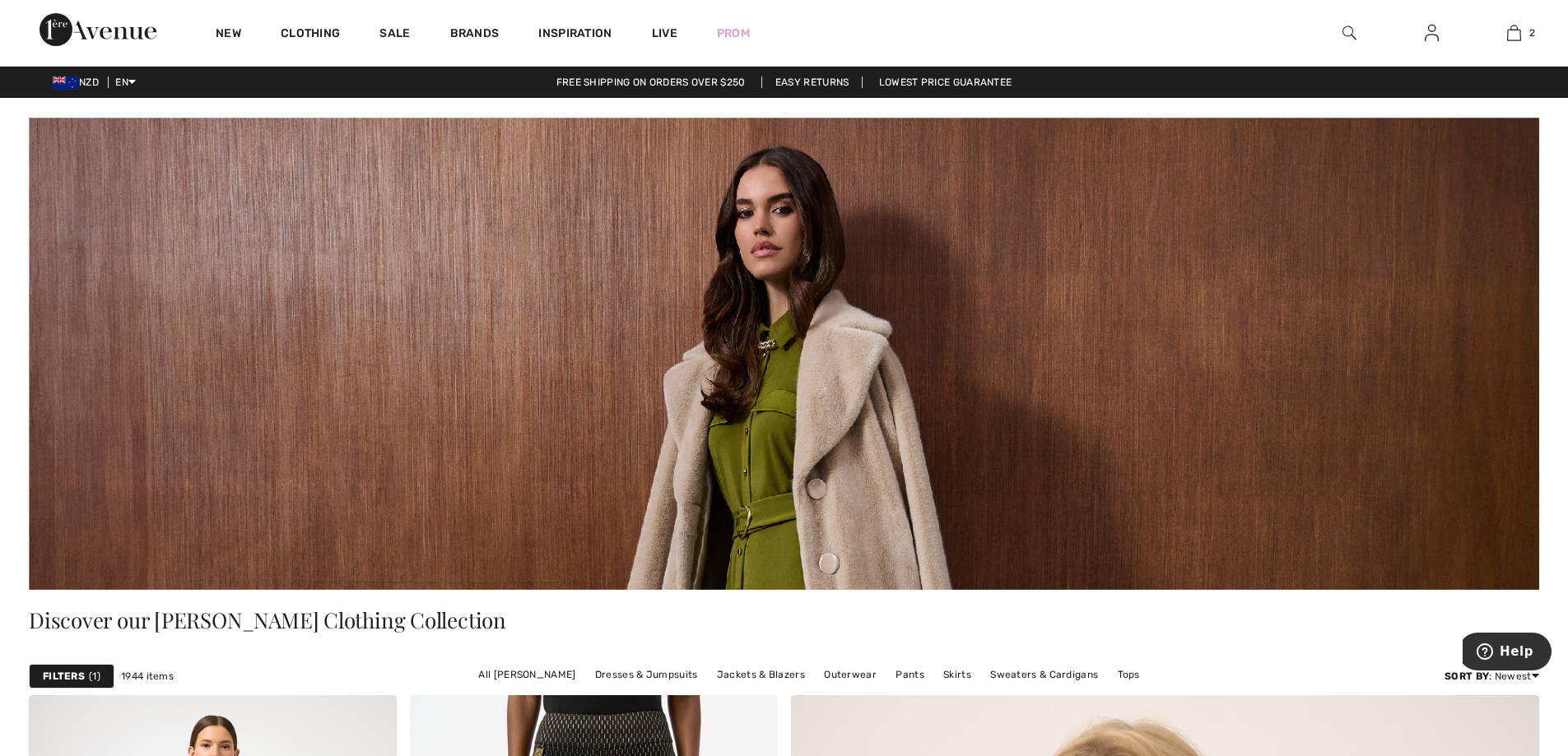
click at [1347, 32] on img at bounding box center [1349, 33] width 14 height 20
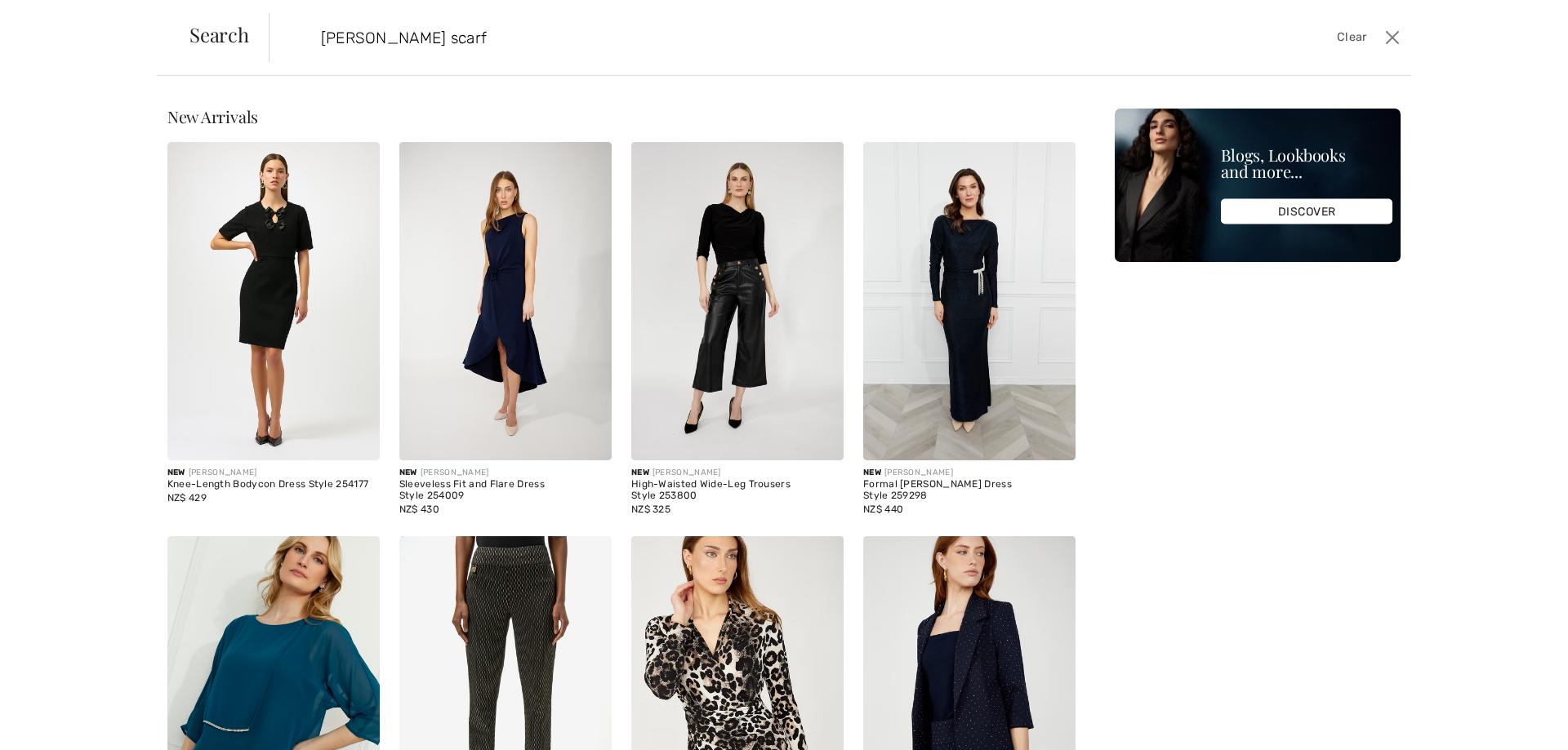
type input "joseph ribkoff scarf"
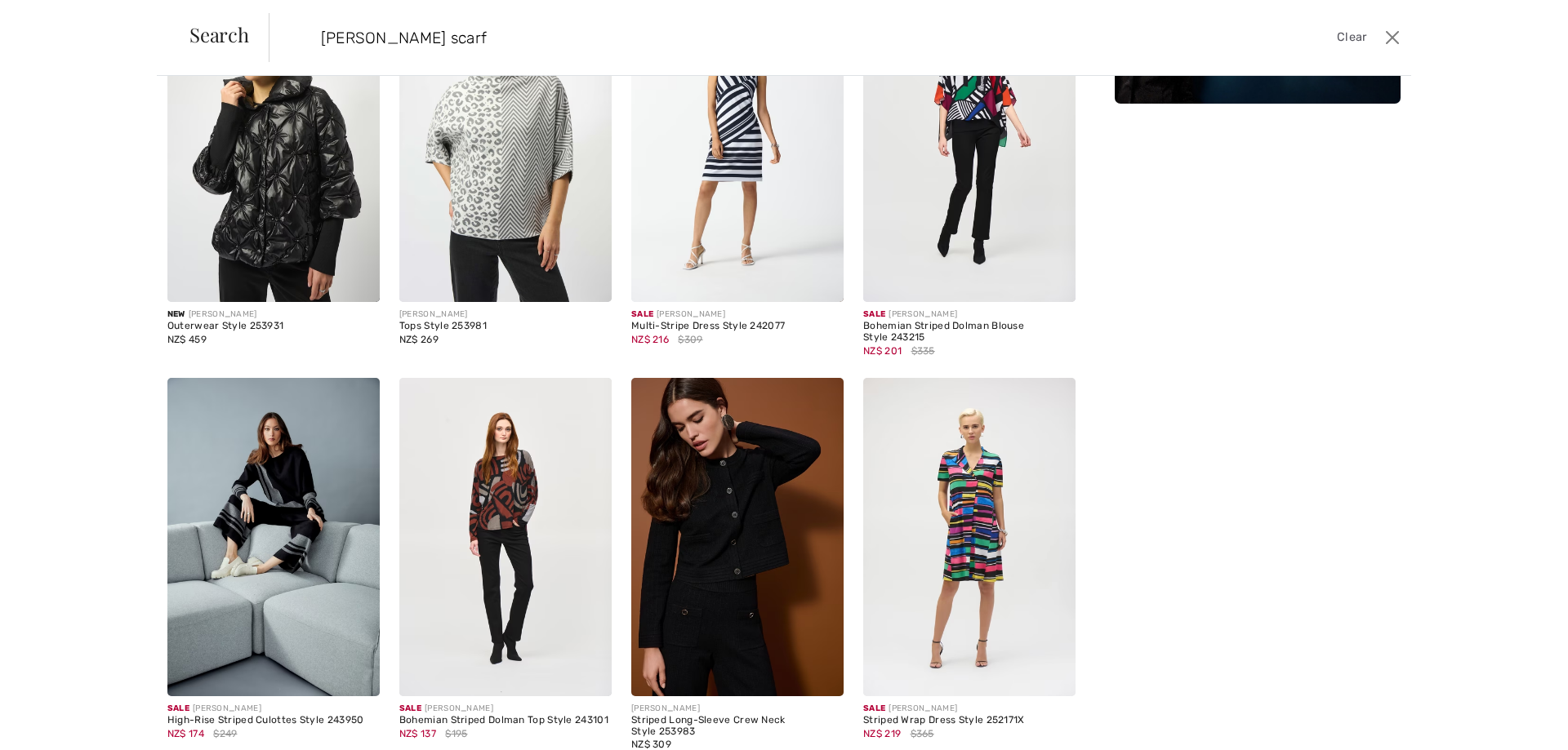
scroll to position [245, 0]
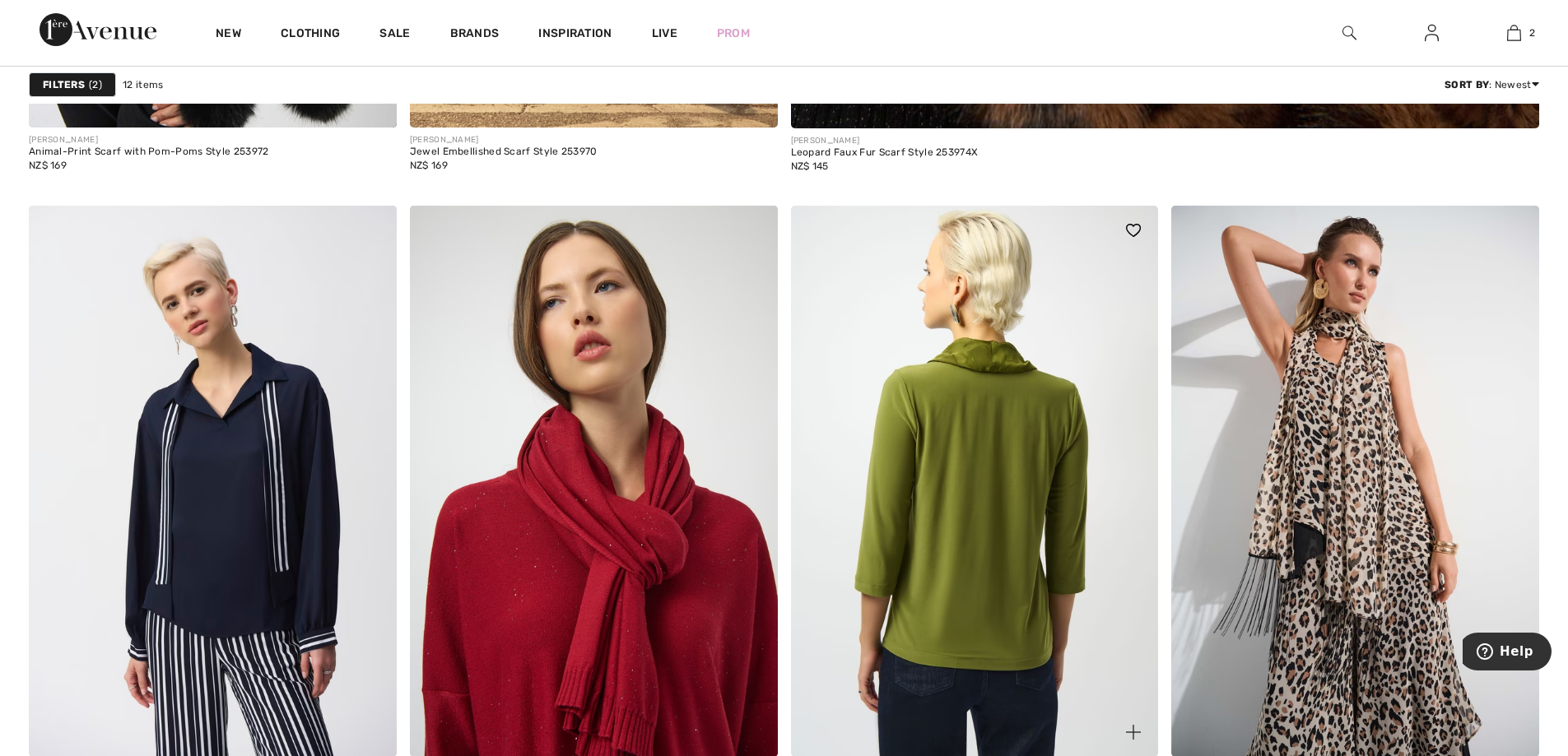
scroll to position [1317, 0]
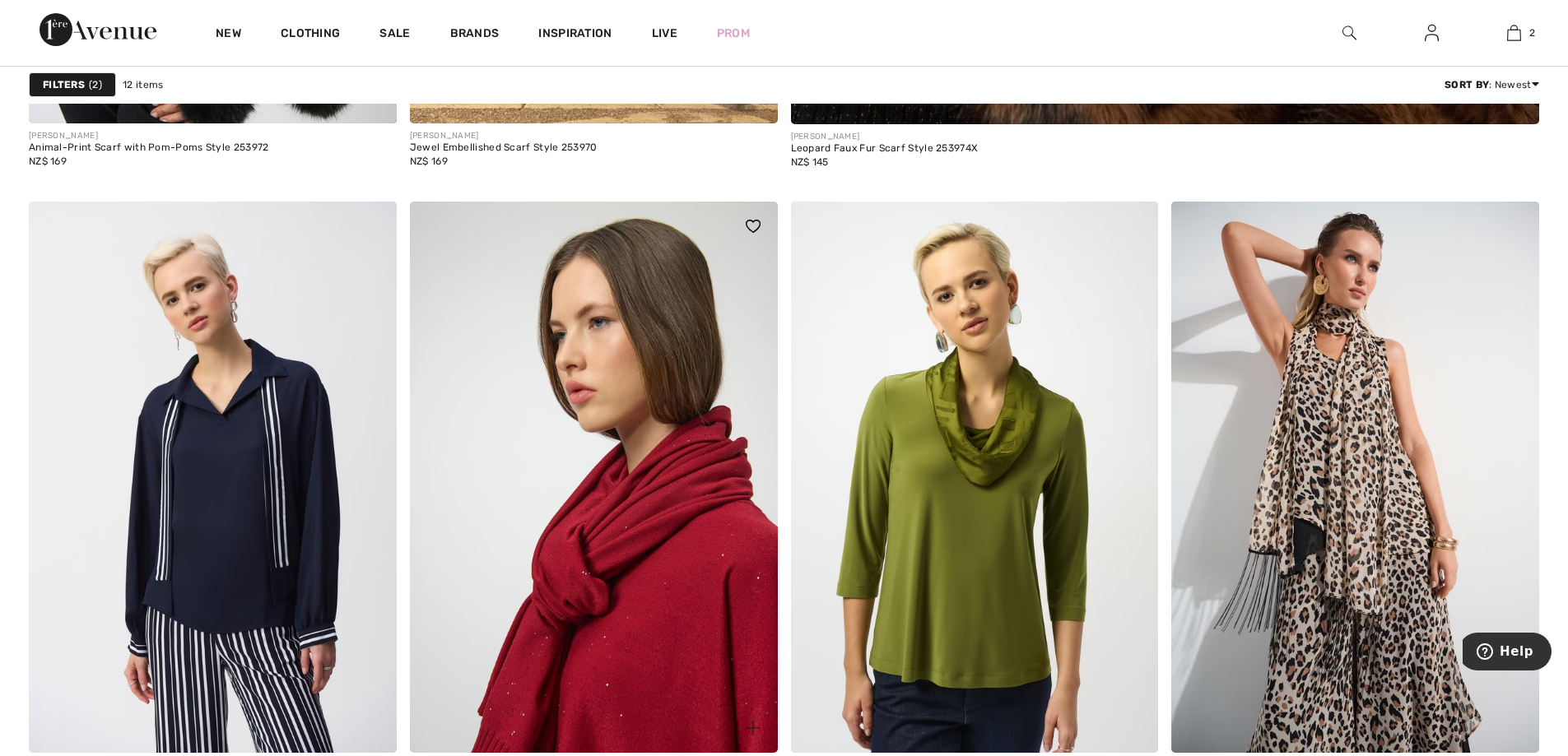
click at [566, 537] on img at bounding box center [593, 477] width 367 height 552
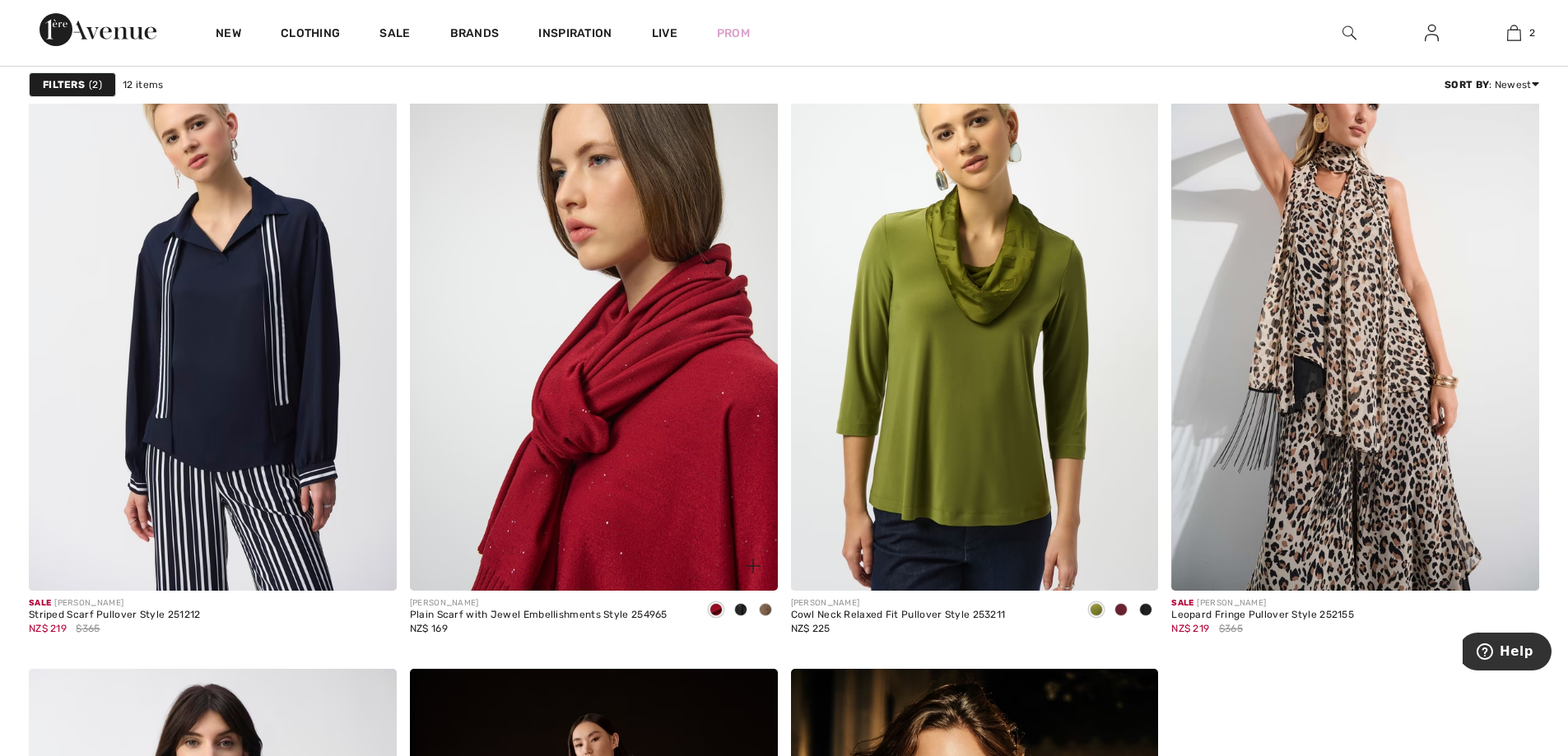
scroll to position [1481, 0]
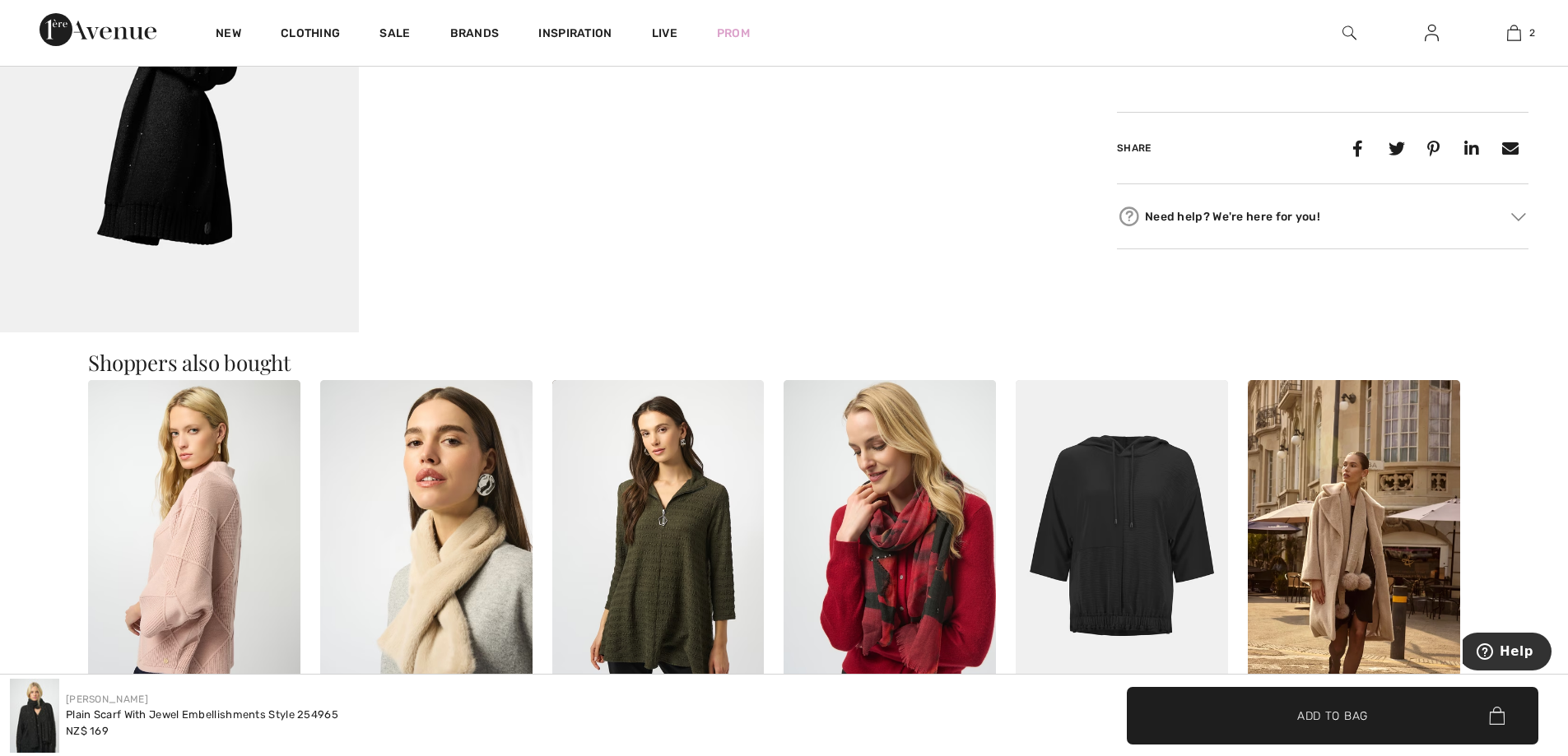
scroll to position [1152, 0]
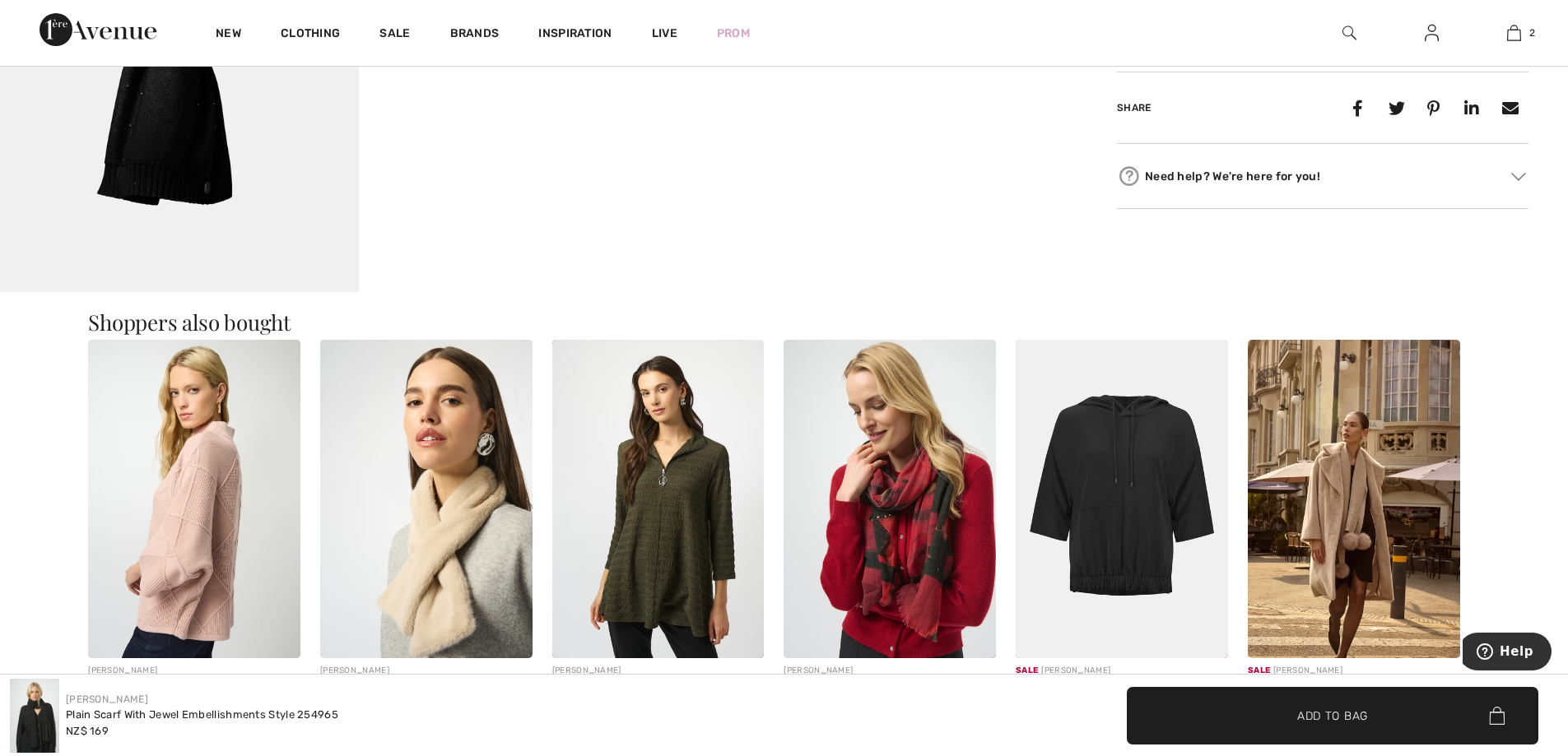
click at [883, 573] on img at bounding box center [890, 499] width 213 height 319
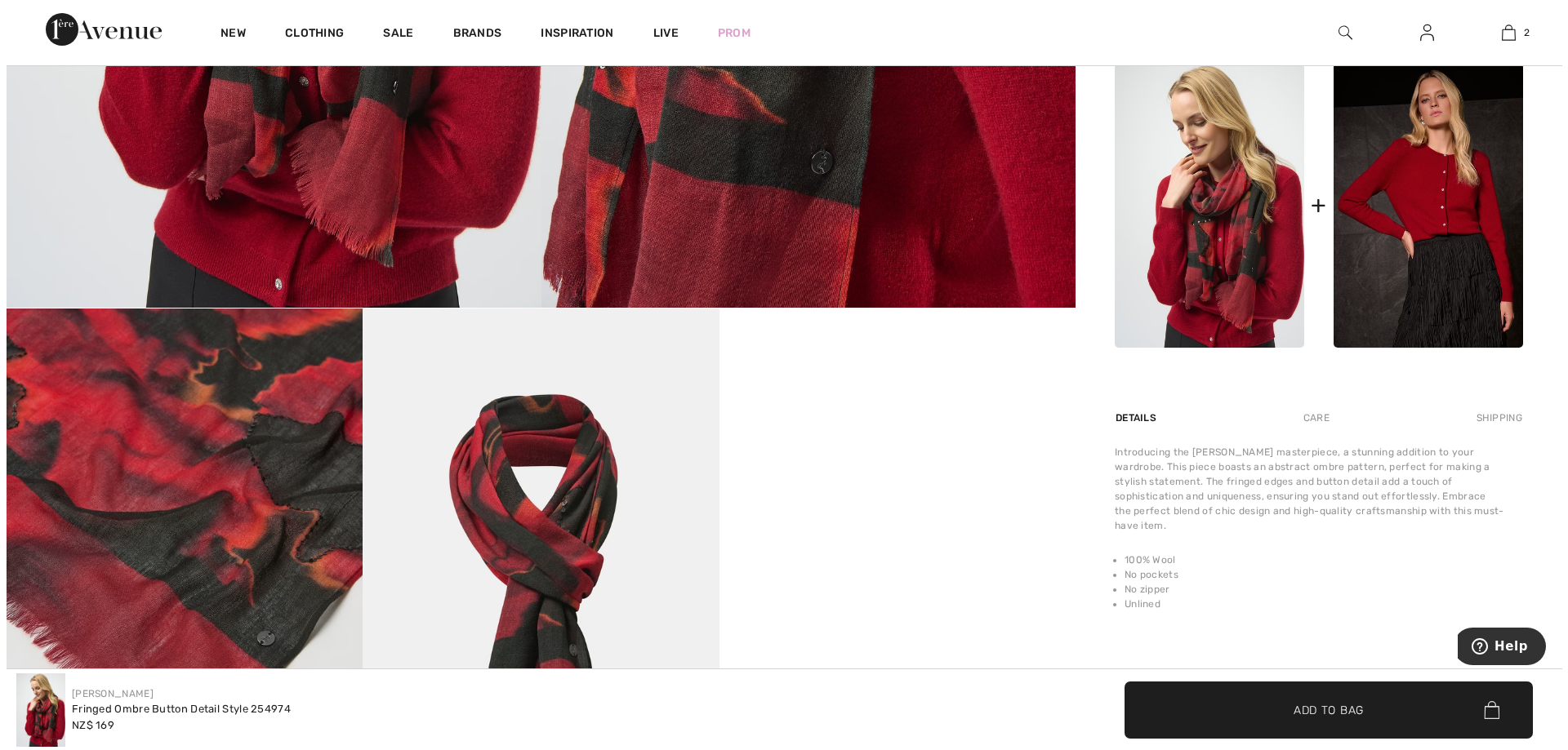
scroll to position [816, 0]
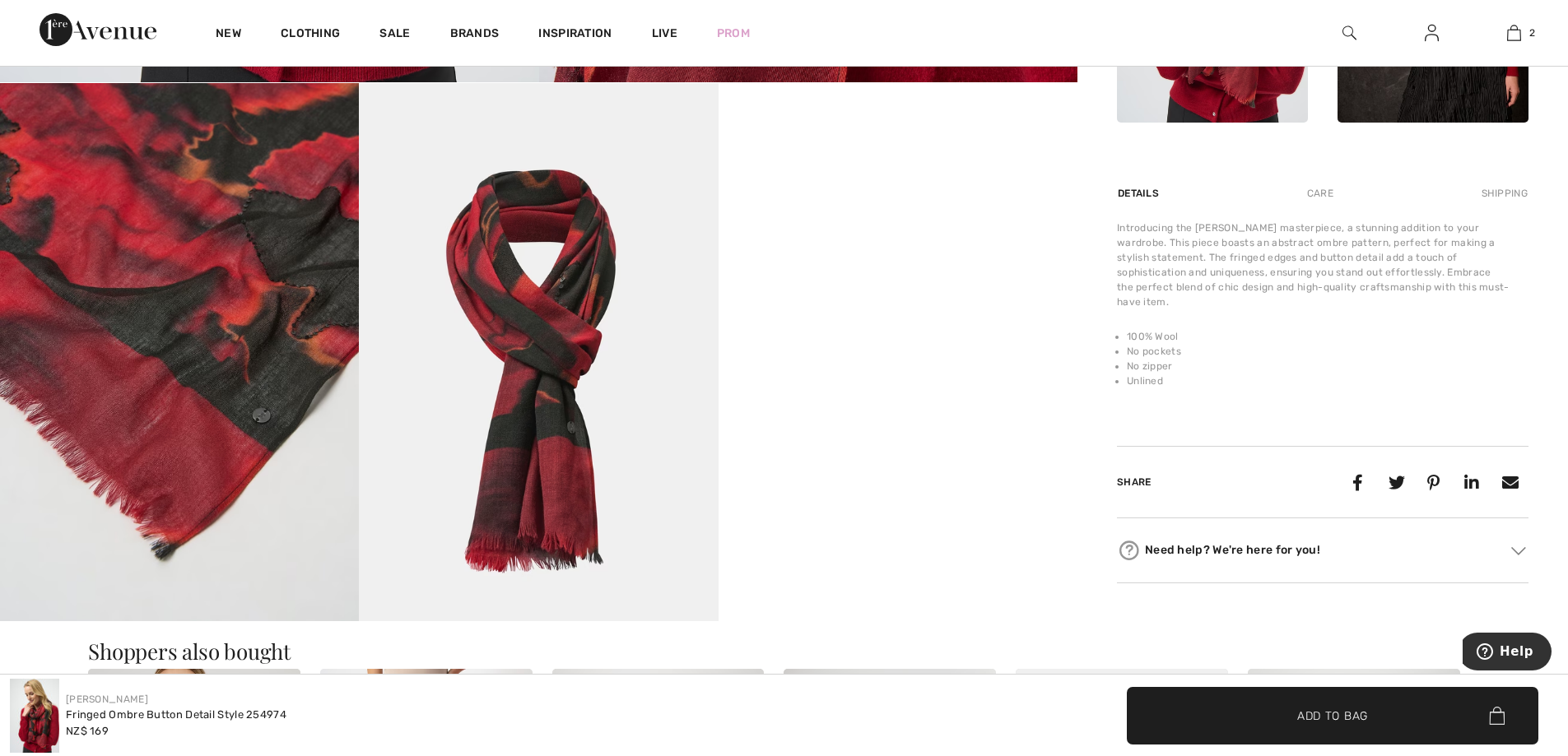
click at [560, 422] on img at bounding box center [537, 352] width 358 height 538
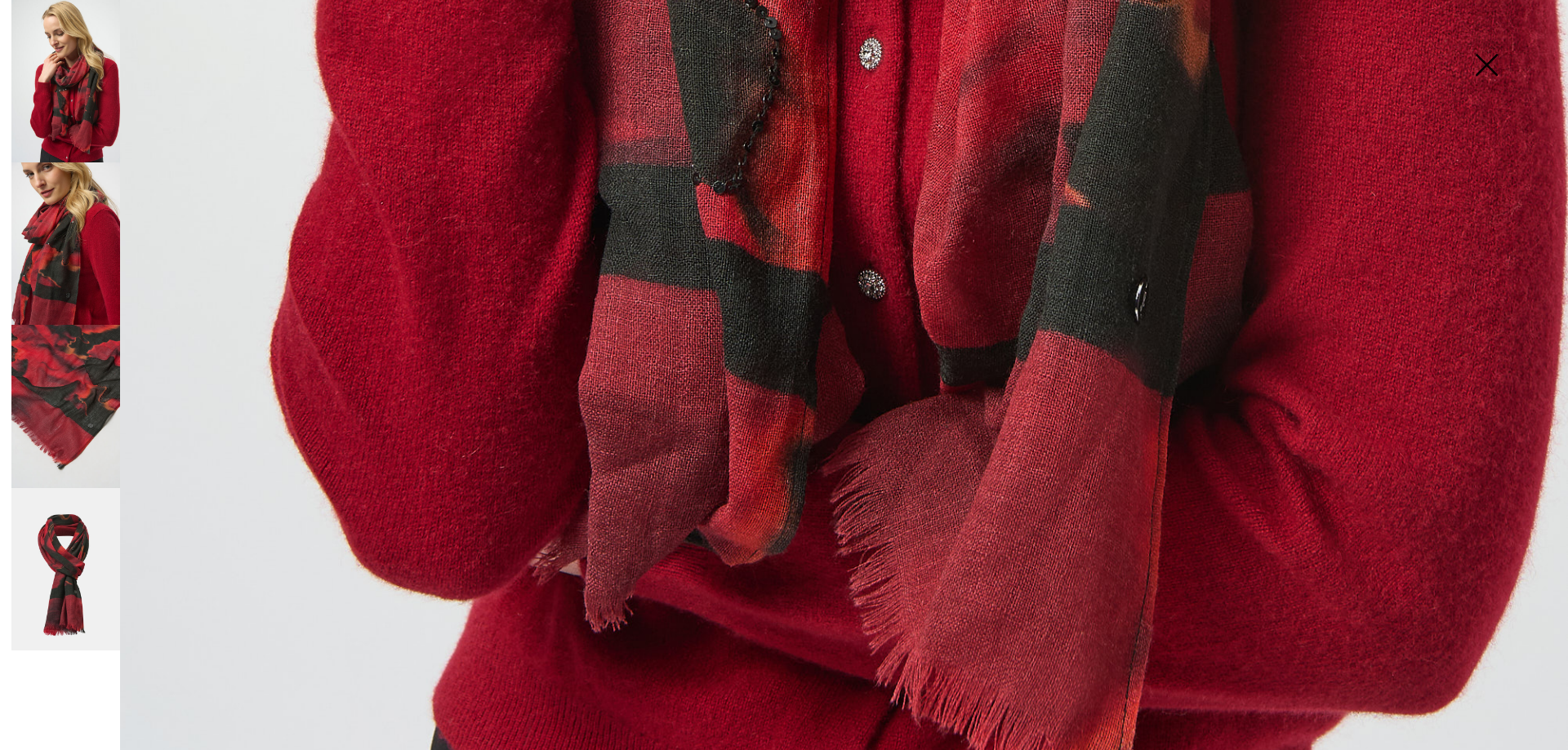
scroll to position [1551, 0]
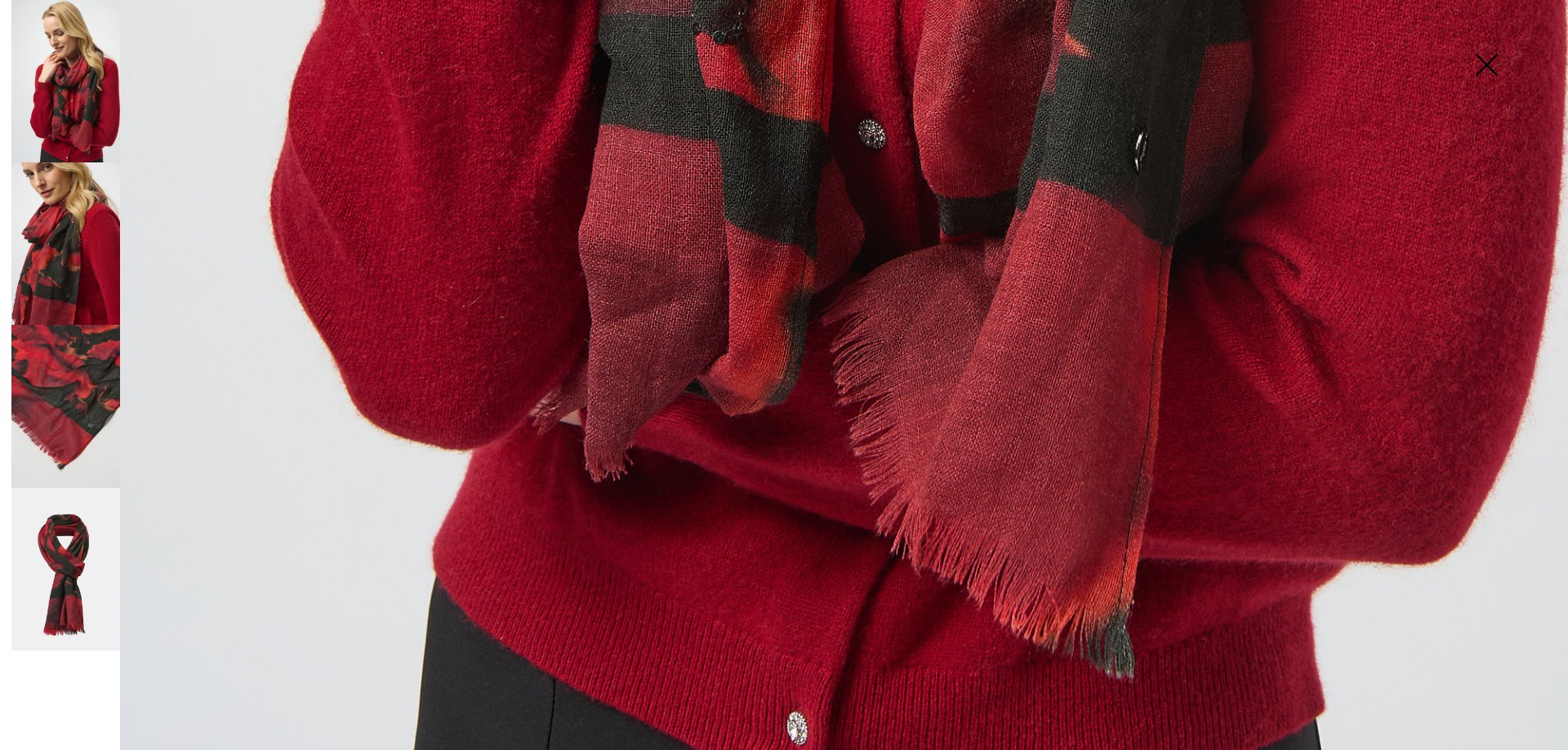
click at [49, 220] on img at bounding box center [65, 244] width 108 height 163
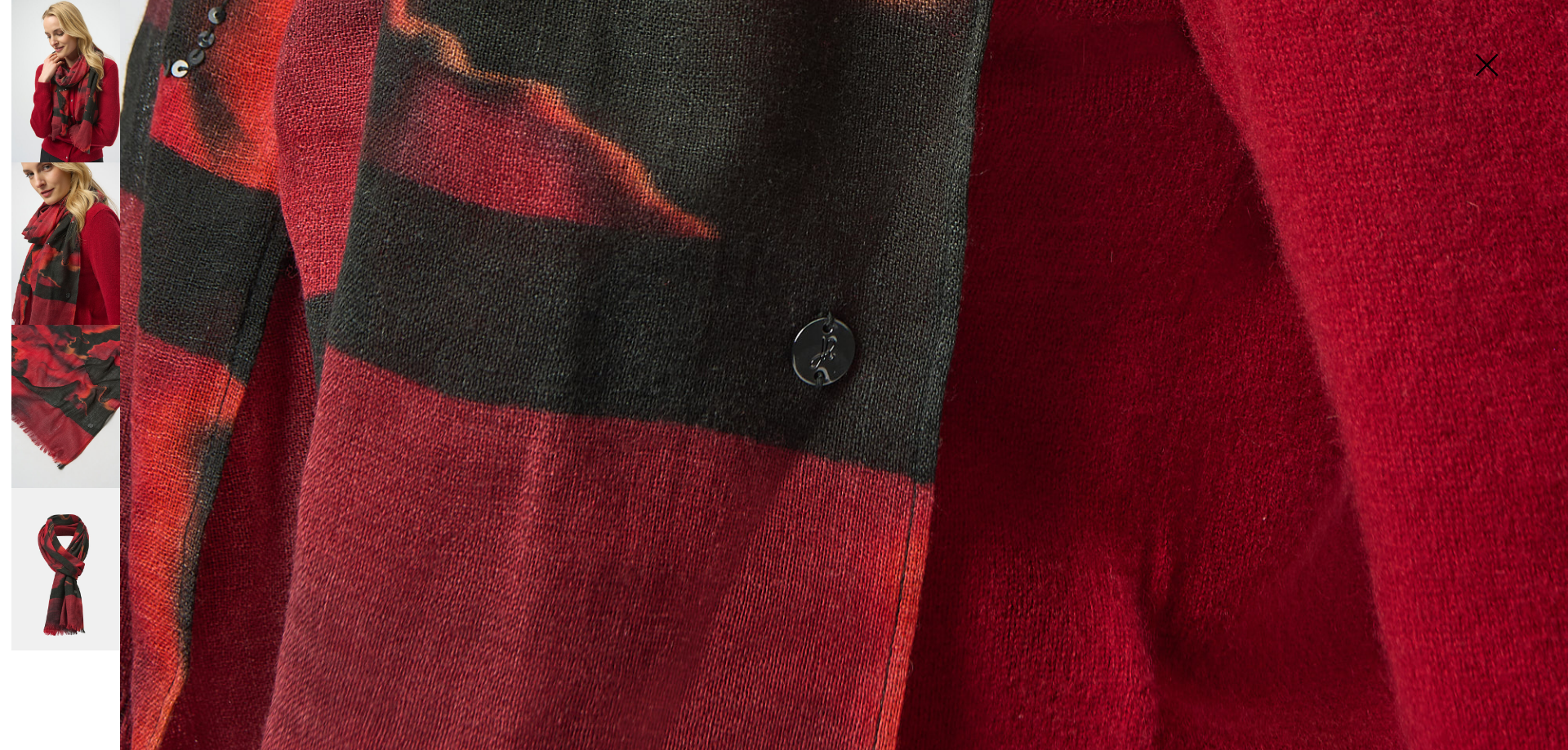
scroll to position [1580, 0]
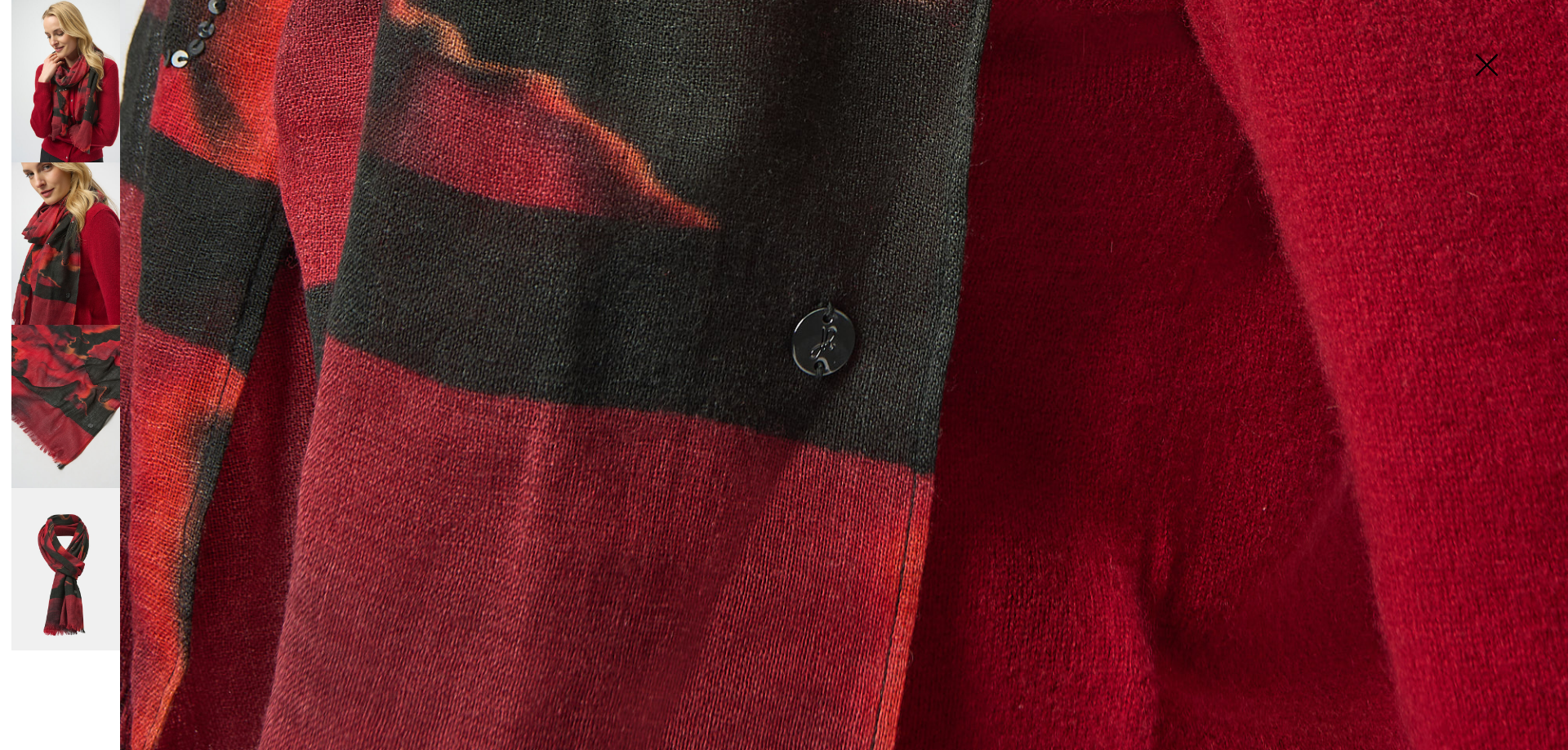
click at [70, 294] on img at bounding box center [65, 244] width 108 height 163
click at [53, 373] on img at bounding box center [65, 405] width 108 height 163
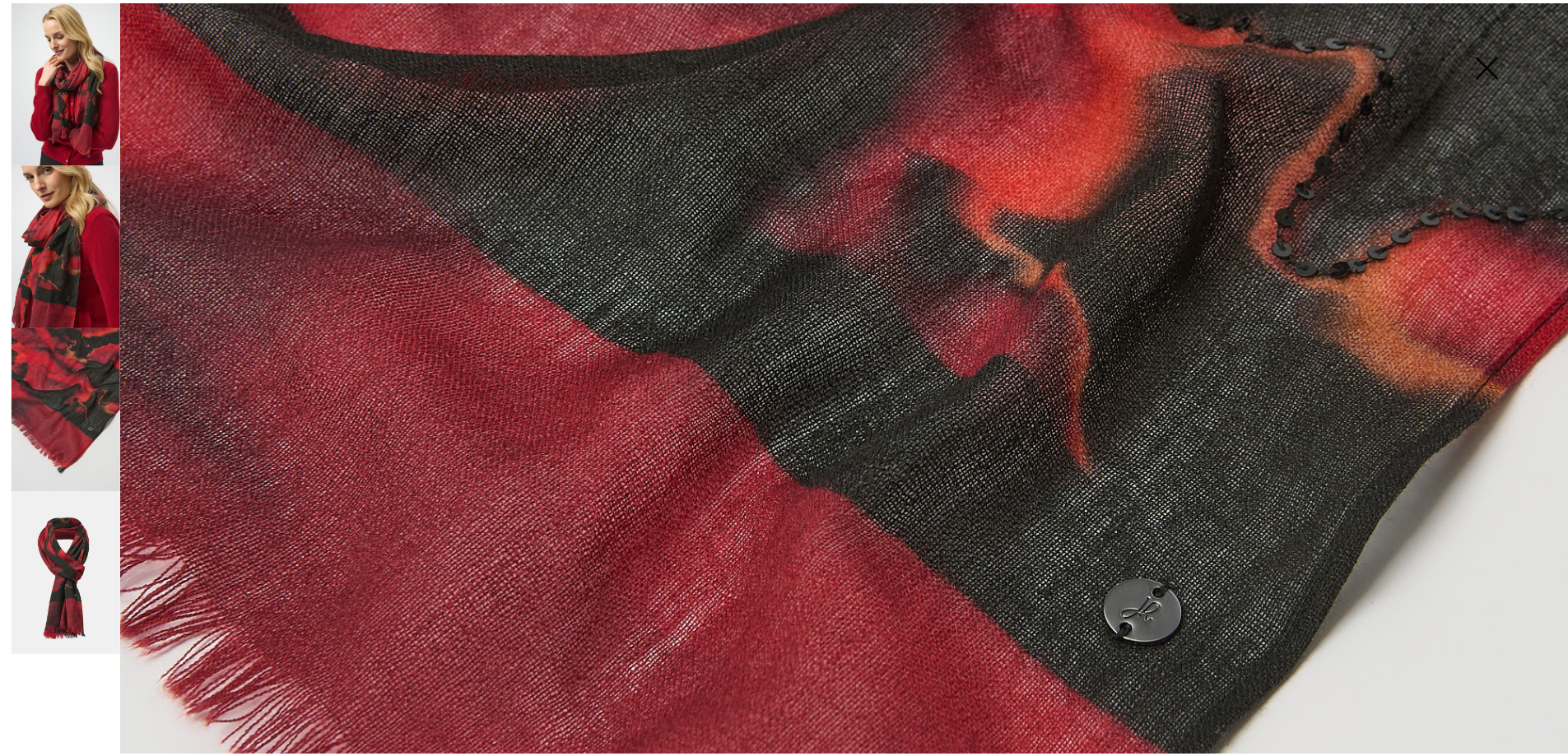
scroll to position [852, 0]
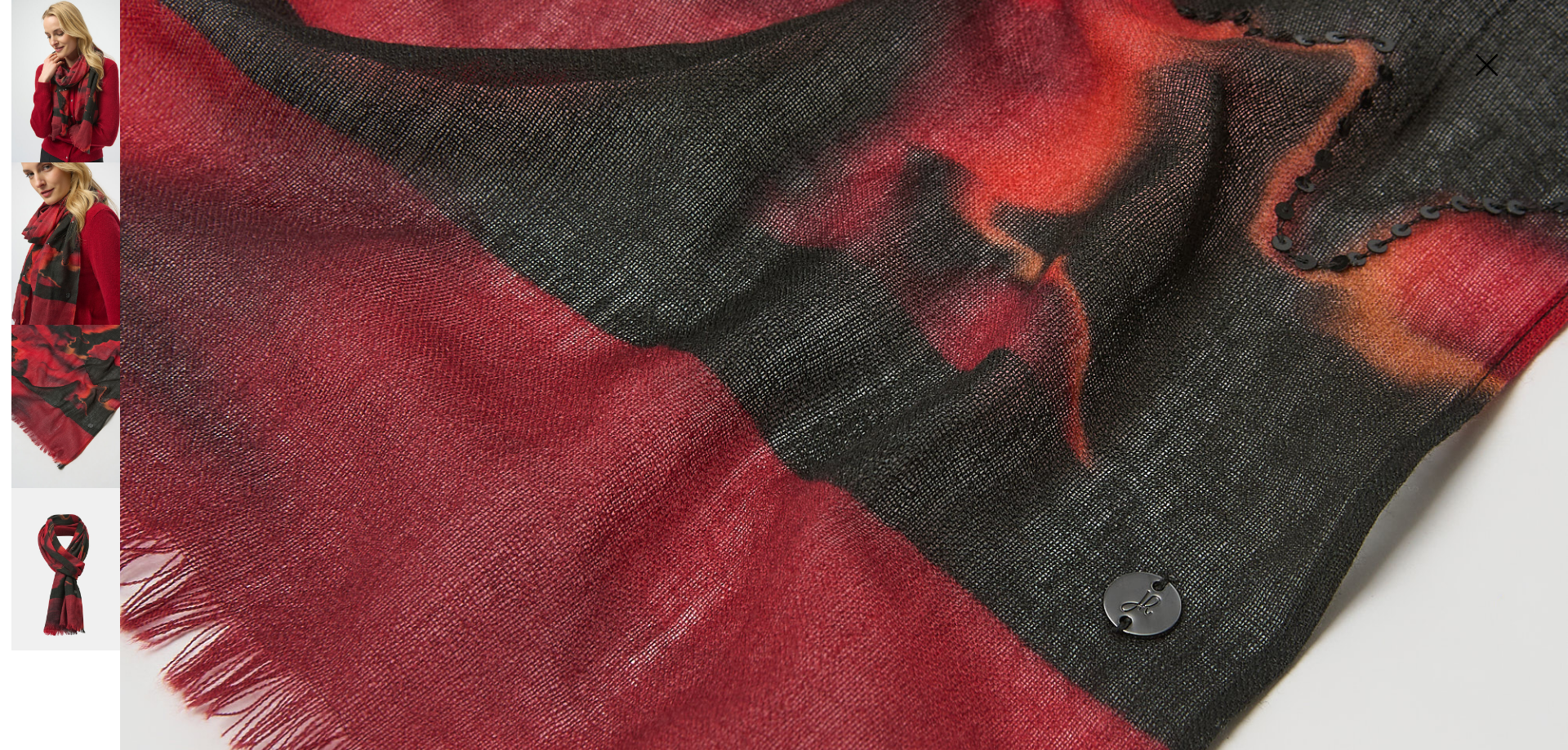
click at [1489, 66] on img at bounding box center [1486, 66] width 82 height 84
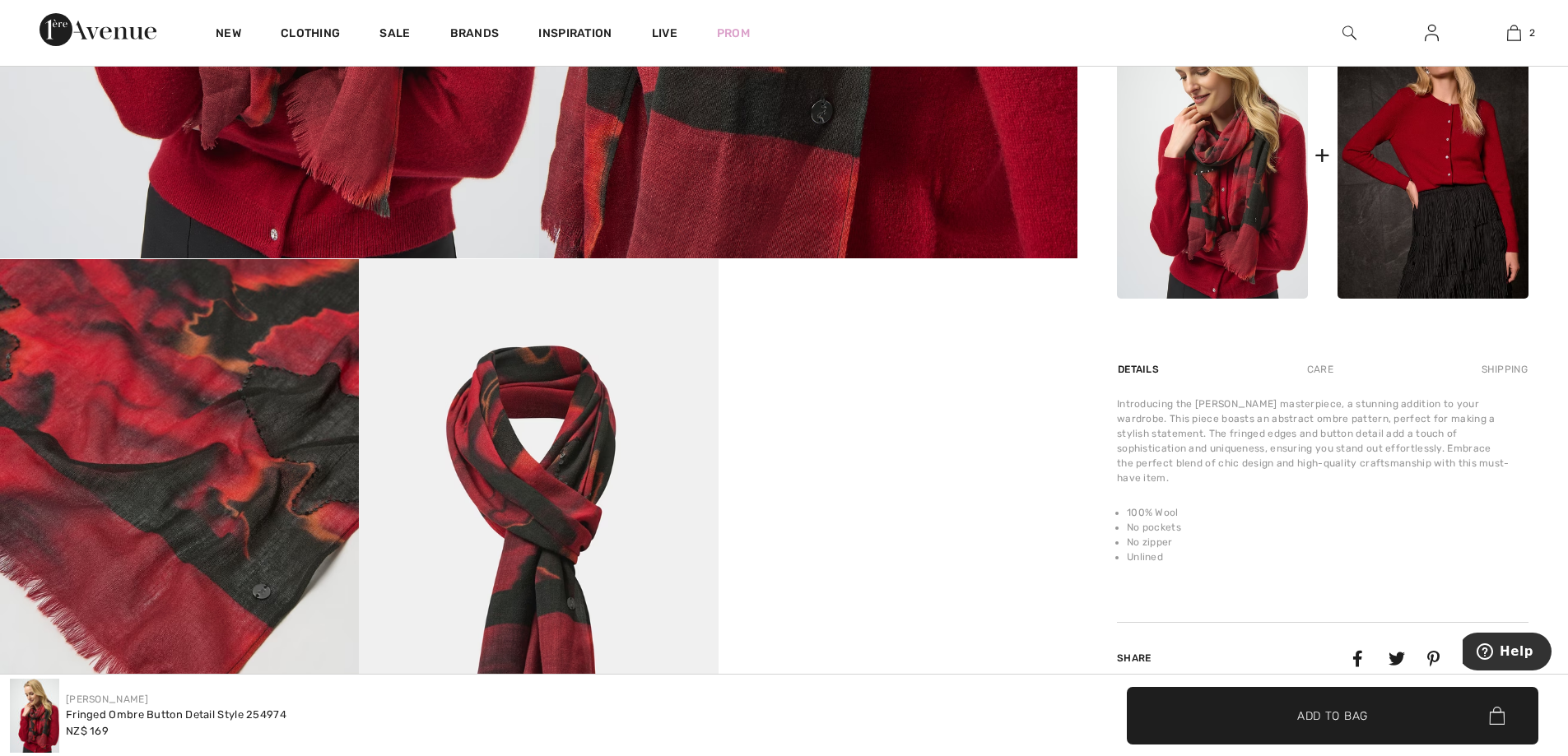
scroll to position [658, 0]
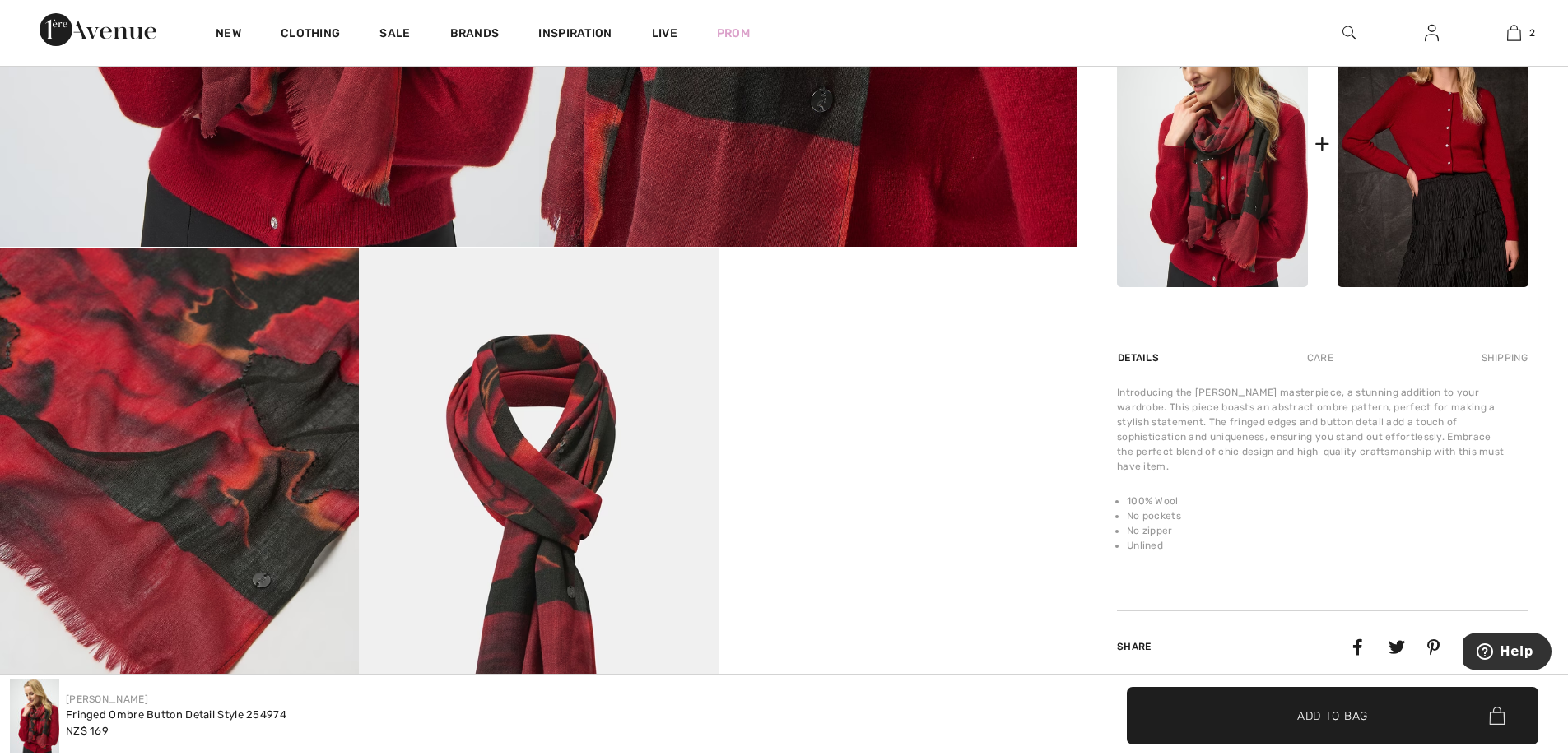
click at [1329, 705] on span "✔ Added to Bag Add to Bag" at bounding box center [1332, 716] width 411 height 58
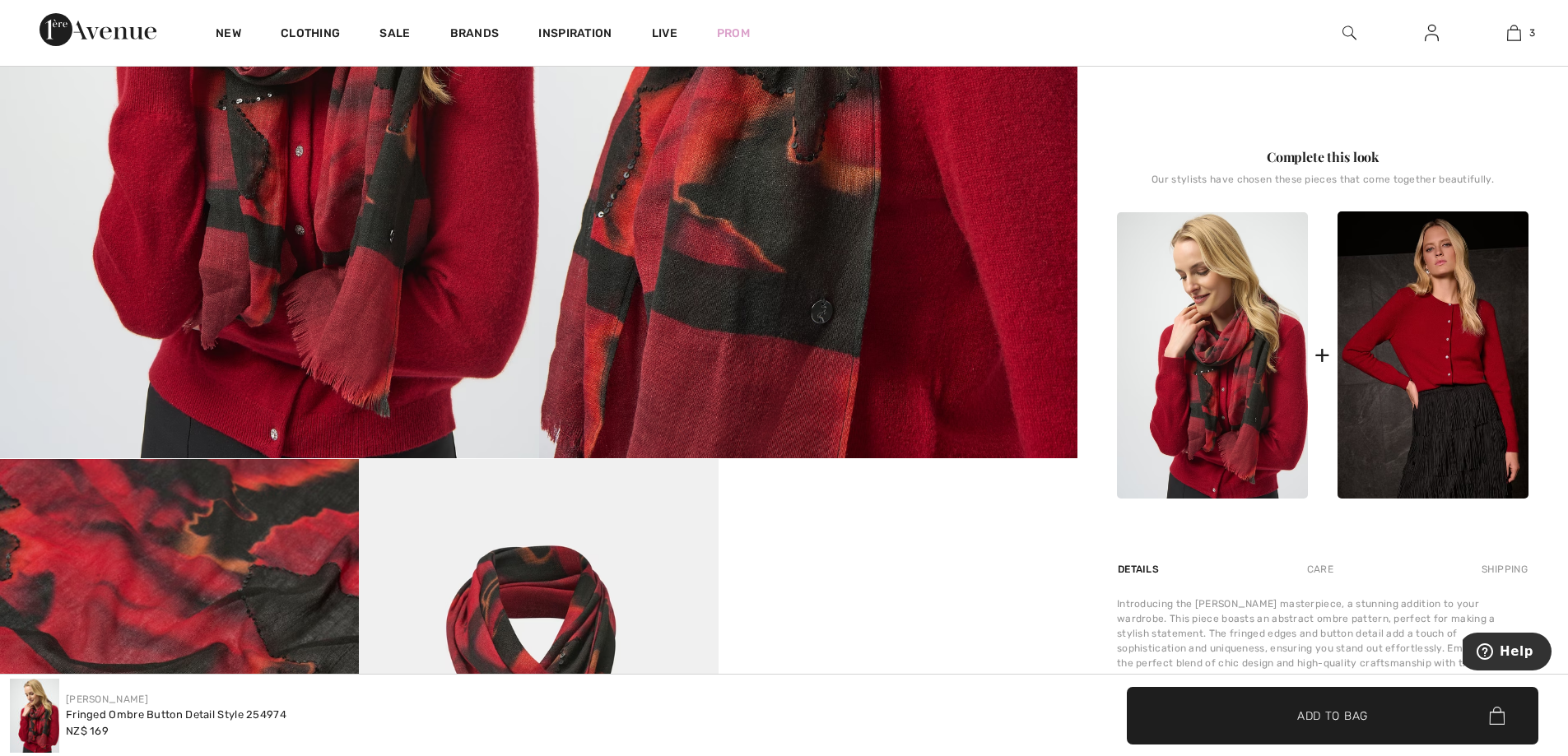
scroll to position [411, 0]
